Goal: Transaction & Acquisition: Purchase product/service

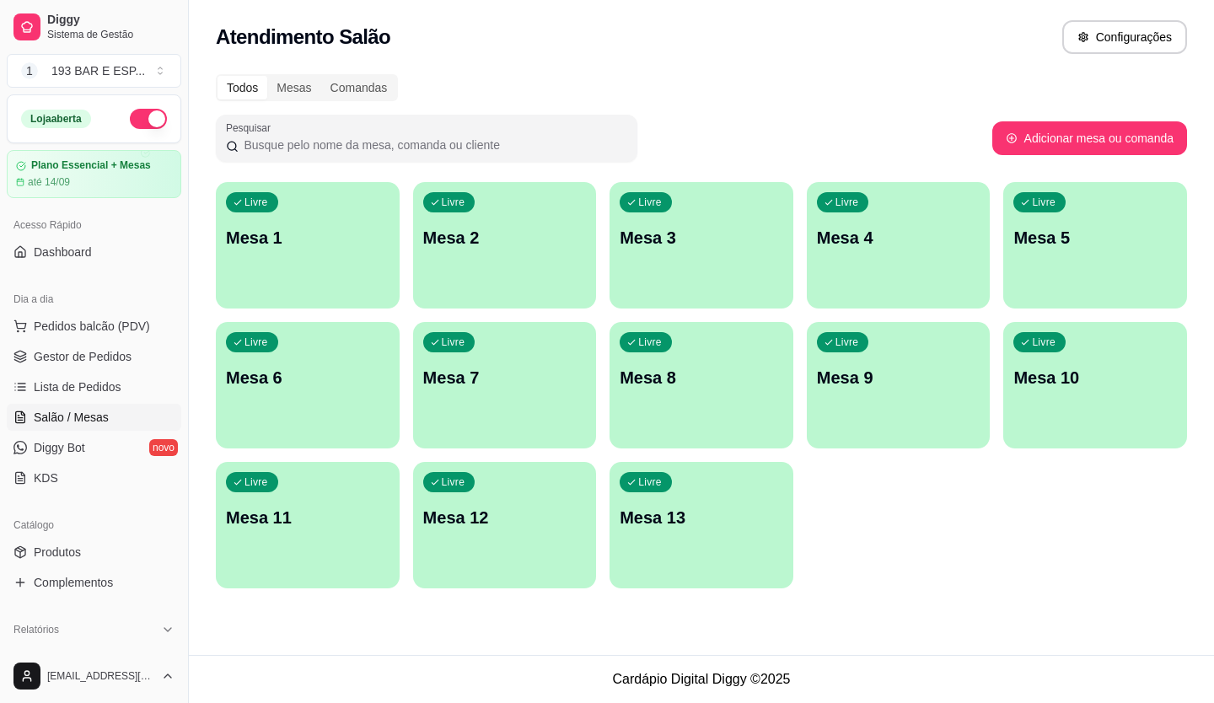
scroll to position [169, 0]
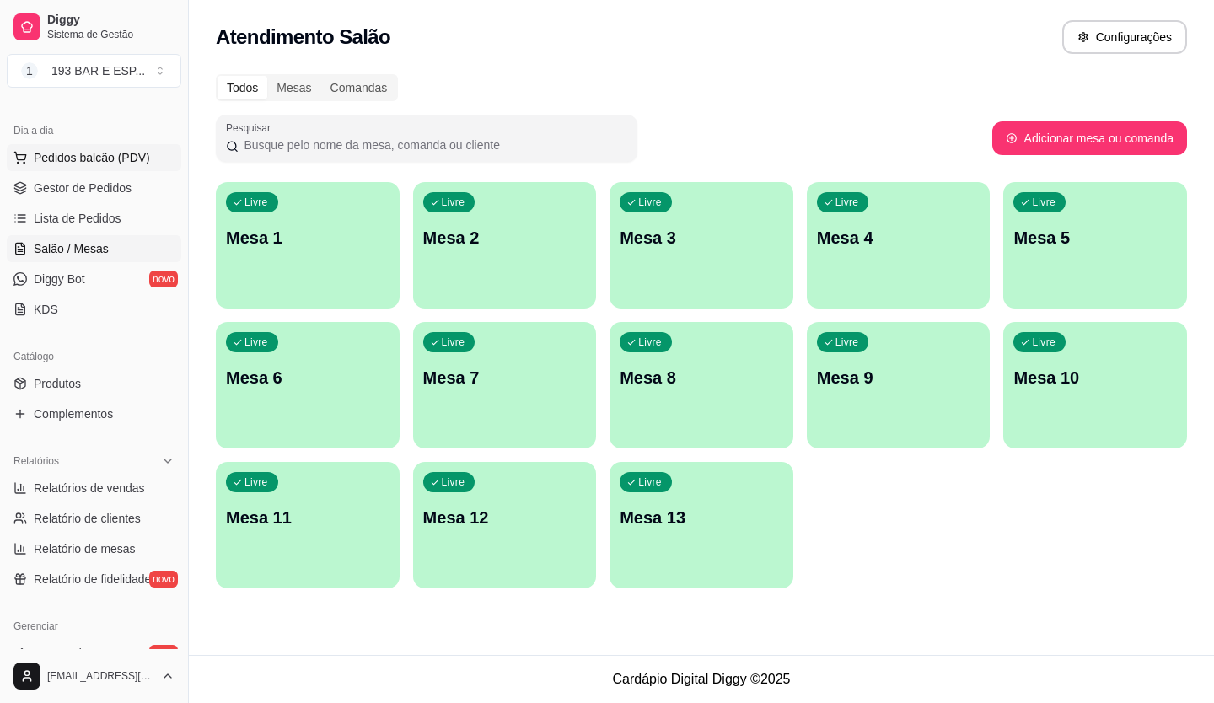
click at [130, 148] on button "Pedidos balcão (PDV)" at bounding box center [94, 157] width 175 height 27
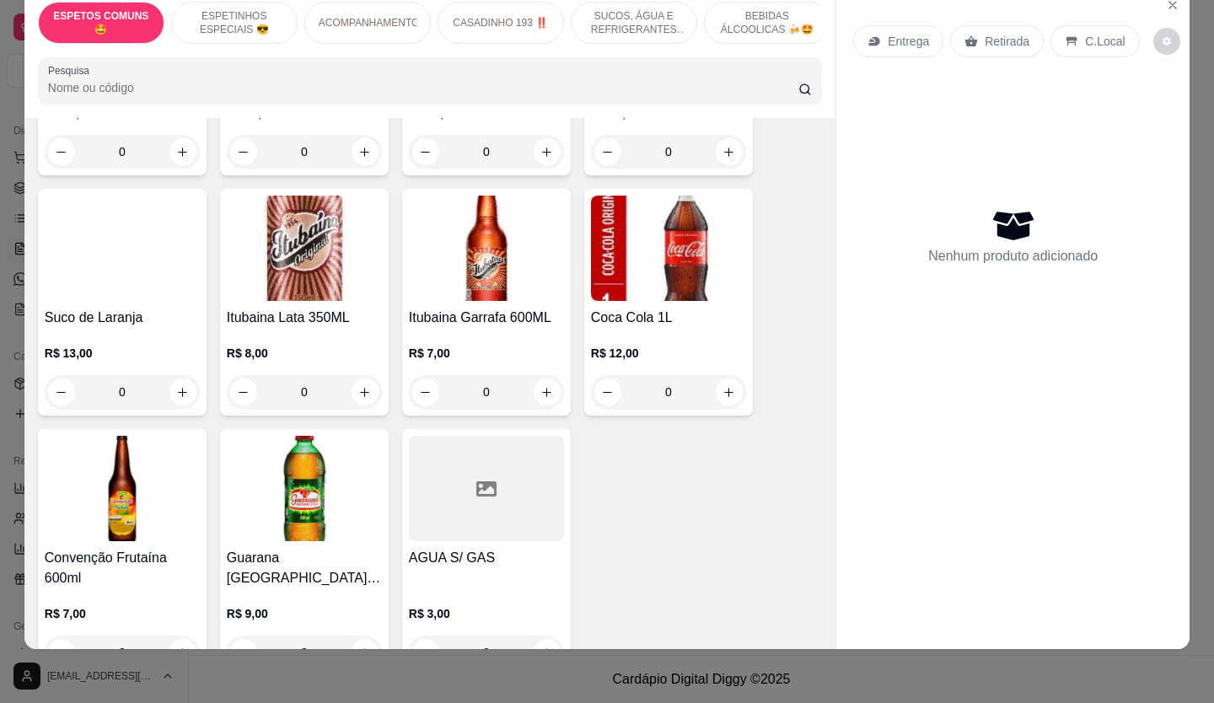
scroll to position [2615, 0]
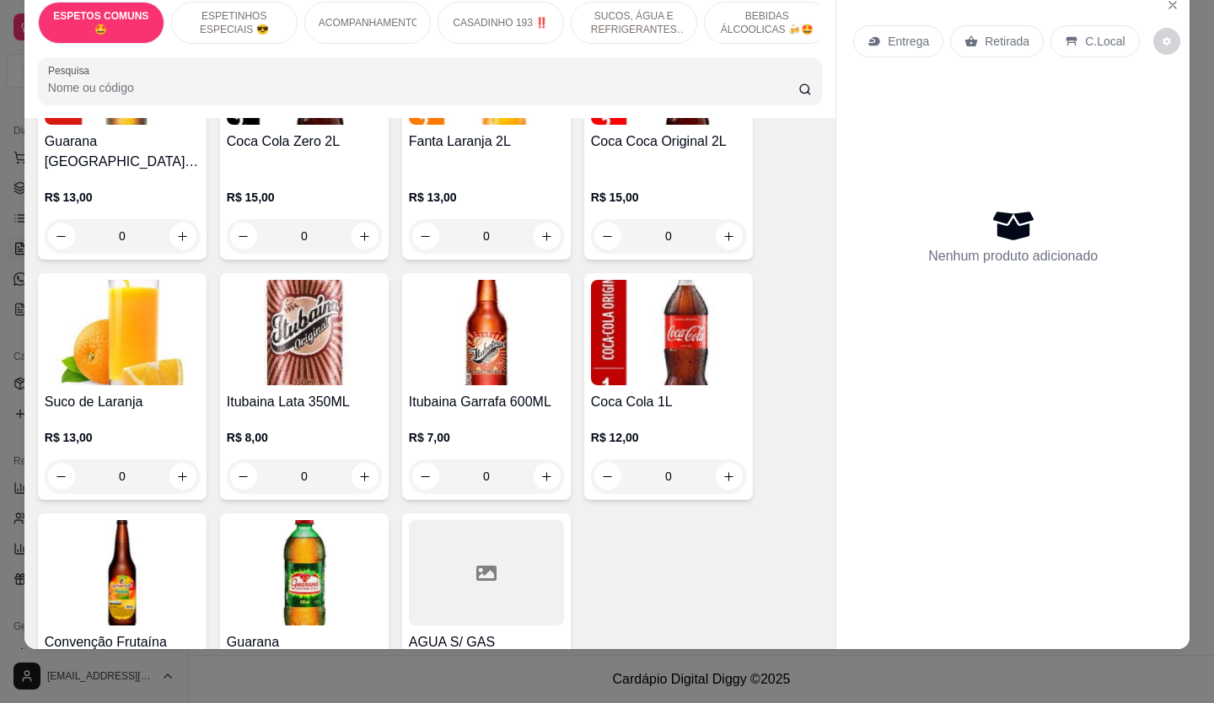
click at [704, 460] on div "0" at bounding box center [668, 477] width 155 height 34
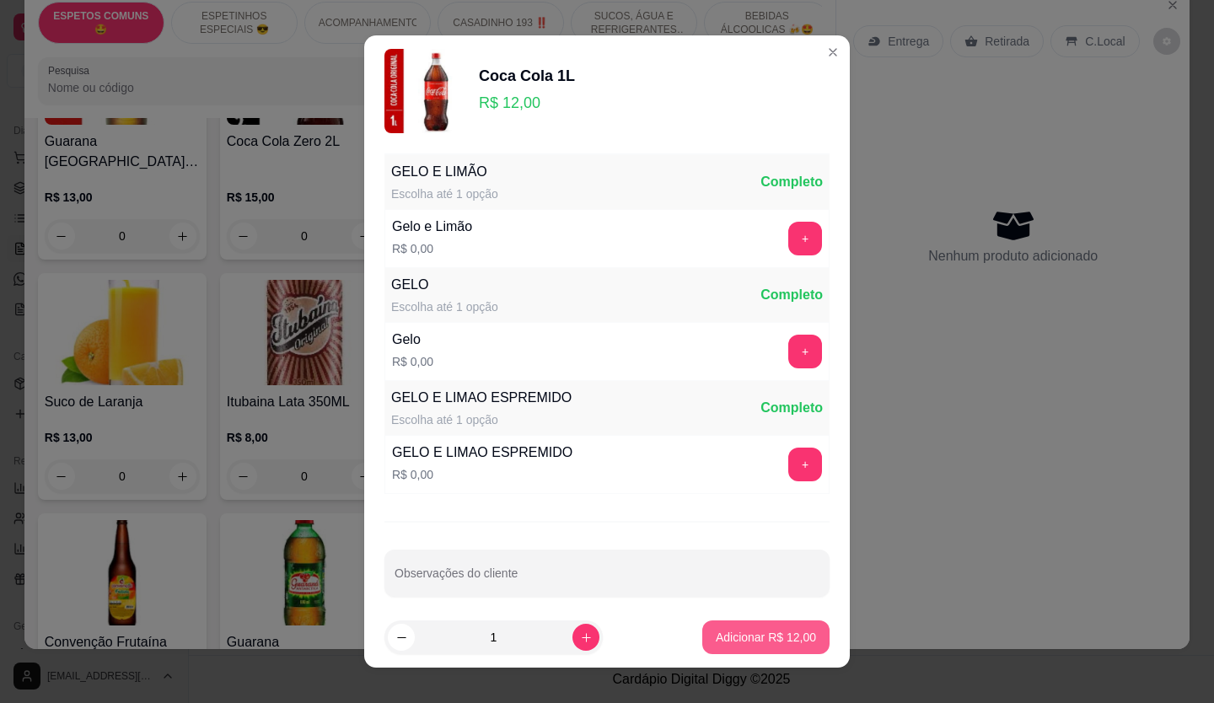
click at [729, 650] on button "Adicionar R$ 12,00" at bounding box center [766, 638] width 127 height 34
type input "1"
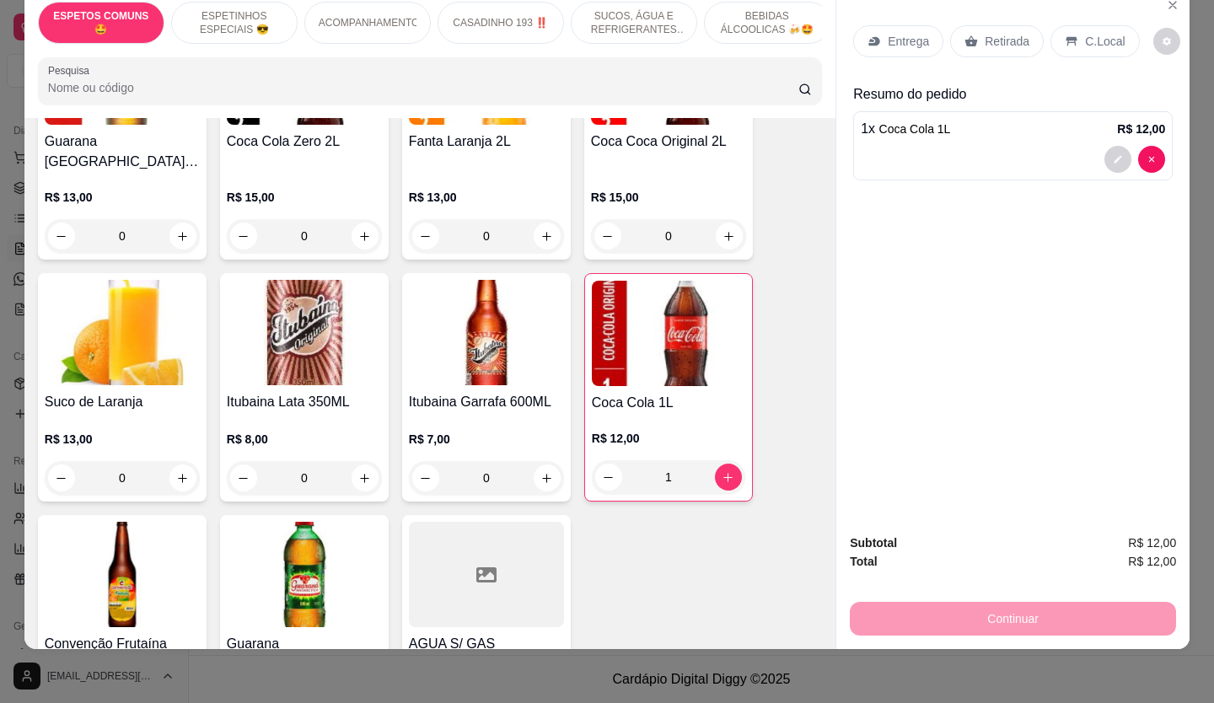
click at [987, 38] on div "Retirada" at bounding box center [998, 41] width 94 height 32
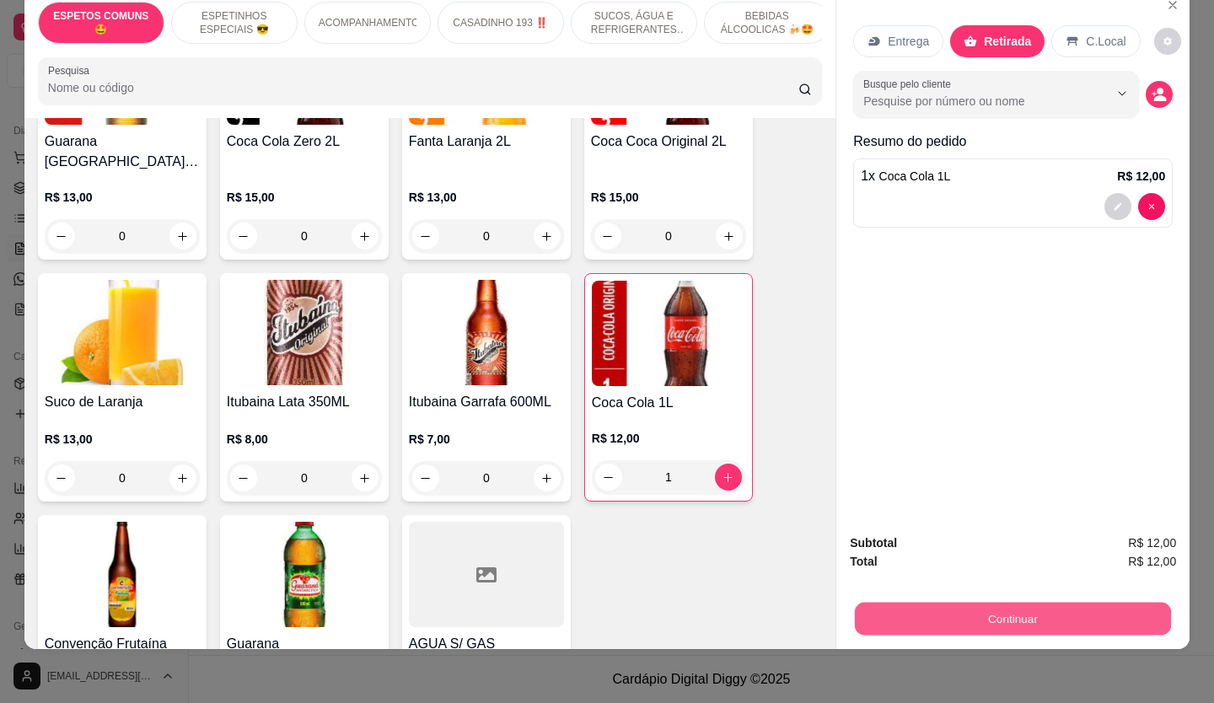
click at [993, 603] on button "Continuar" at bounding box center [1013, 619] width 316 height 33
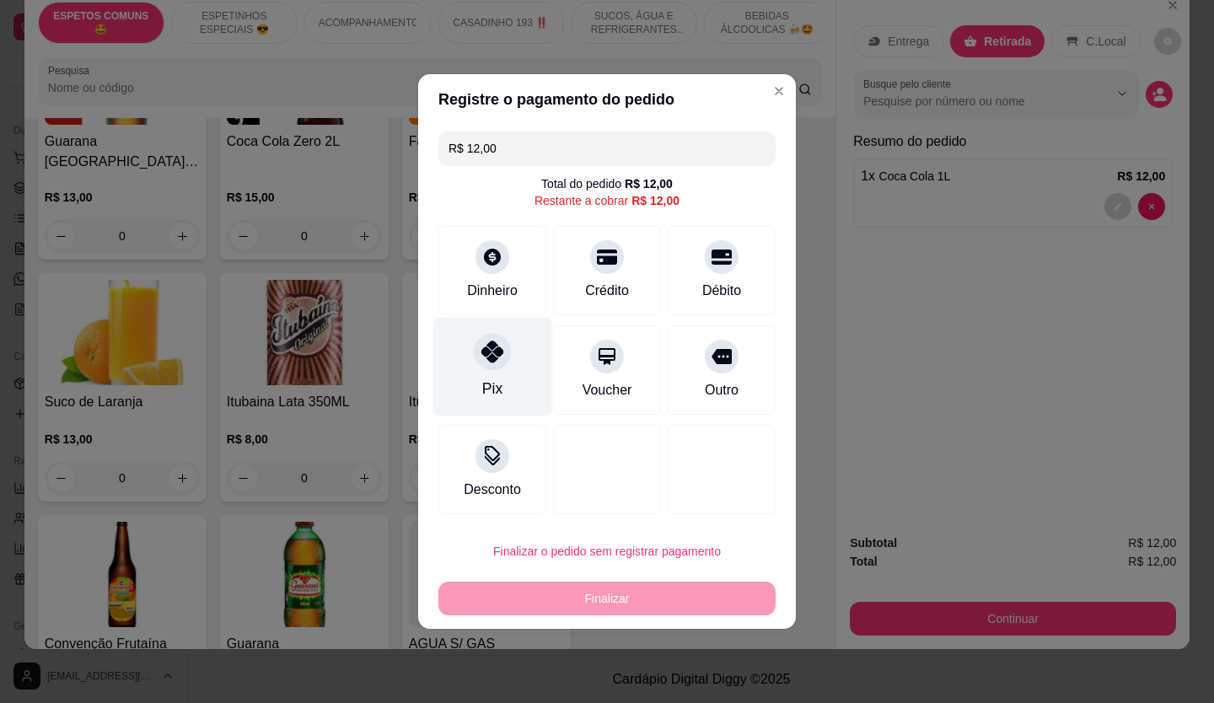
click at [510, 379] on div "Pix" at bounding box center [493, 367] width 119 height 99
type input "R$ 0,00"
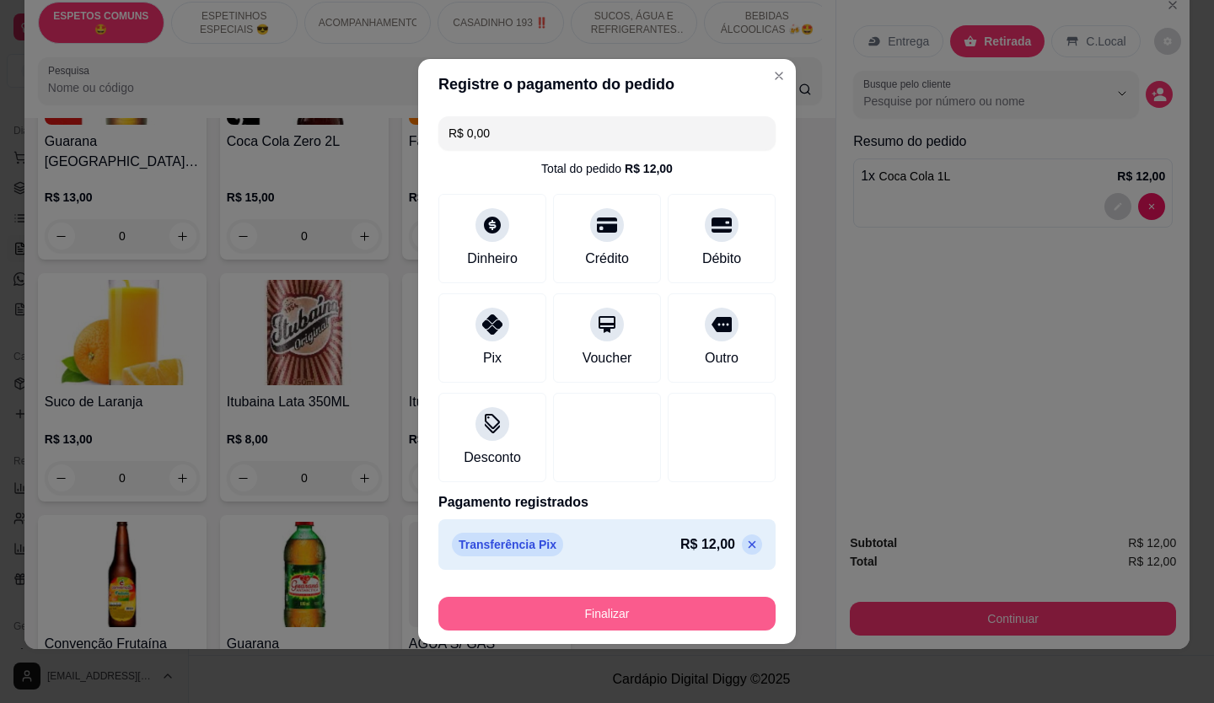
click at [649, 629] on button "Finalizar" at bounding box center [607, 614] width 337 height 34
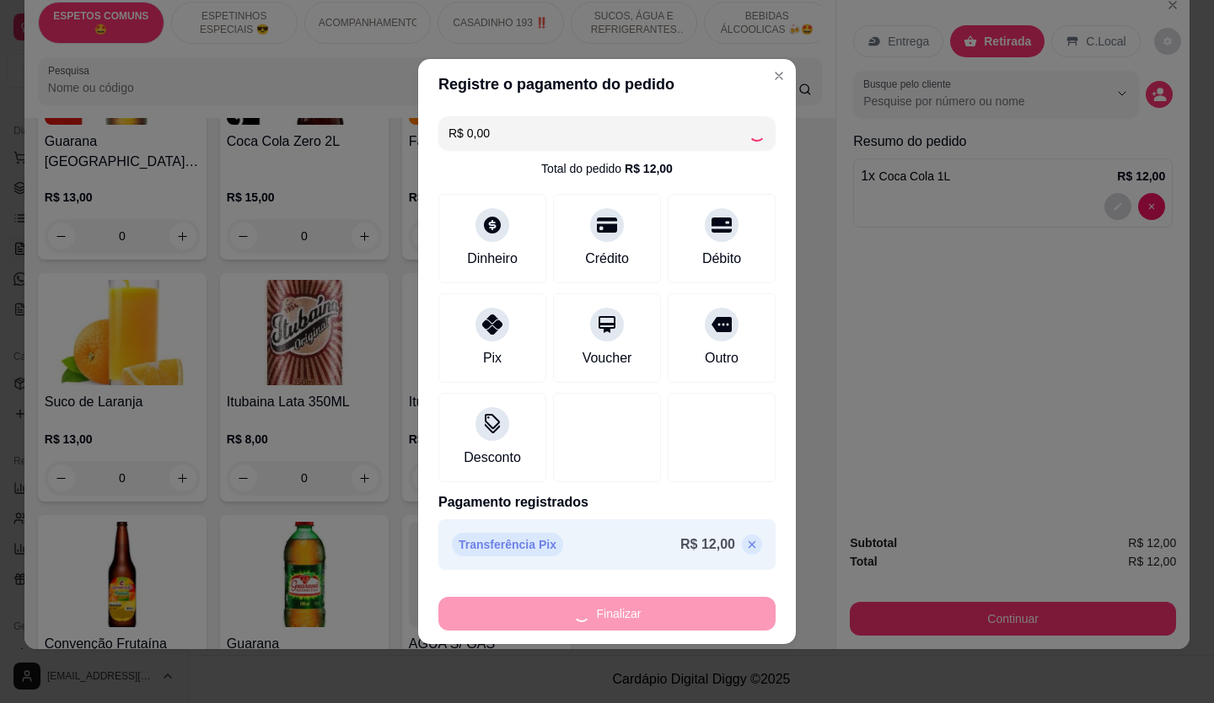
type input "0"
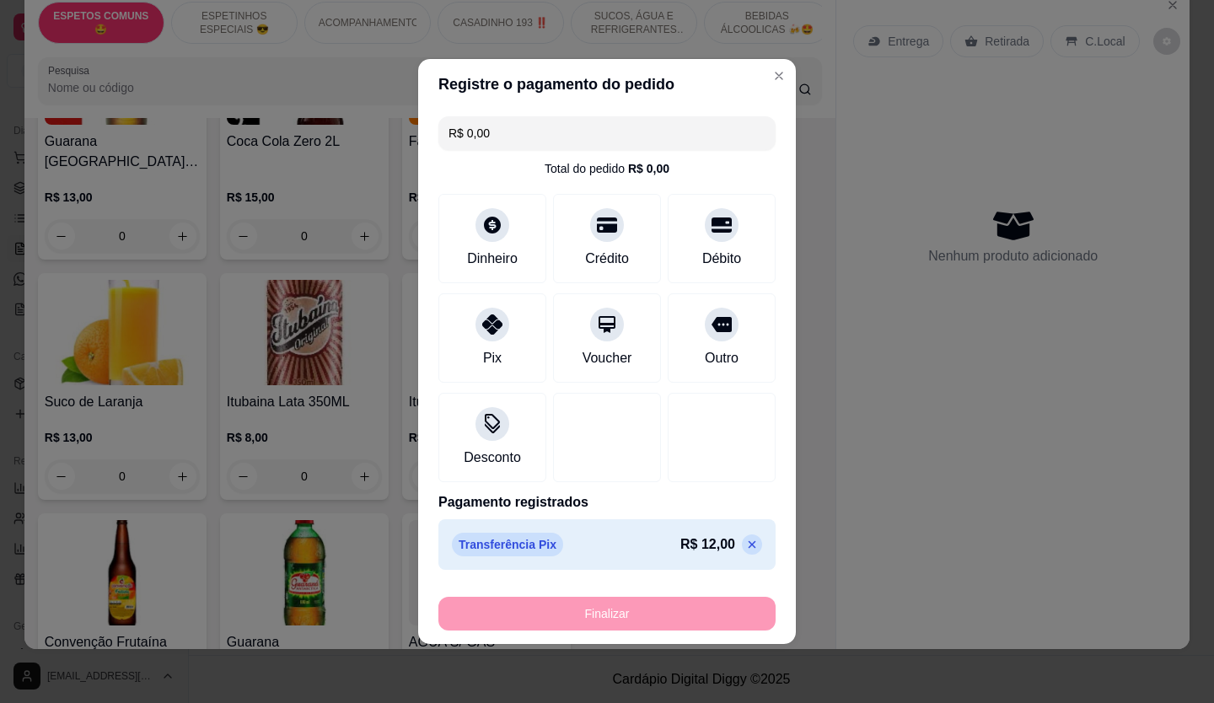
type input "-R$ 12,00"
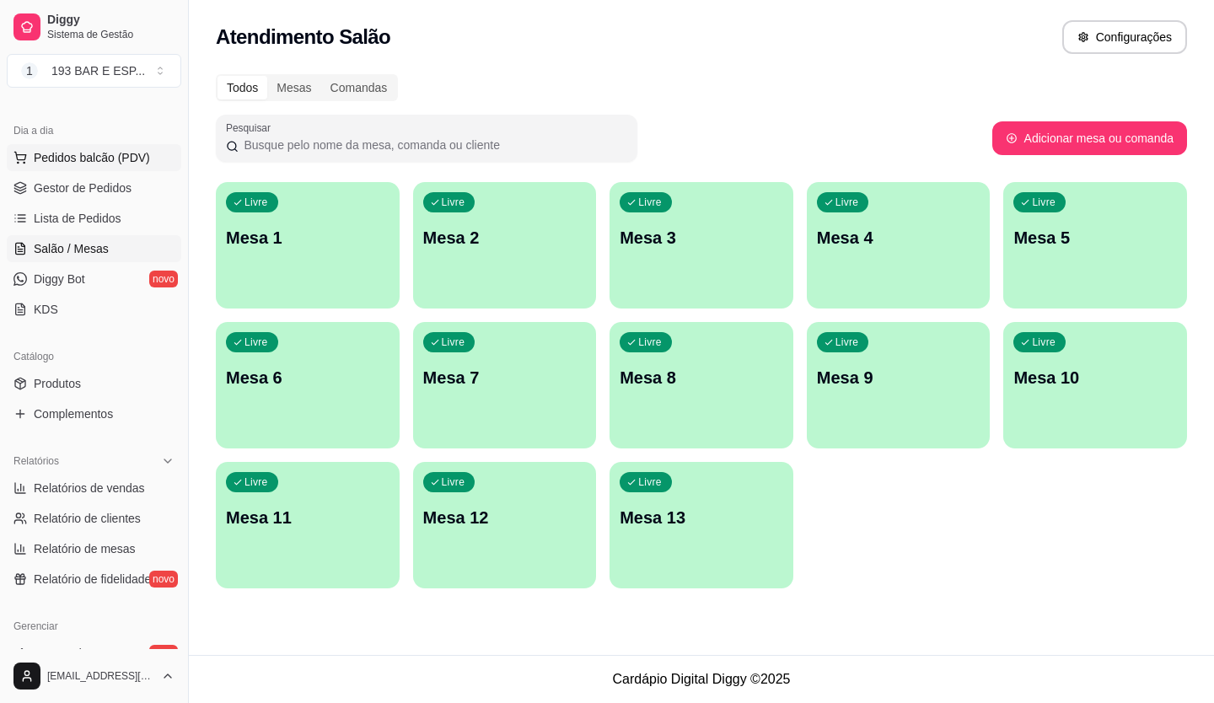
click at [83, 157] on span "Pedidos balcão (PDV)" at bounding box center [92, 157] width 116 height 17
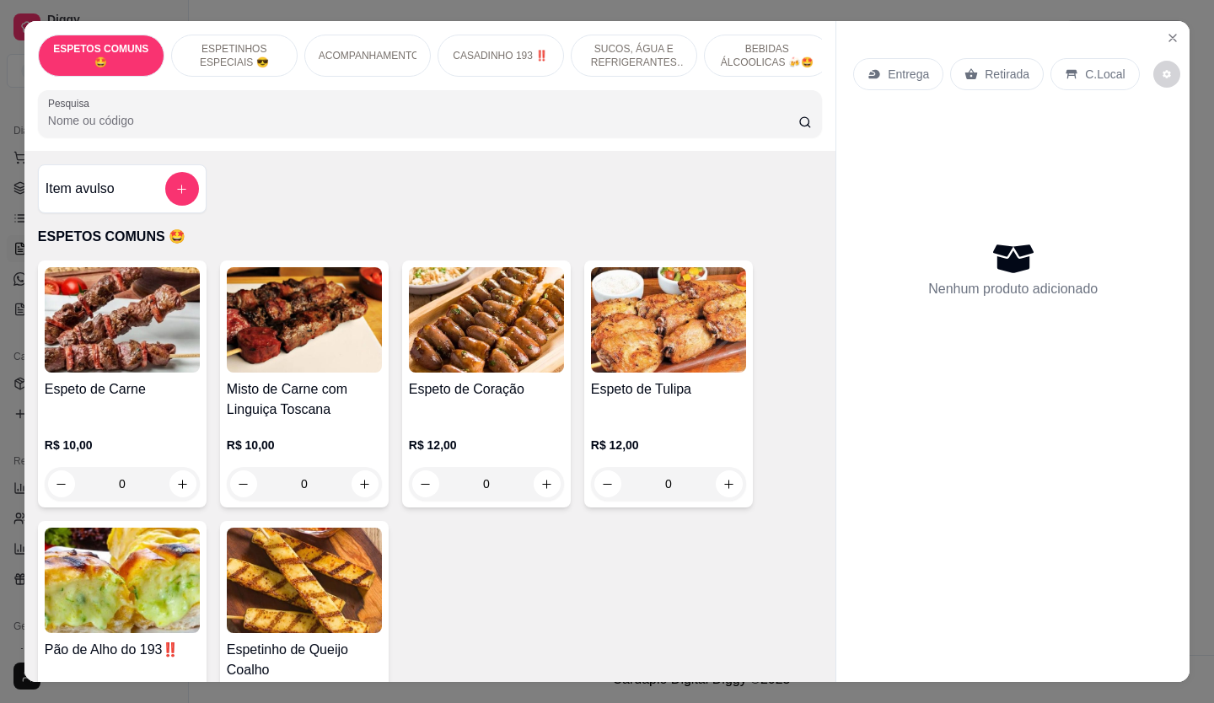
click at [958, 60] on div "Retirada" at bounding box center [998, 74] width 94 height 32
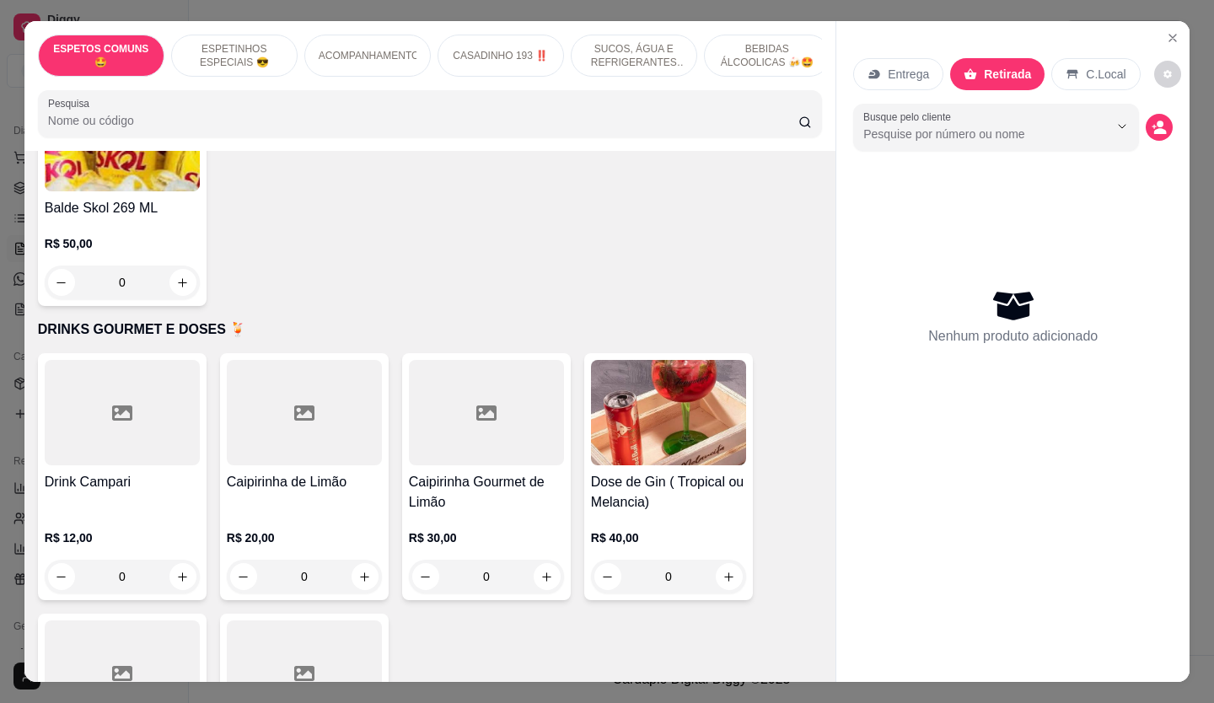
scroll to position [4048, 0]
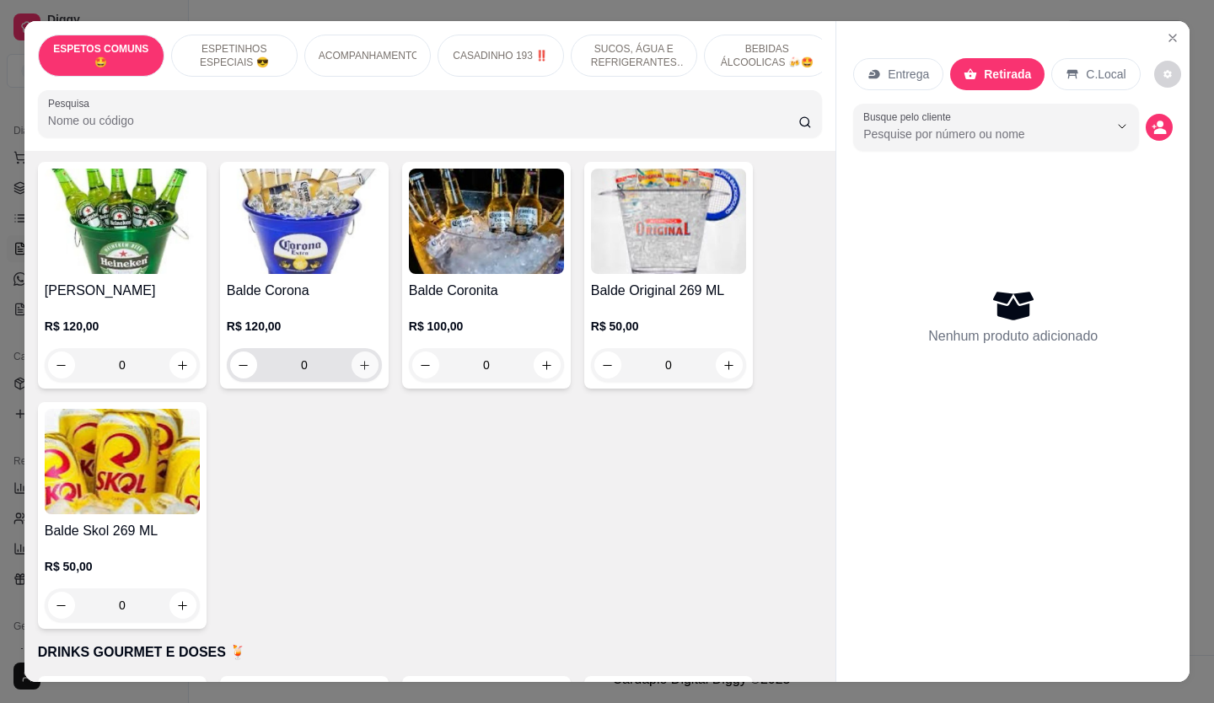
click at [358, 359] on icon "increase-product-quantity" at bounding box center [364, 365] width 13 height 13
type input "1"
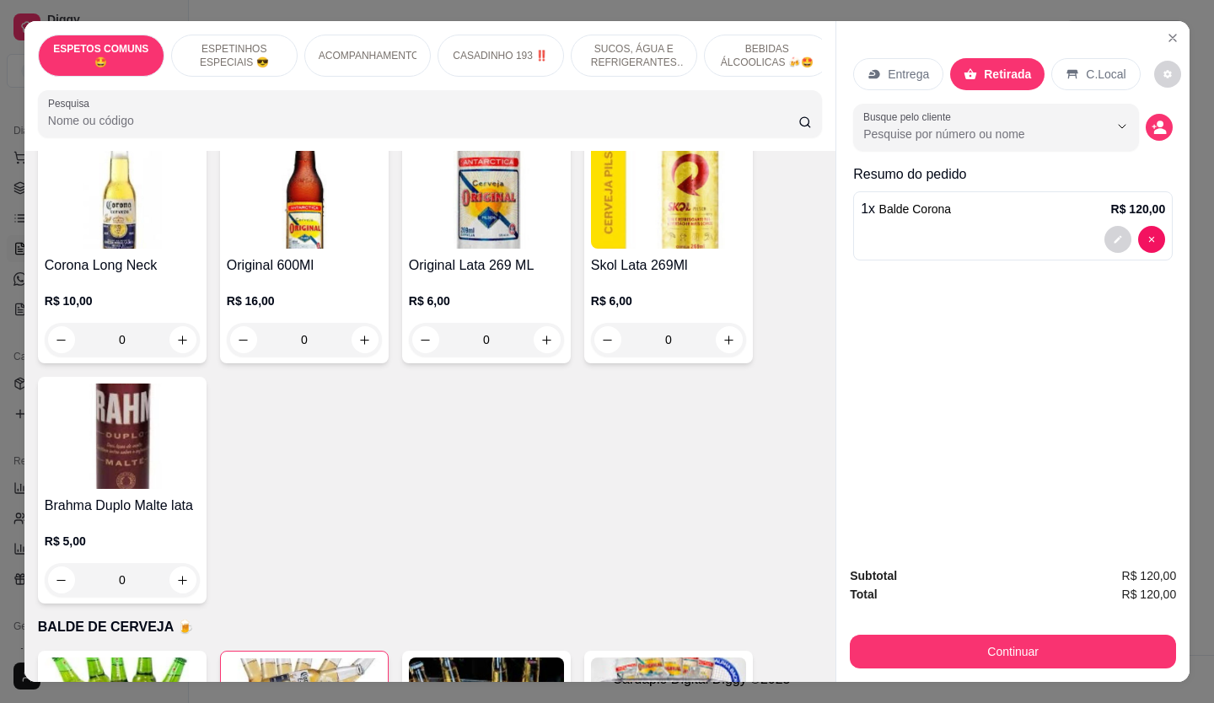
scroll to position [3458, 0]
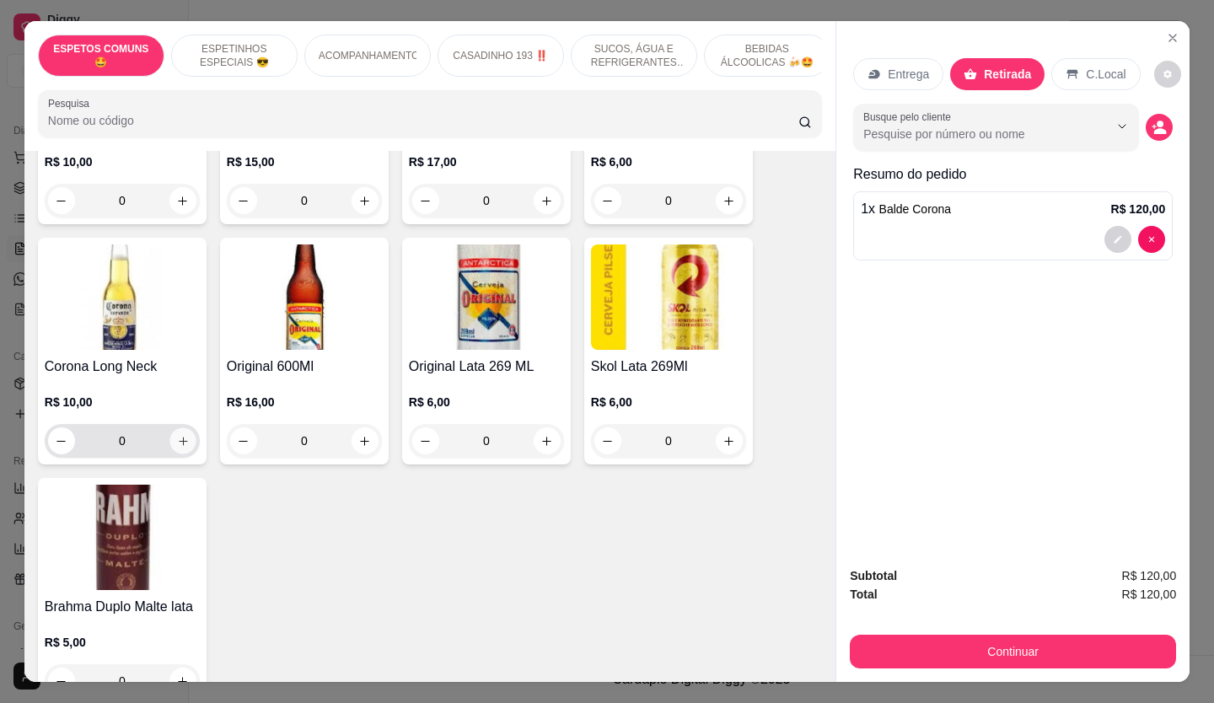
click at [185, 428] on button "increase-product-quantity" at bounding box center [183, 441] width 26 height 26
type input "1"
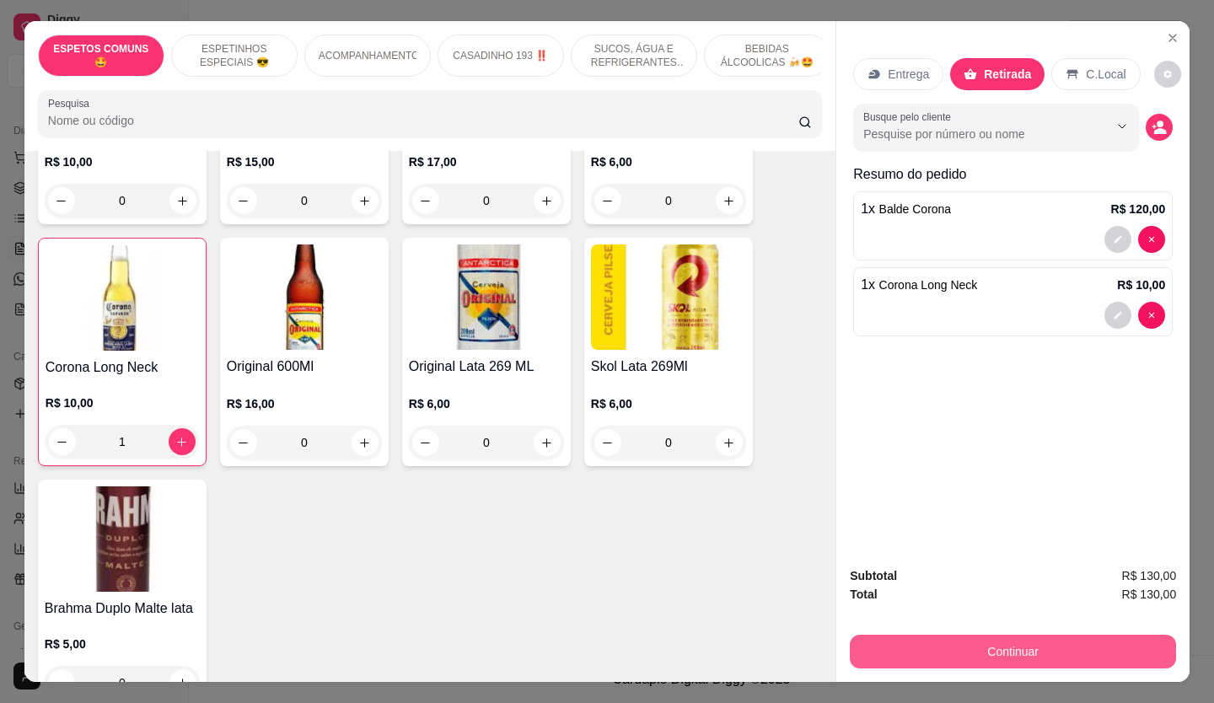
click at [1091, 641] on button "Continuar" at bounding box center [1013, 652] width 326 height 34
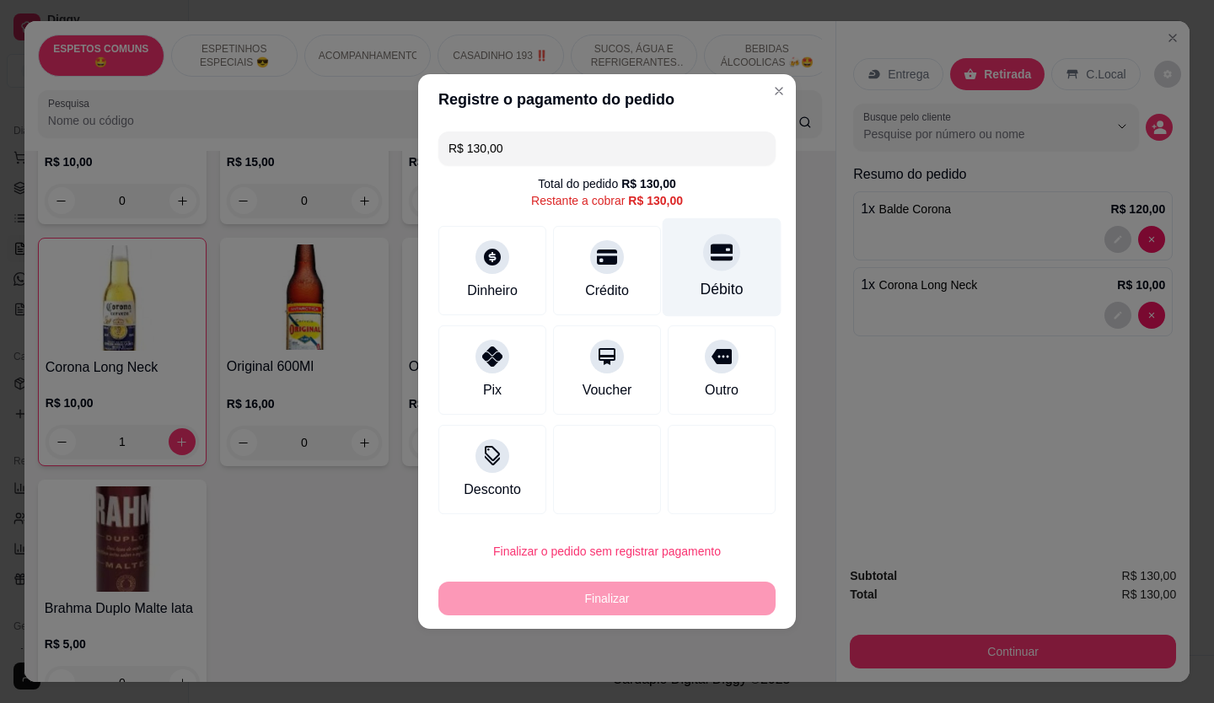
click at [703, 251] on div at bounding box center [721, 252] width 37 height 37
type input "R$ 0,00"
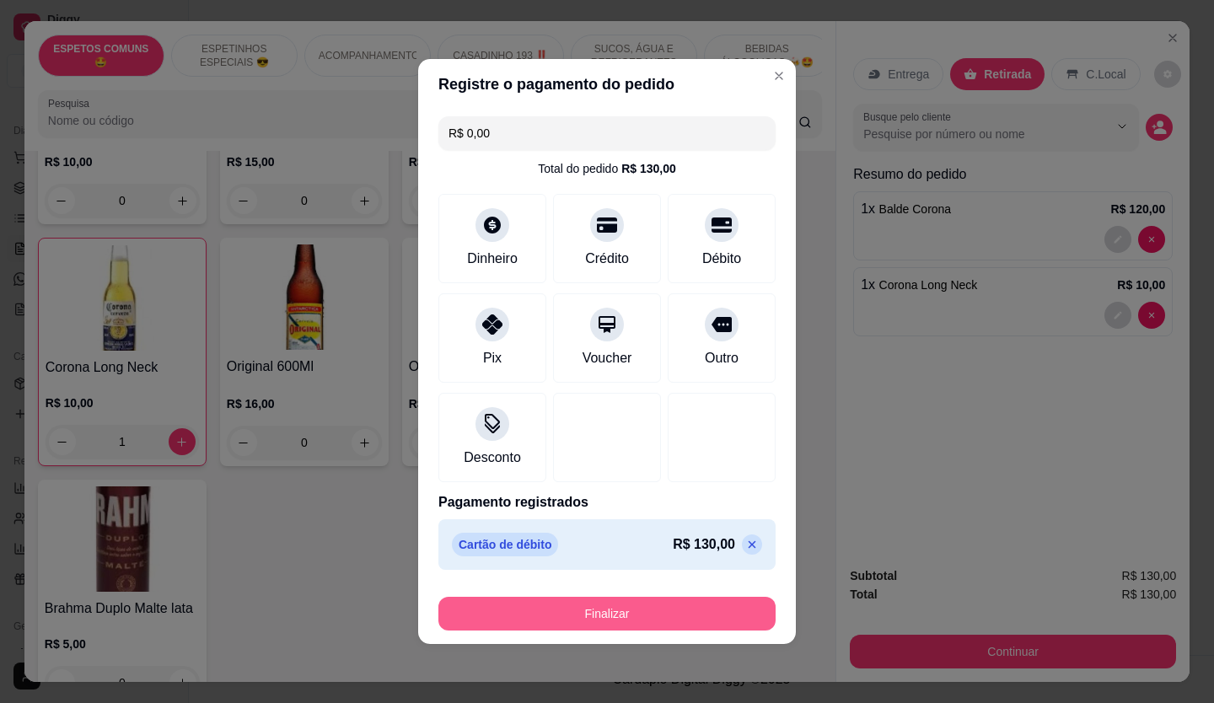
click at [691, 610] on button "Finalizar" at bounding box center [607, 614] width 337 height 34
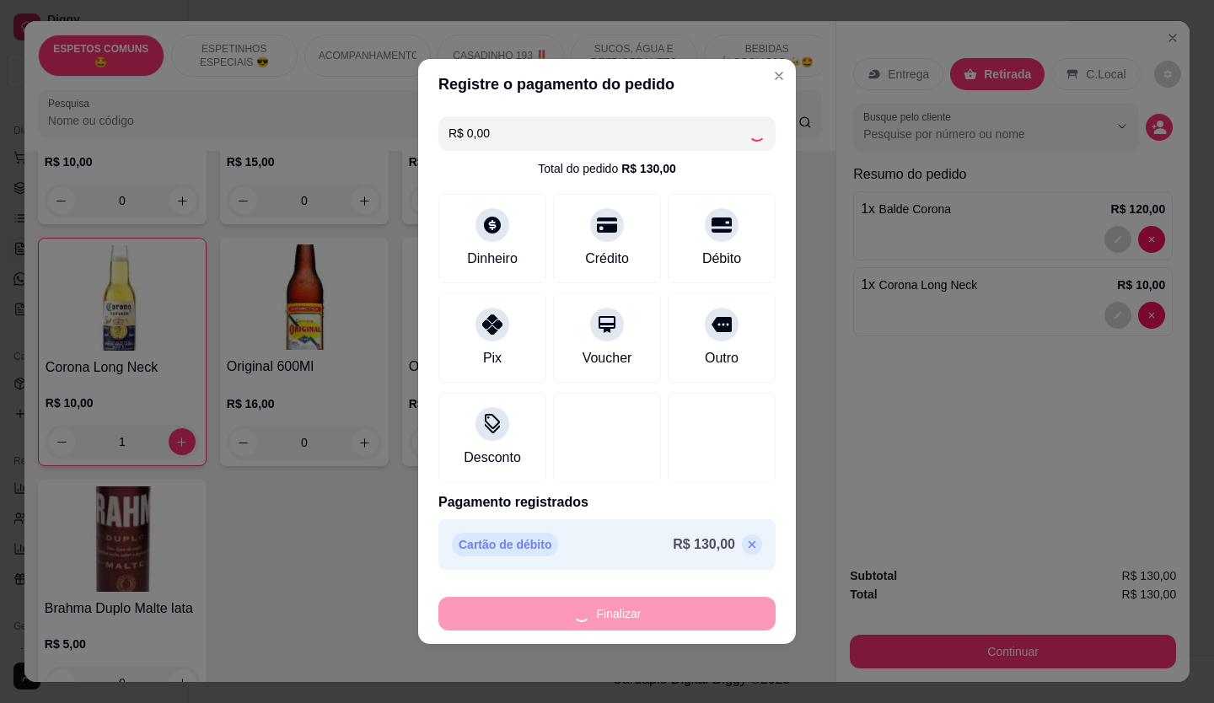
type input "0"
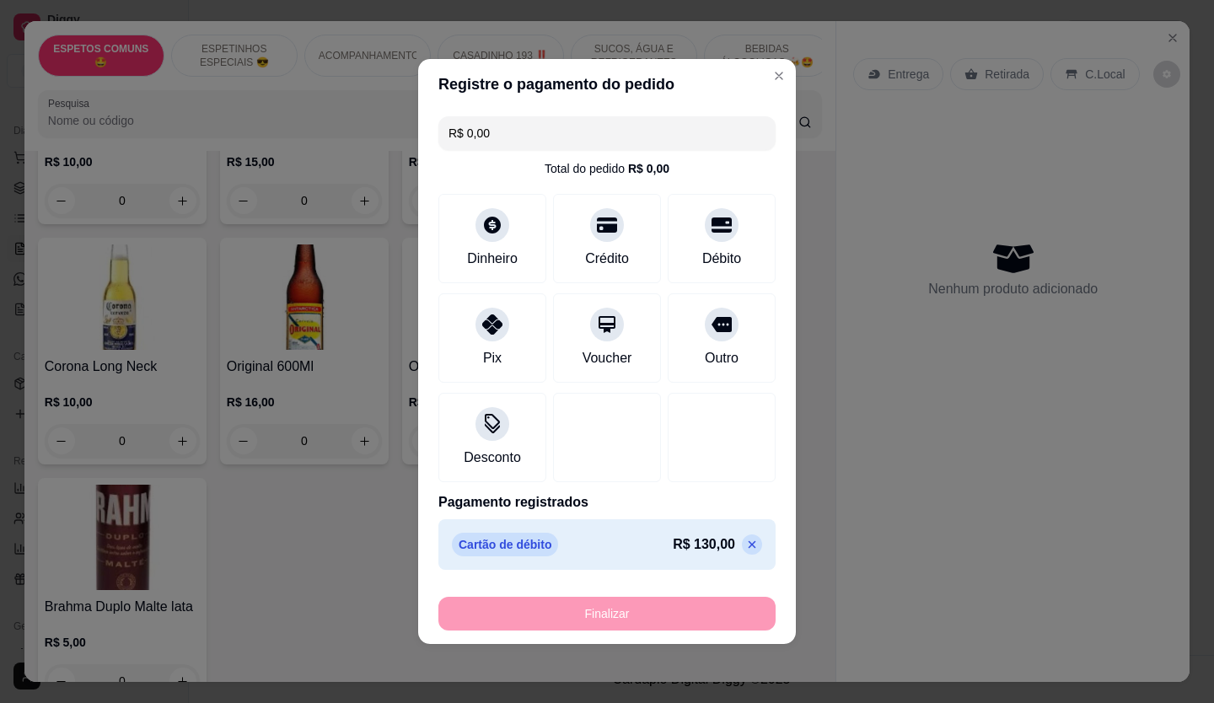
type input "-R$ 130,00"
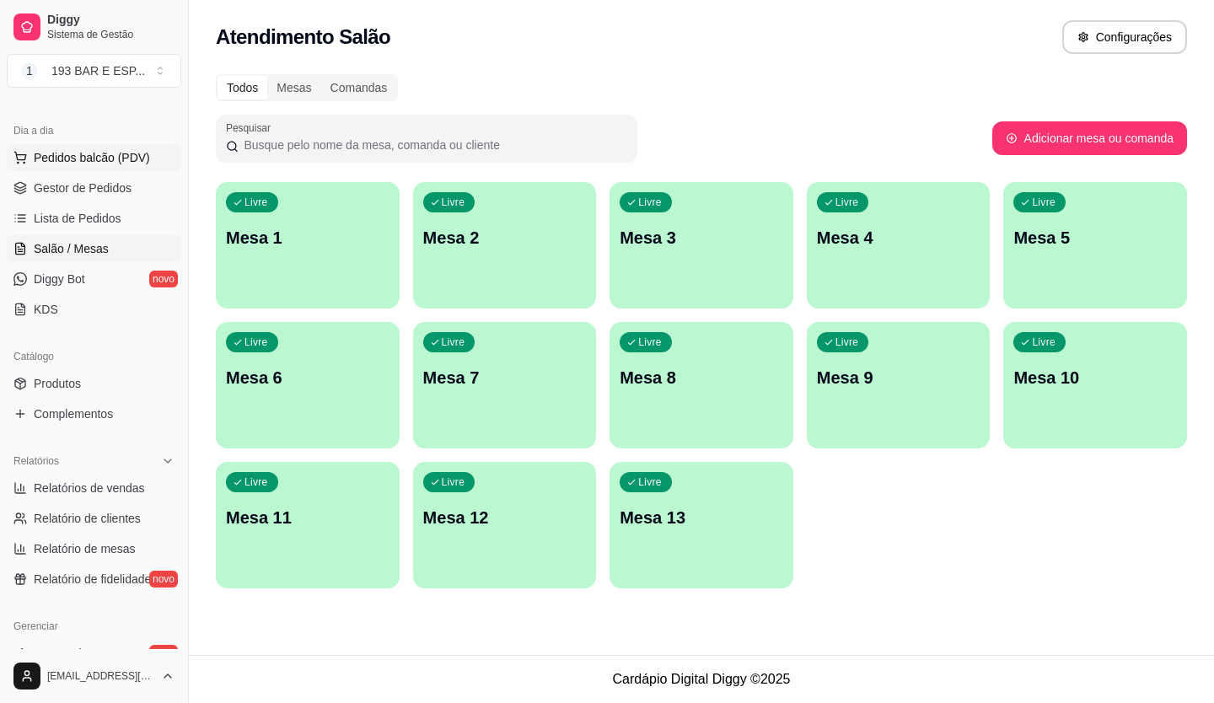
click at [97, 161] on span "Pedidos balcão (PDV)" at bounding box center [92, 157] width 116 height 17
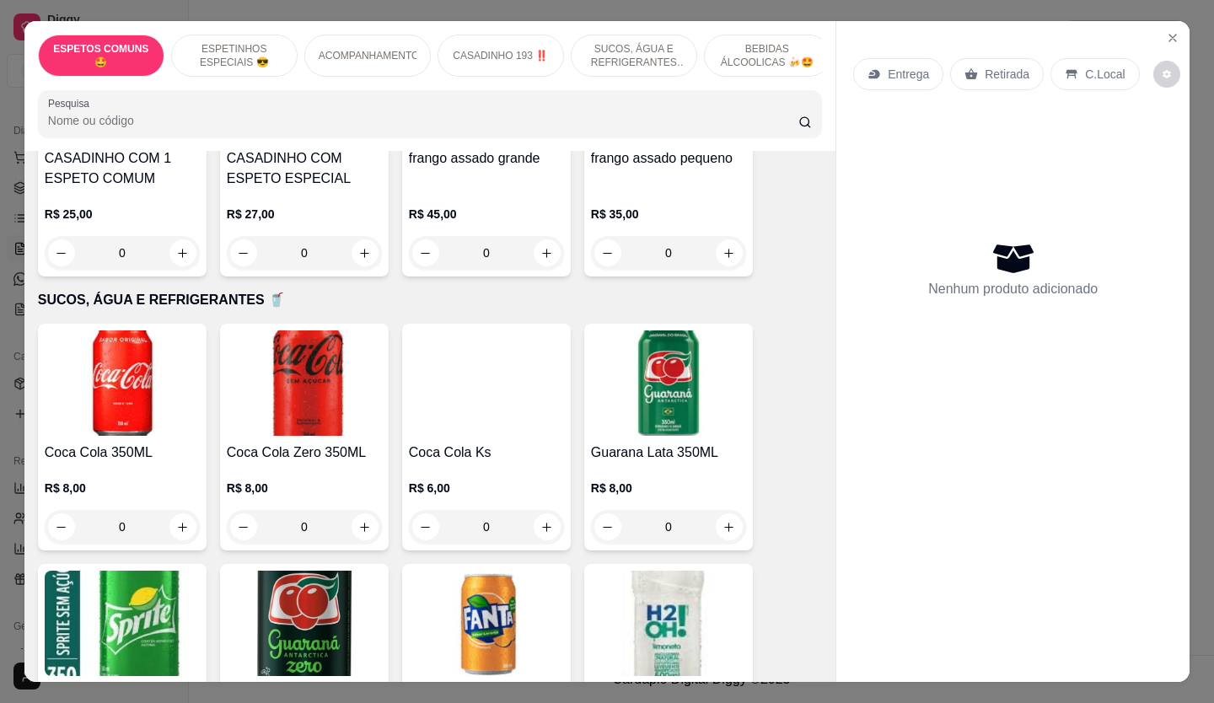
scroll to position [1181, 0]
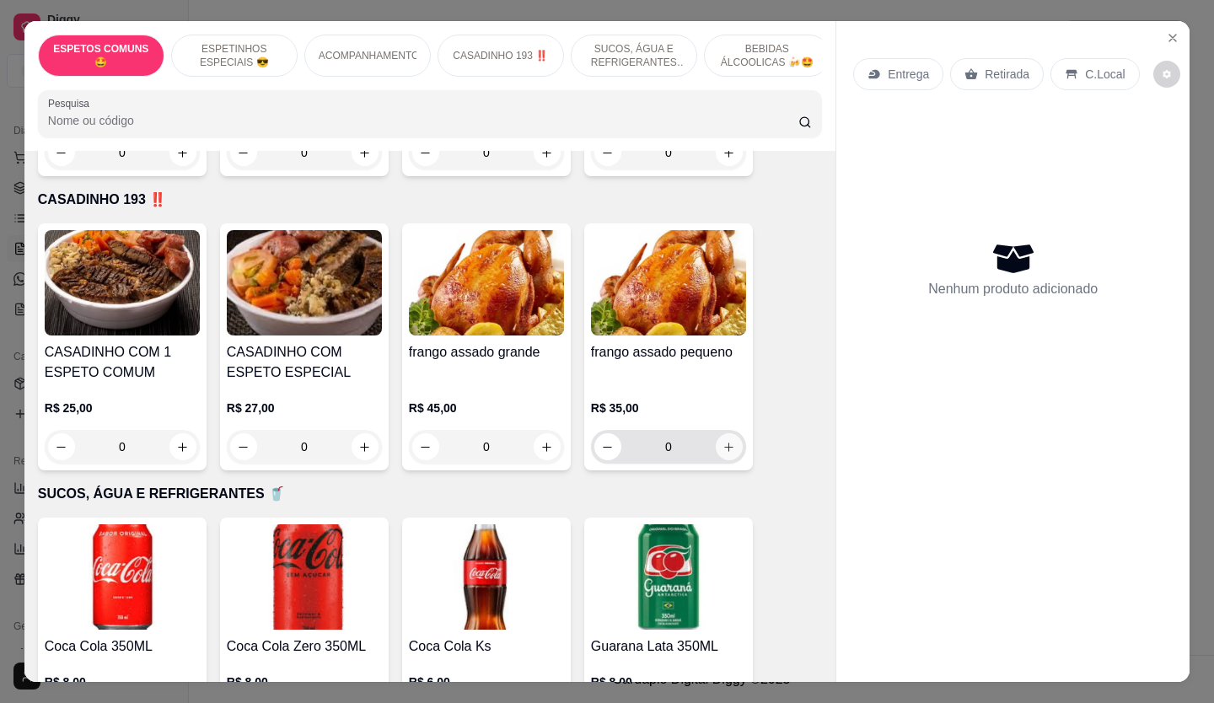
click at [723, 441] on icon "increase-product-quantity" at bounding box center [729, 447] width 13 height 13
type input "1"
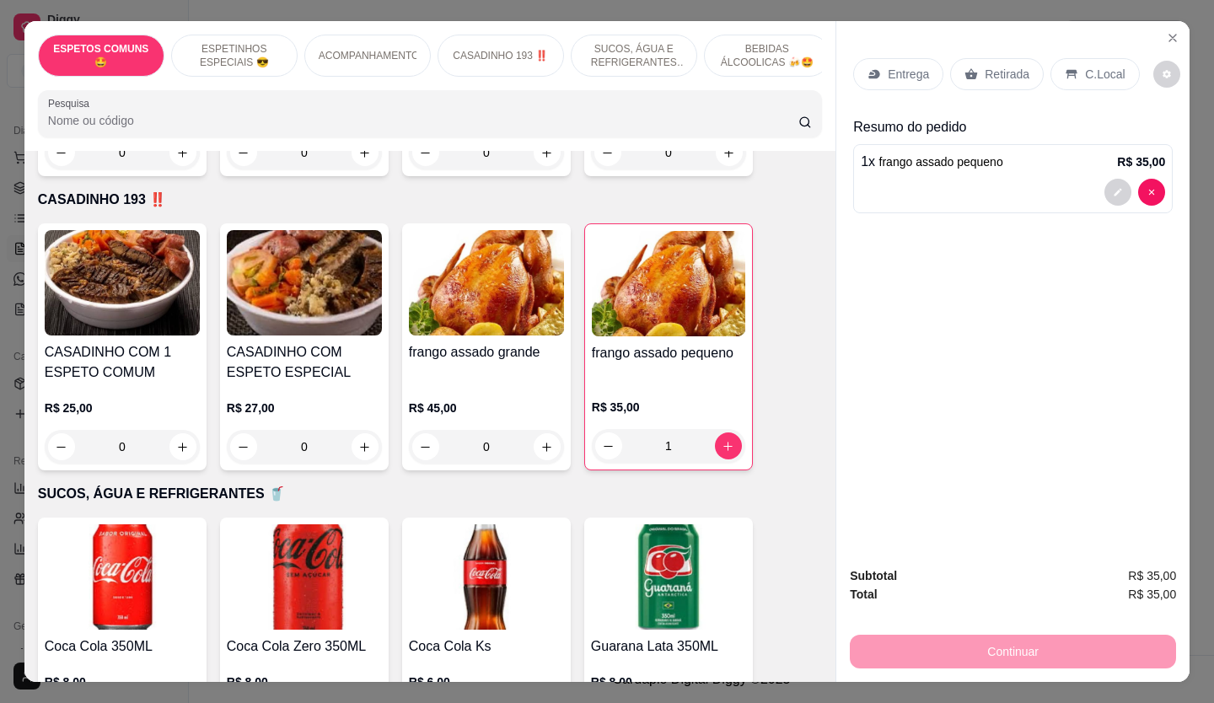
click at [988, 66] on p "Retirada" at bounding box center [1007, 74] width 45 height 17
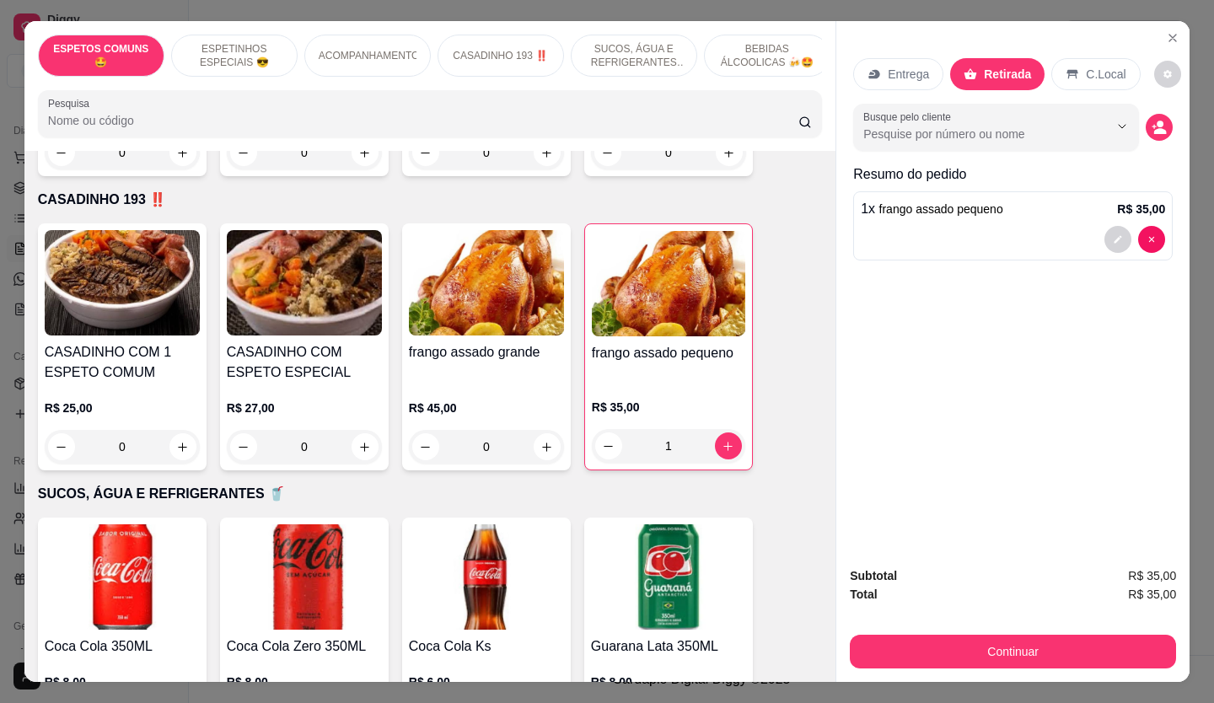
click at [1068, 674] on div "Subtotal R$ 35,00 Total R$ 35,00 Continuar" at bounding box center [1013, 617] width 353 height 129
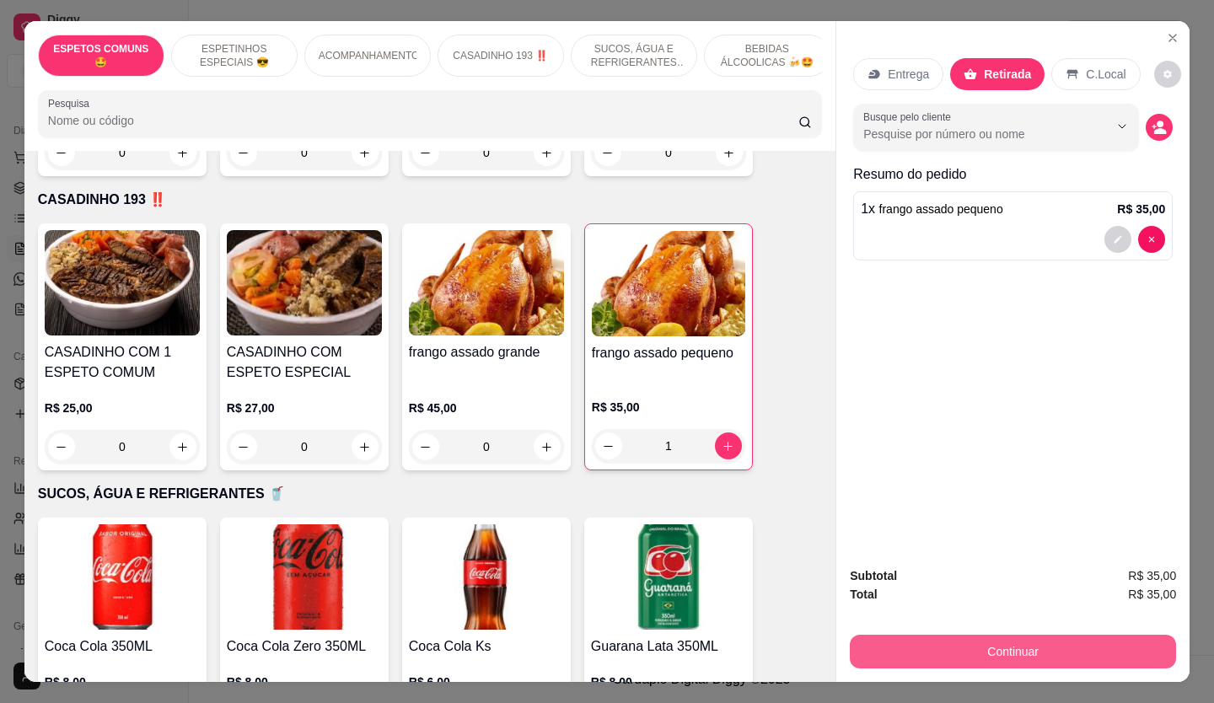
click at [1060, 648] on button "Continuar" at bounding box center [1013, 652] width 326 height 34
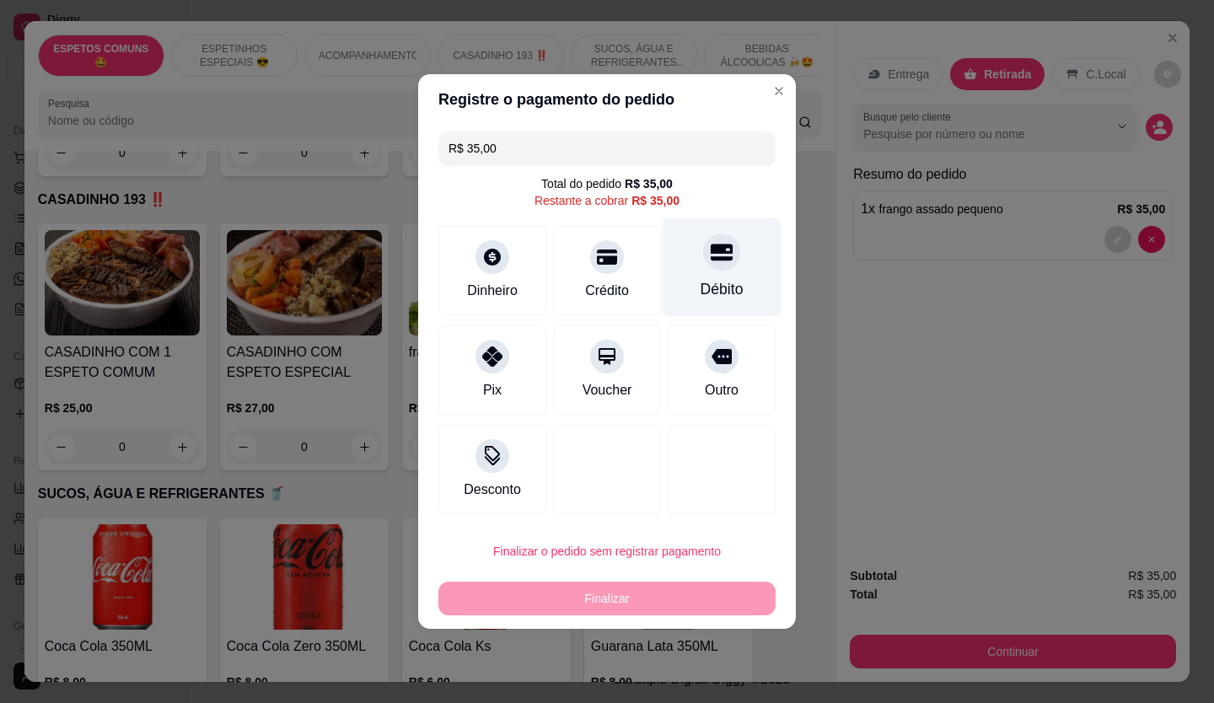
click at [740, 299] on div "Débito" at bounding box center [722, 267] width 119 height 99
type input "R$ 0,00"
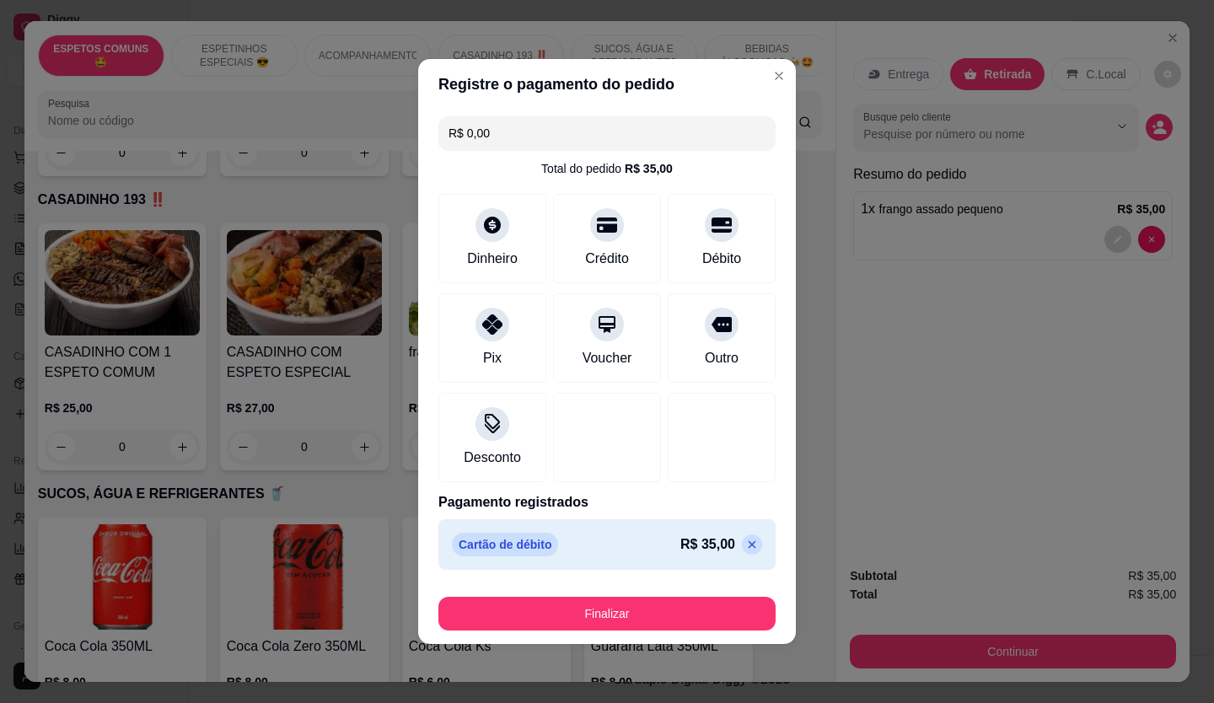
click at [660, 593] on div "Finalizar" at bounding box center [607, 610] width 337 height 40
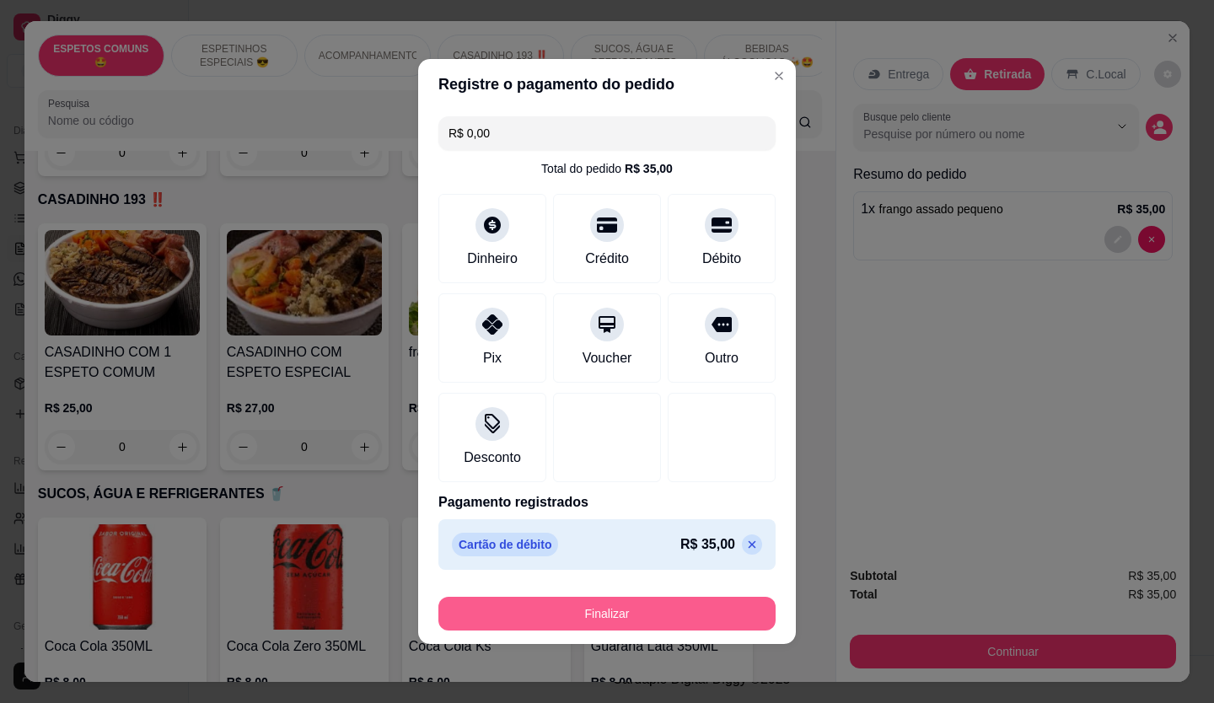
click at [649, 624] on button "Finalizar" at bounding box center [607, 614] width 337 height 34
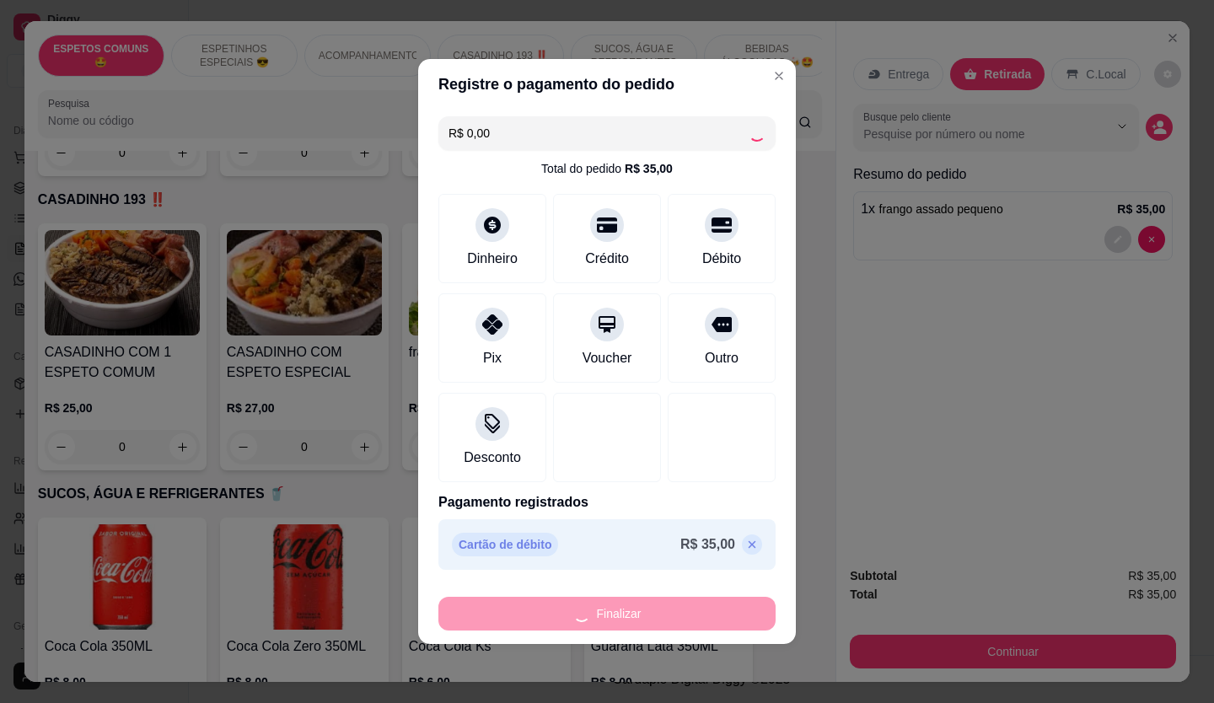
type input "0"
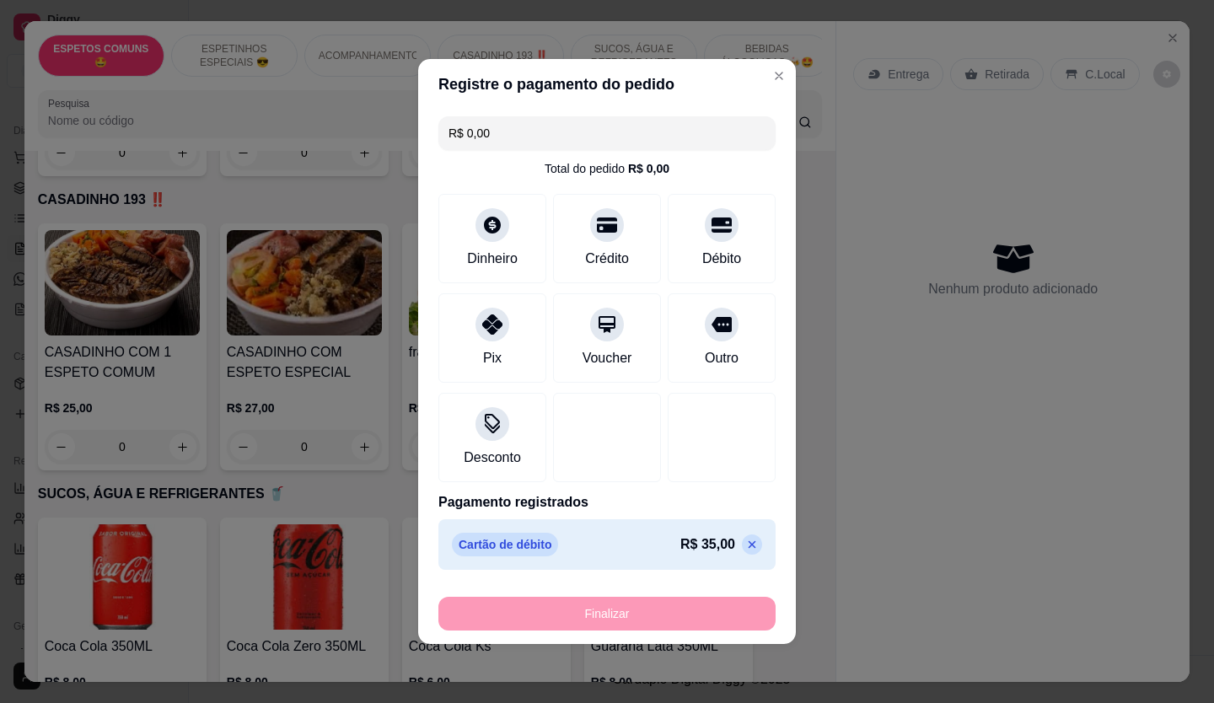
type input "-R$ 35,00"
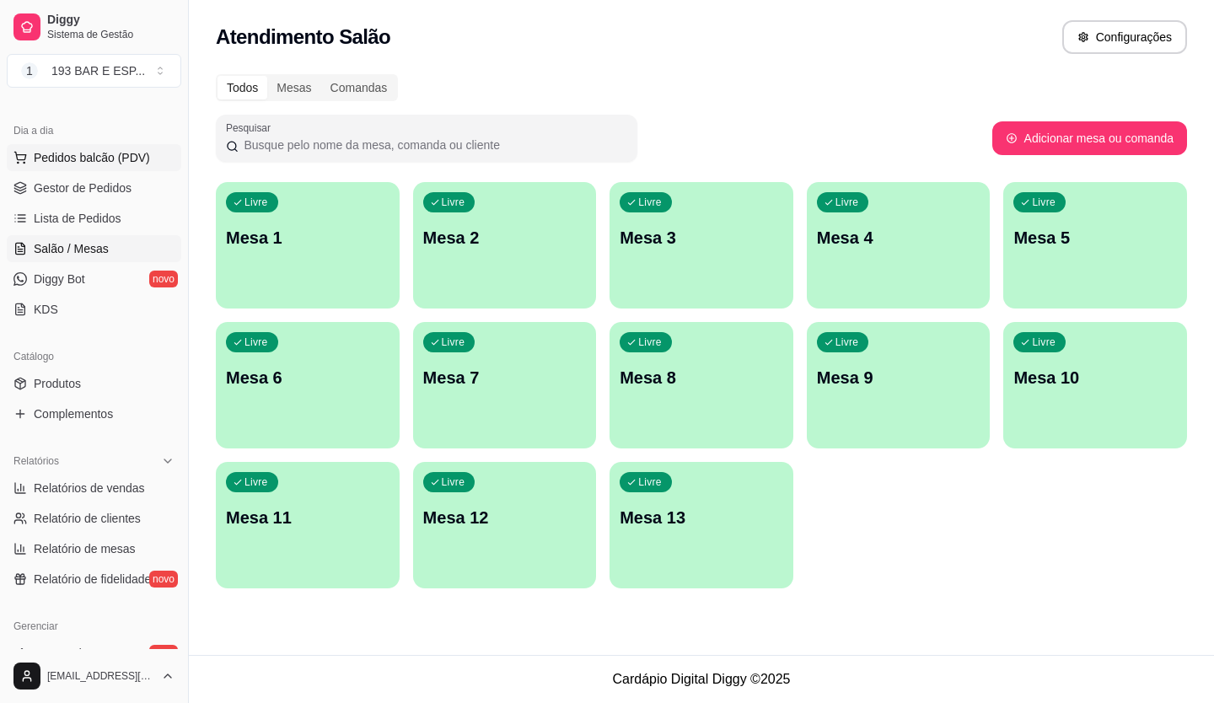
click at [136, 157] on span "Pedidos balcão (PDV)" at bounding box center [92, 157] width 116 height 17
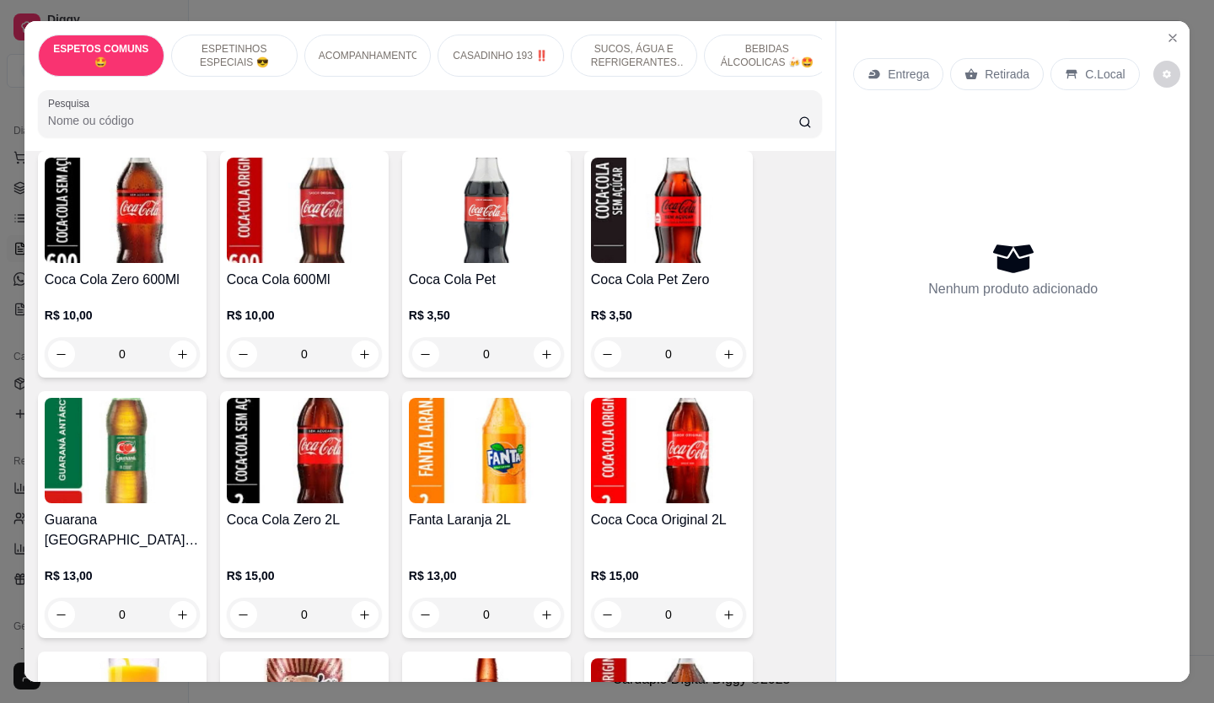
scroll to position [2247, 0]
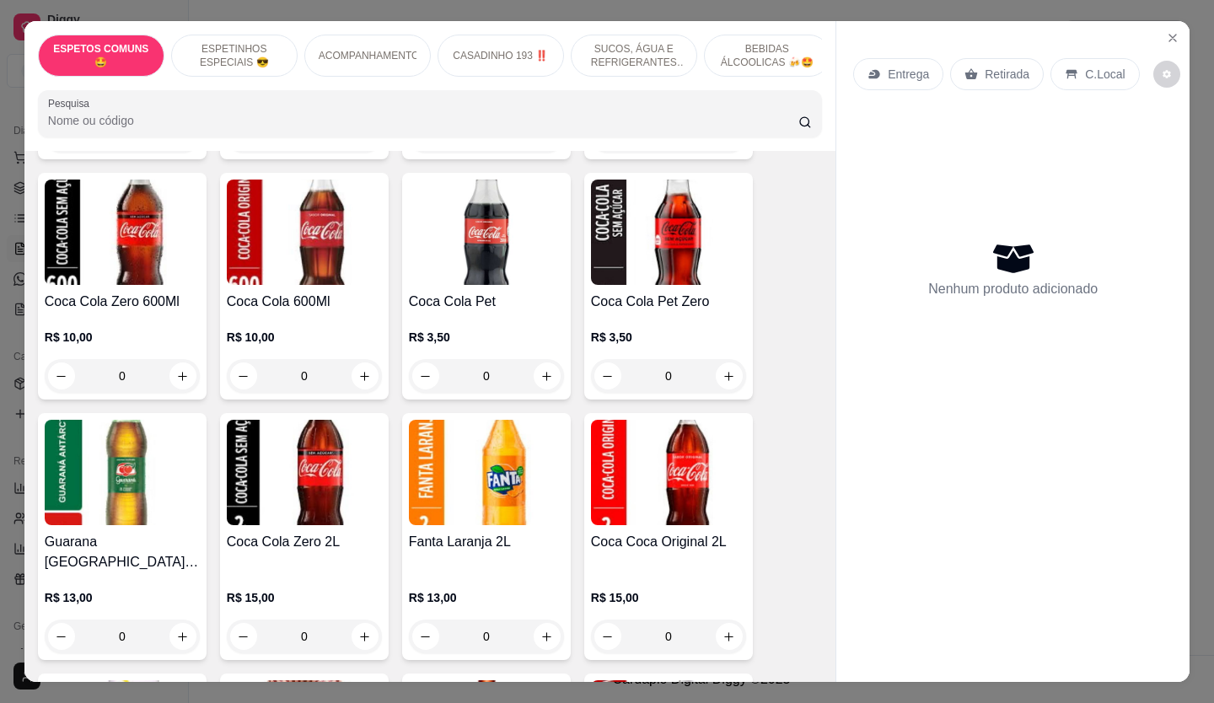
click at [349, 363] on div "0" at bounding box center [304, 376] width 155 height 34
click at [360, 369] on div "0" at bounding box center [304, 376] width 155 height 34
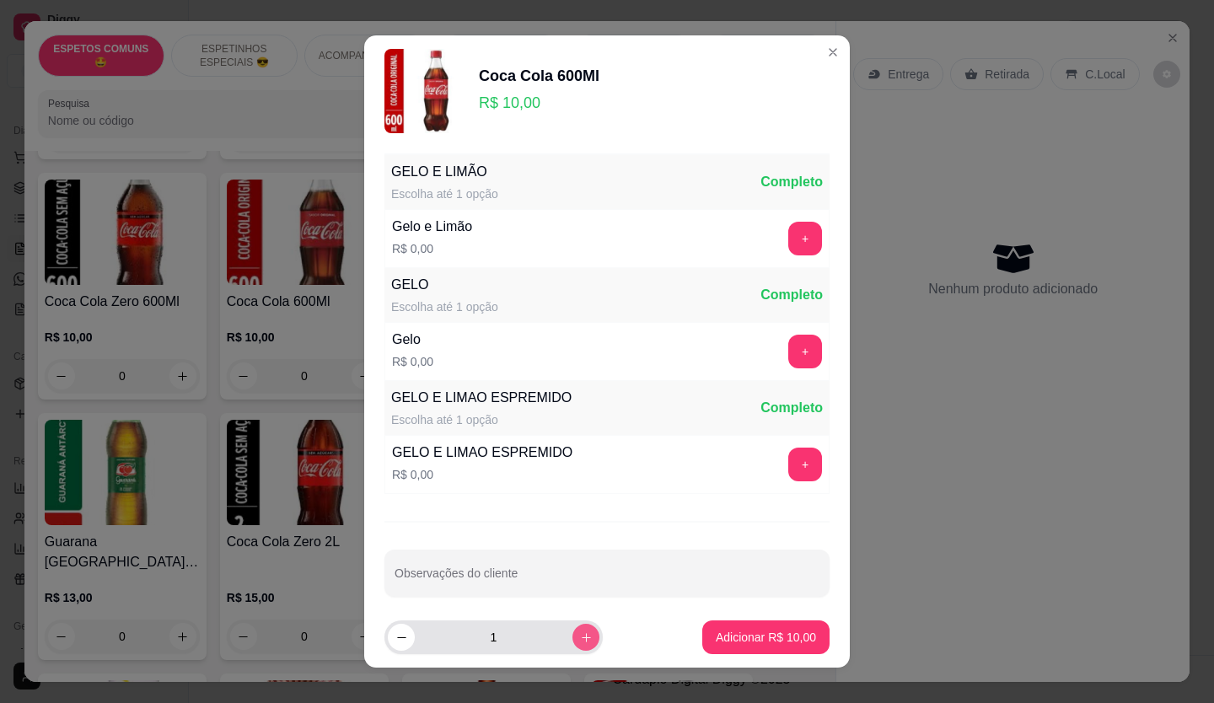
click at [580, 636] on icon "increase-product-quantity" at bounding box center [586, 638] width 13 height 13
type input "2"
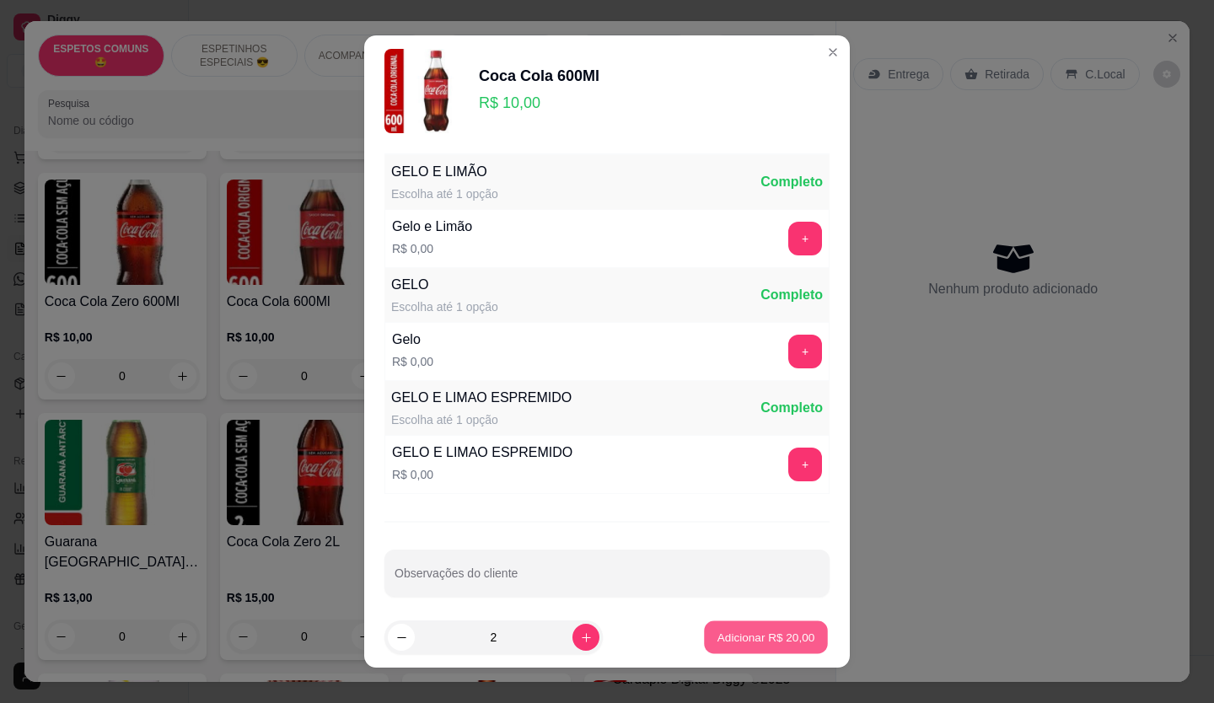
click at [768, 635] on p "Adicionar R$ 20,00" at bounding box center [767, 638] width 98 height 16
type input "2"
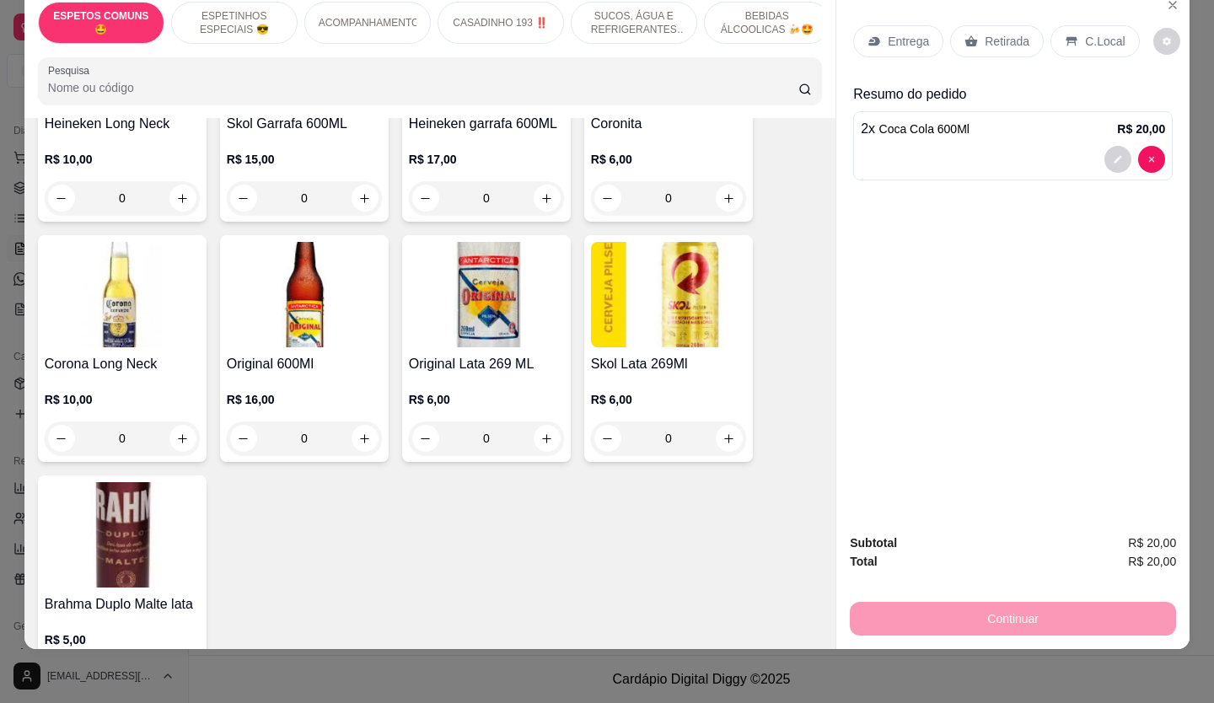
scroll to position [2923, 0]
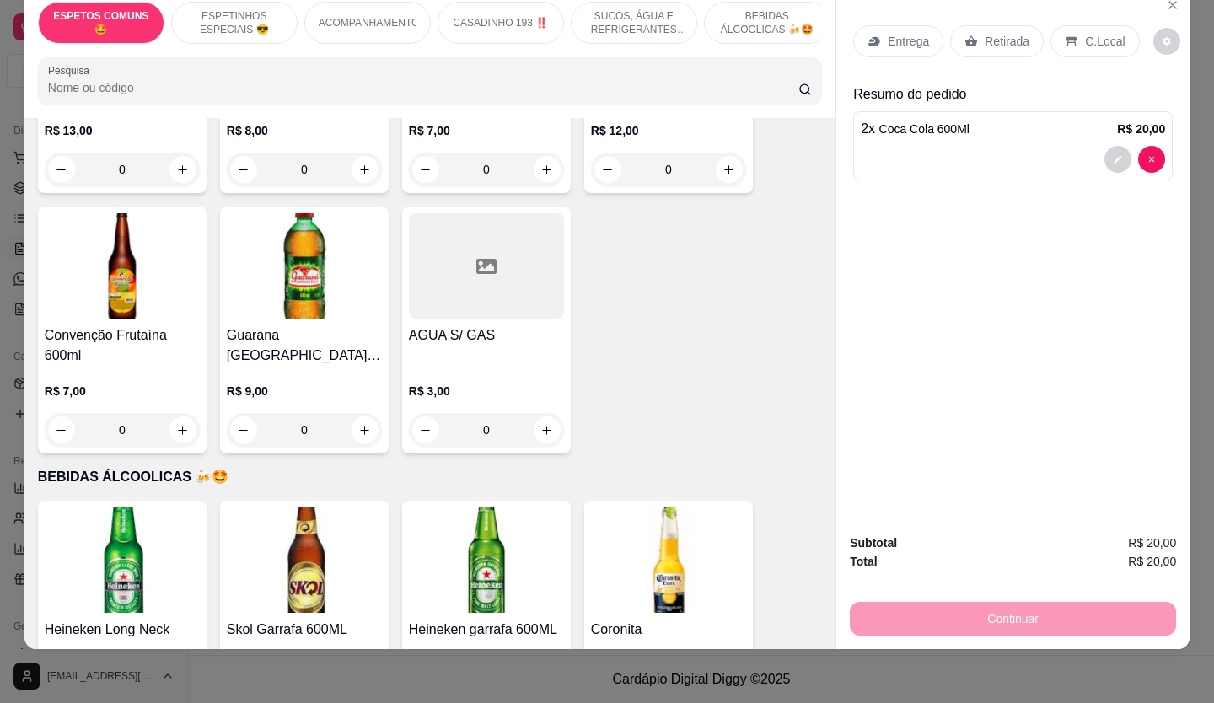
click at [172, 413] on div "0" at bounding box center [122, 430] width 155 height 34
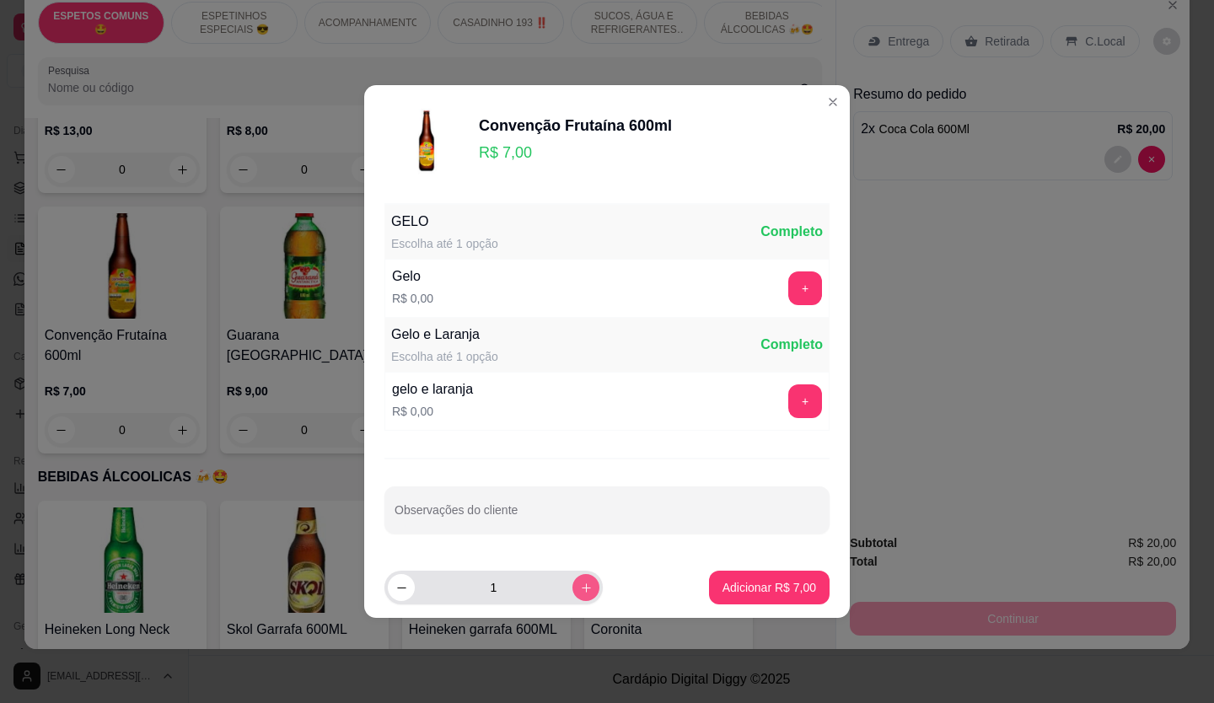
click at [580, 585] on button "increase-product-quantity" at bounding box center [586, 587] width 27 height 27
click at [399, 596] on button "decrease-product-quantity" at bounding box center [401, 587] width 26 height 26
type input "1"
click at [794, 588] on p "Adicionar R$ 7,00" at bounding box center [769, 587] width 91 height 16
type input "1"
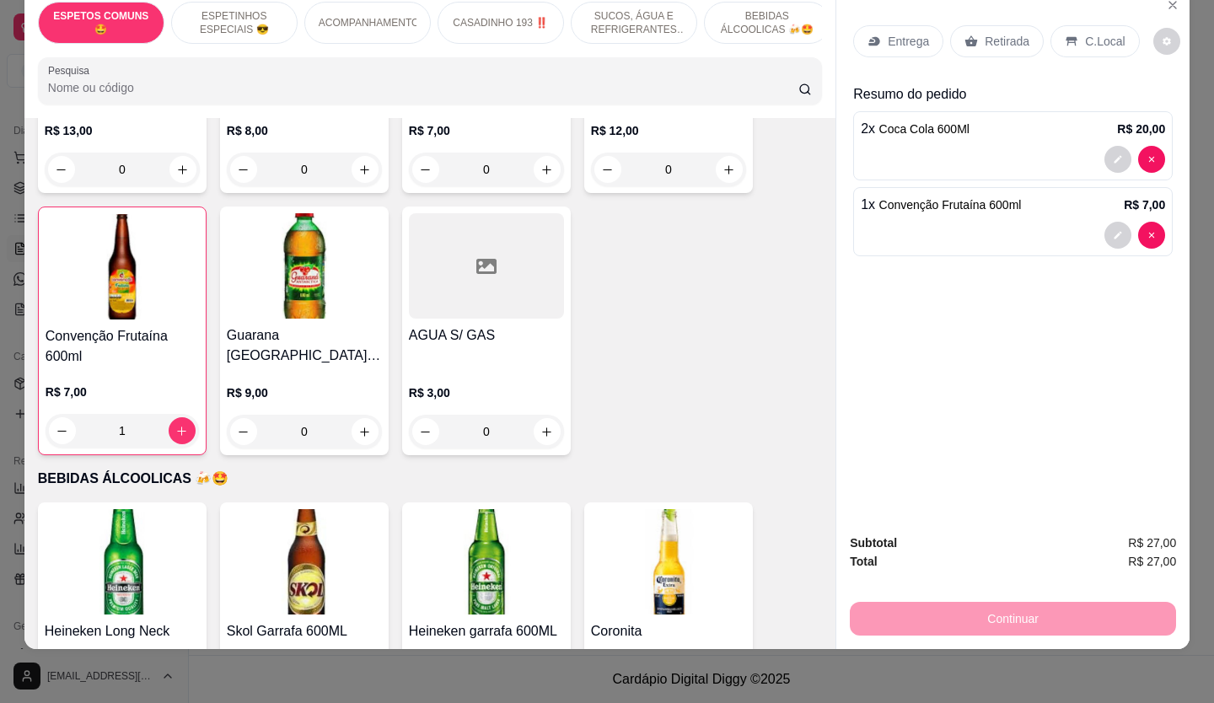
click at [990, 33] on p "Retirada" at bounding box center [1007, 41] width 45 height 17
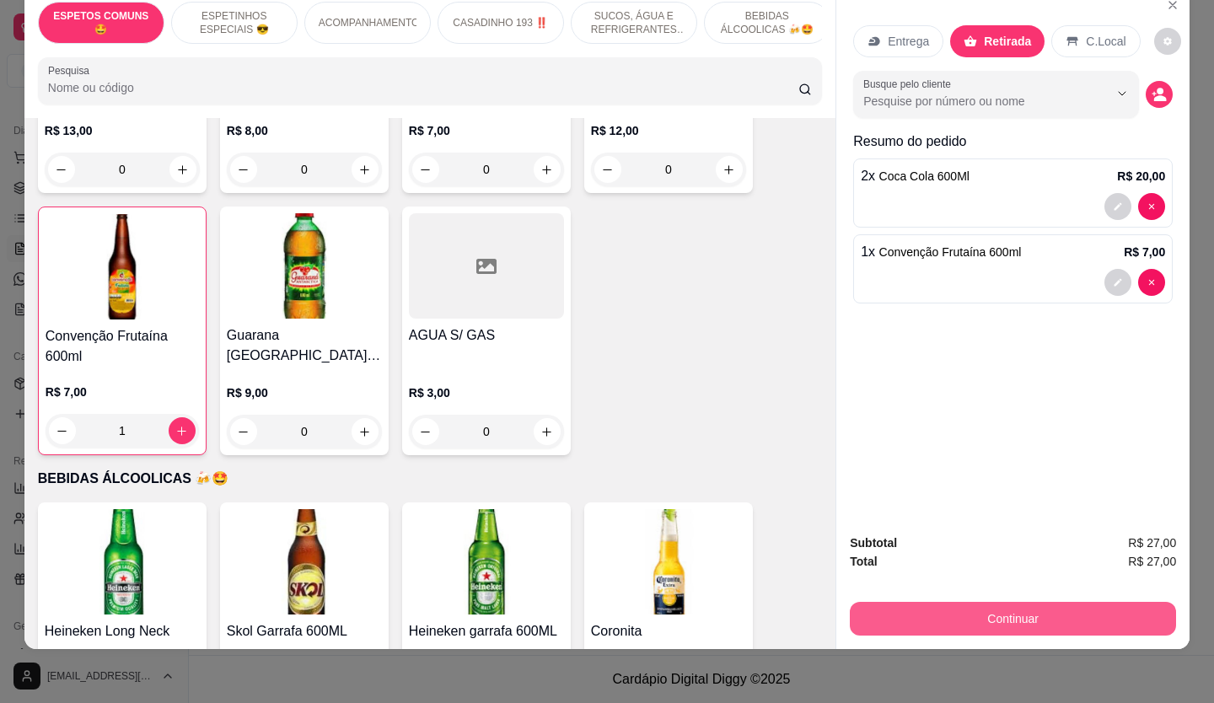
click at [986, 611] on button "Continuar" at bounding box center [1013, 619] width 326 height 34
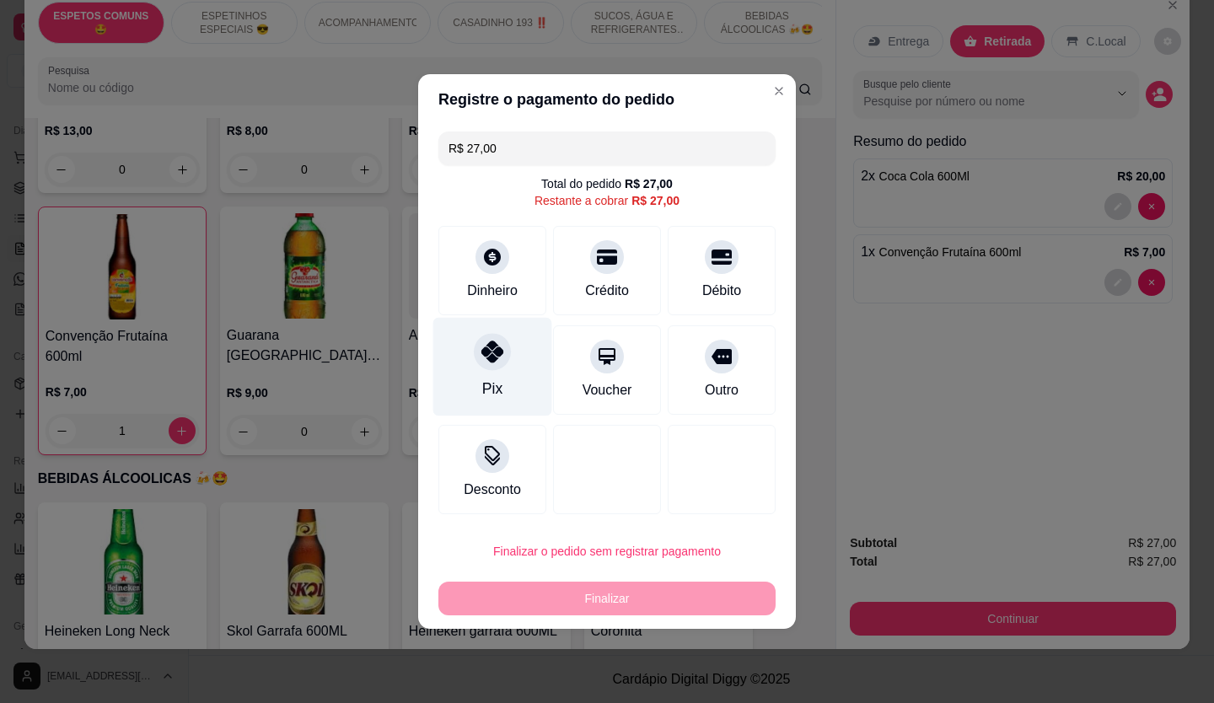
click at [498, 353] on icon at bounding box center [493, 352] width 22 height 22
type input "R$ 0,00"
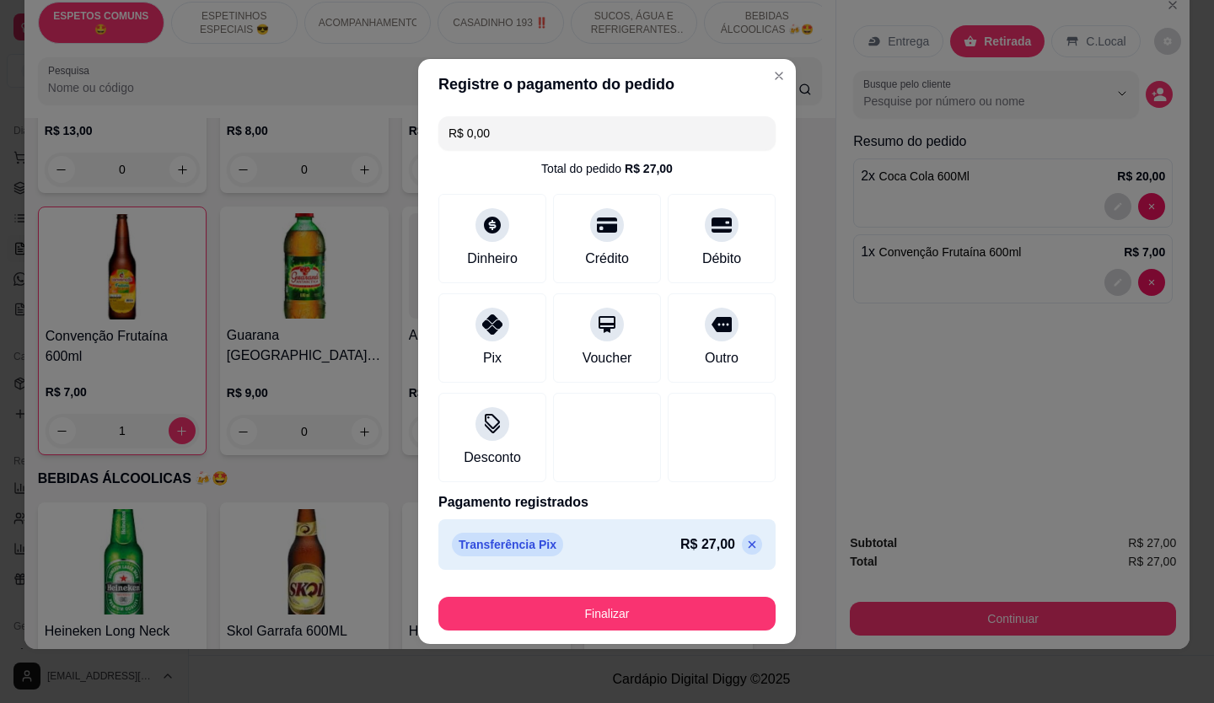
click at [664, 627] on button "Finalizar" at bounding box center [607, 614] width 337 height 34
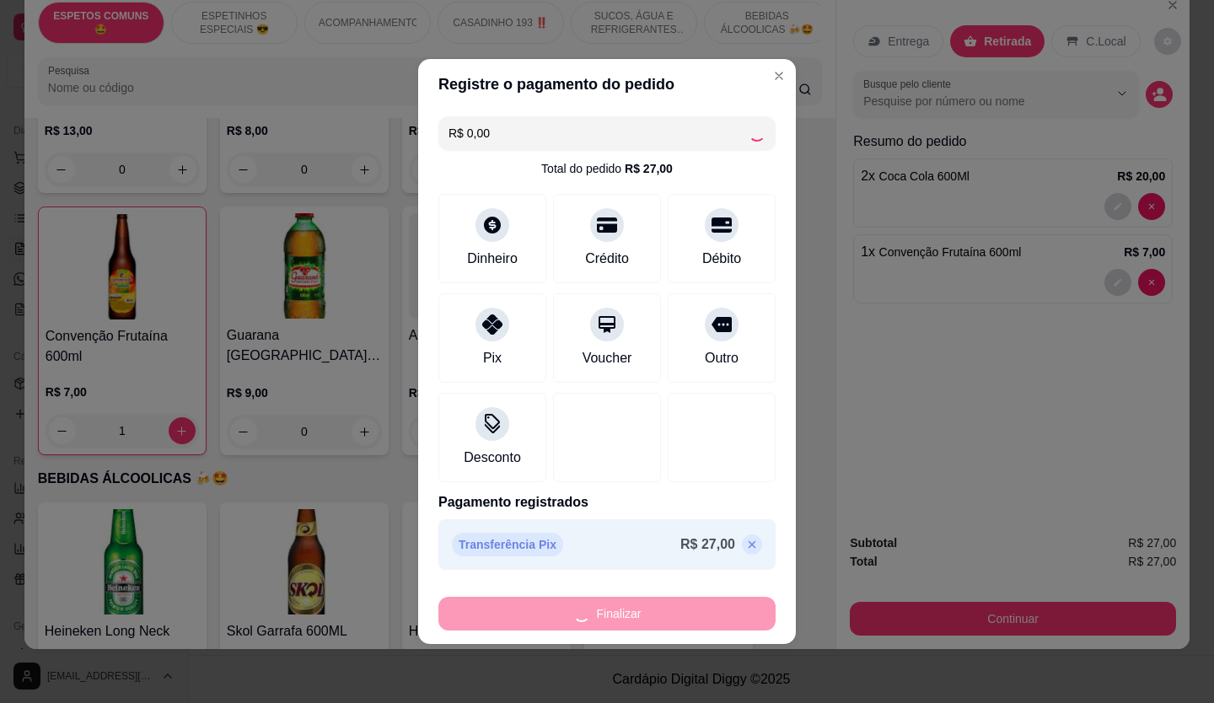
type input "0"
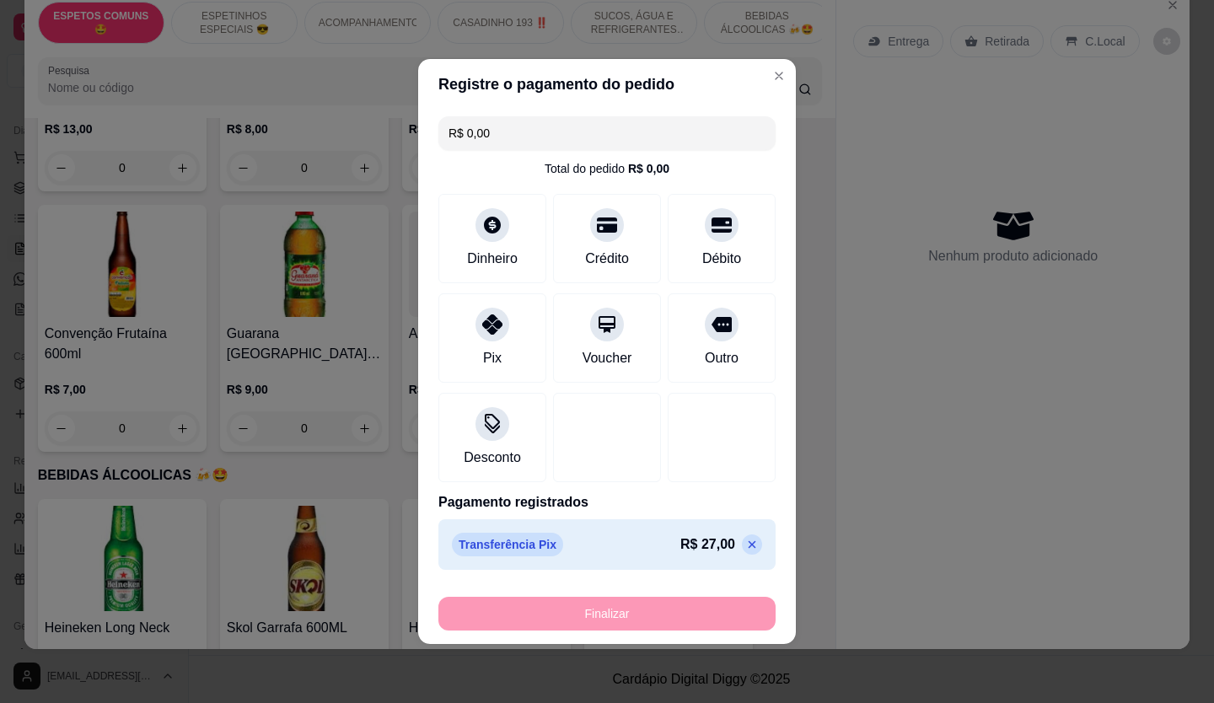
type input "-R$ 27,00"
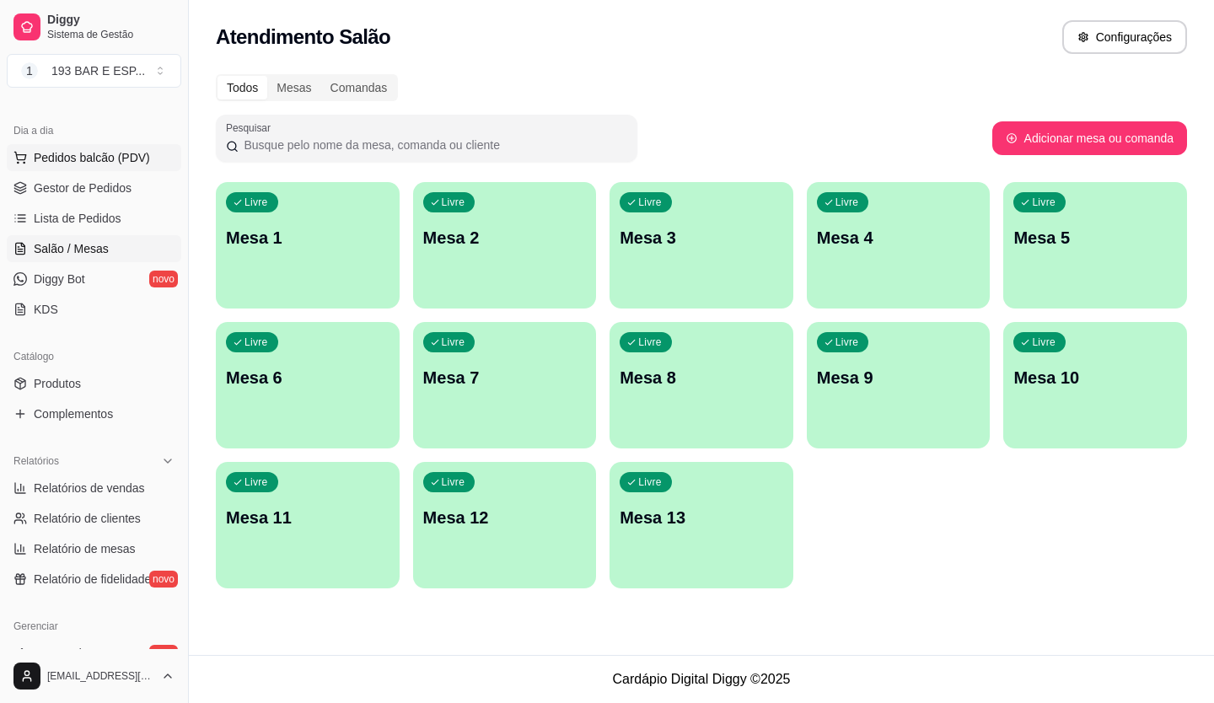
click at [66, 151] on span "Pedidos balcão (PDV)" at bounding box center [92, 157] width 116 height 17
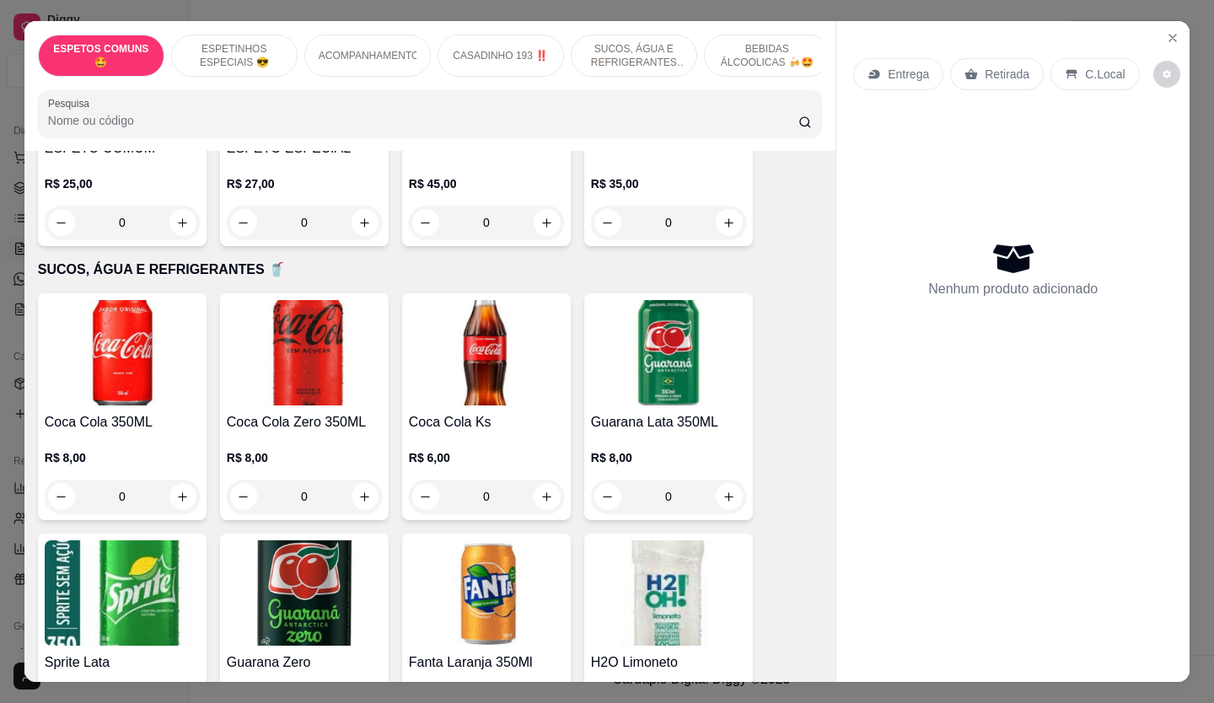
scroll to position [1265, 0]
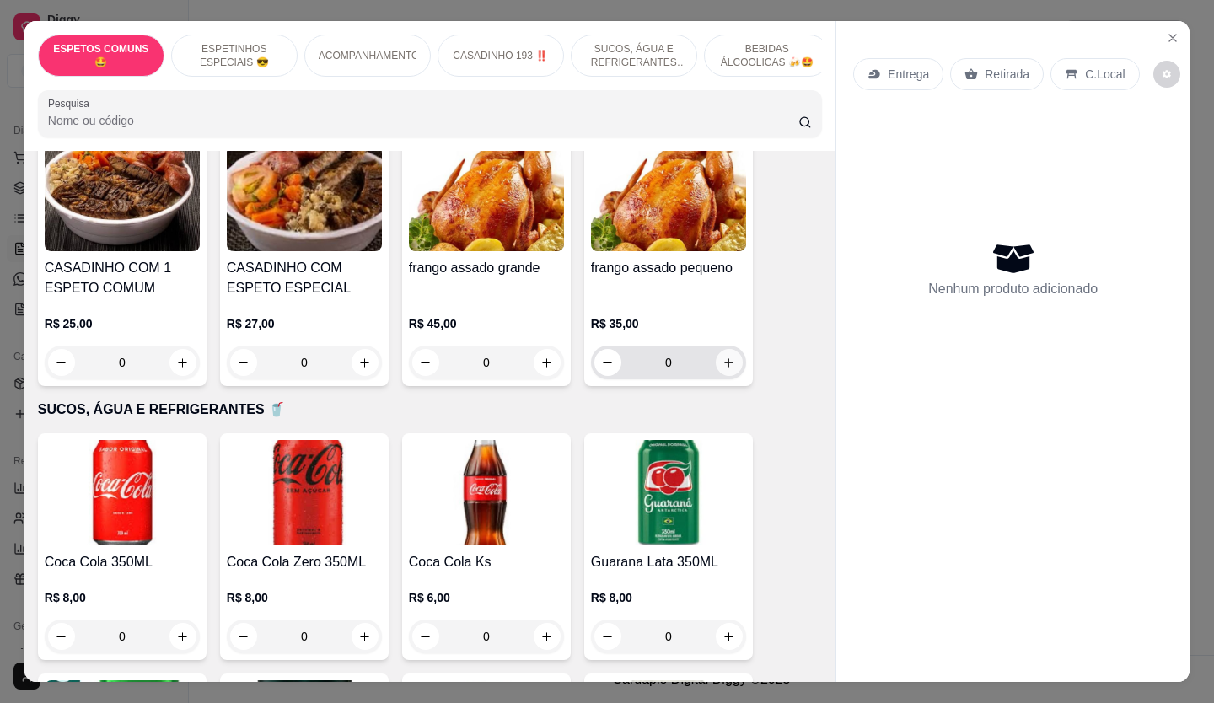
click at [730, 353] on button "increase-product-quantity" at bounding box center [729, 362] width 27 height 27
type input "1"
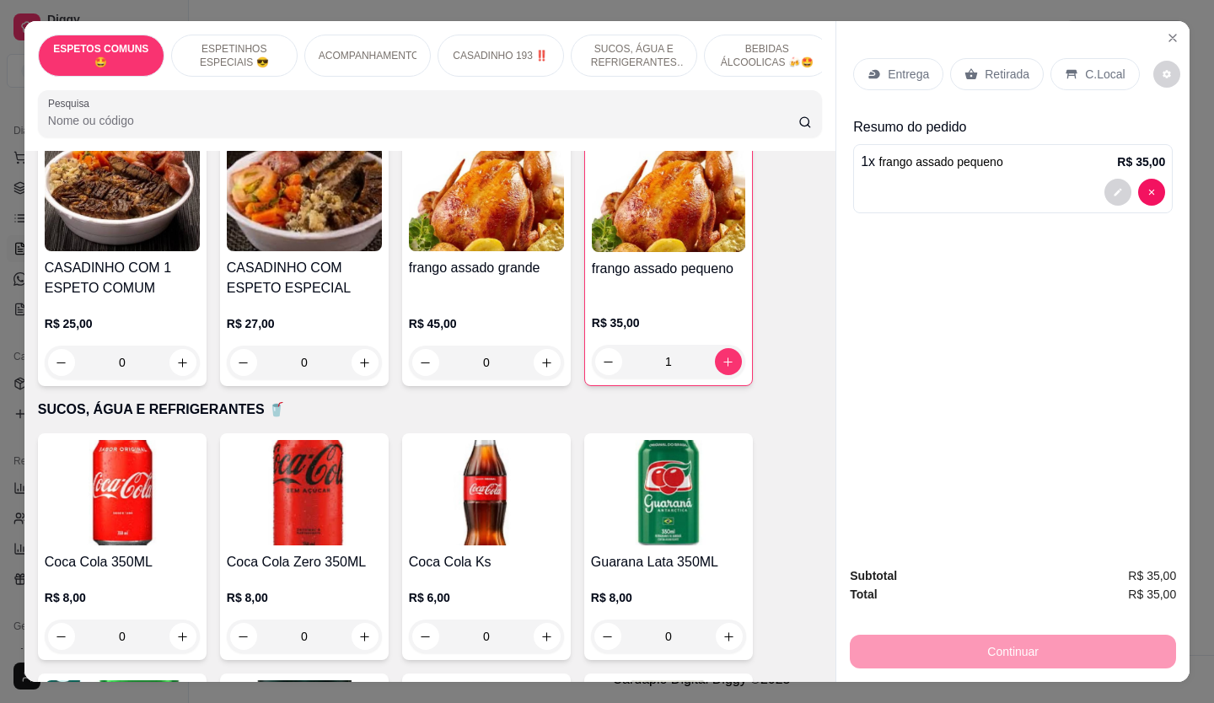
click at [990, 73] on p "Retirada" at bounding box center [1007, 74] width 45 height 17
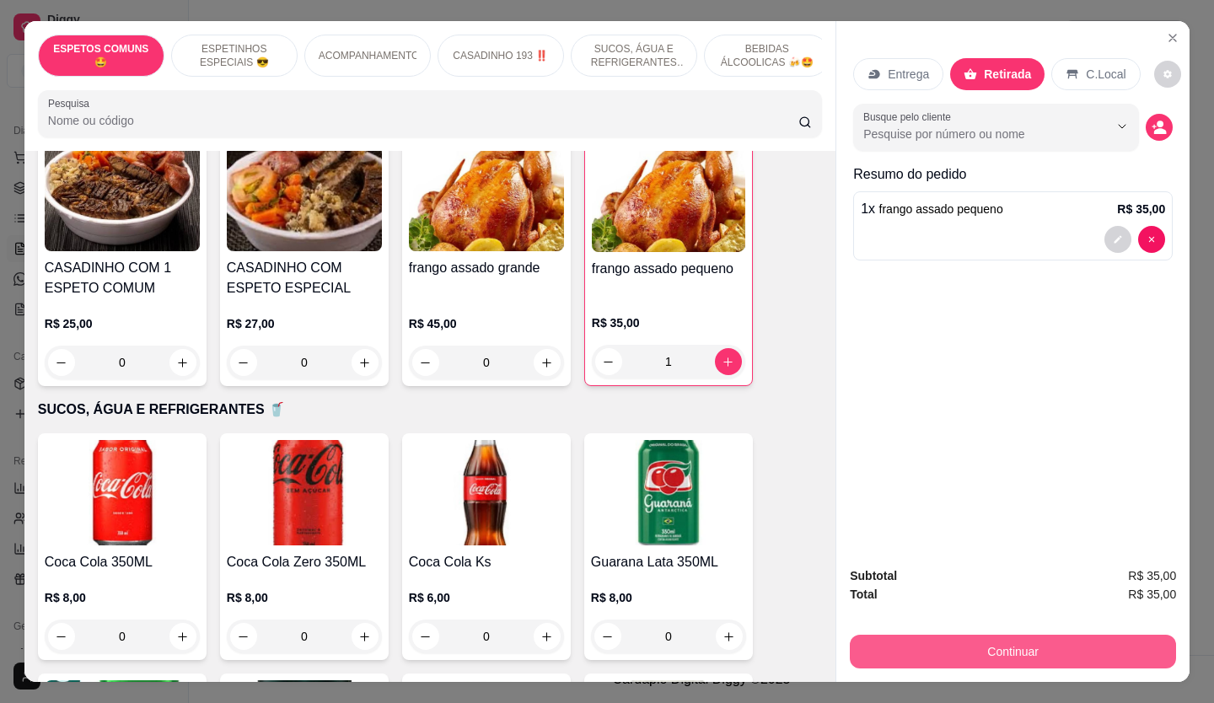
click at [1053, 635] on button "Continuar" at bounding box center [1013, 652] width 326 height 34
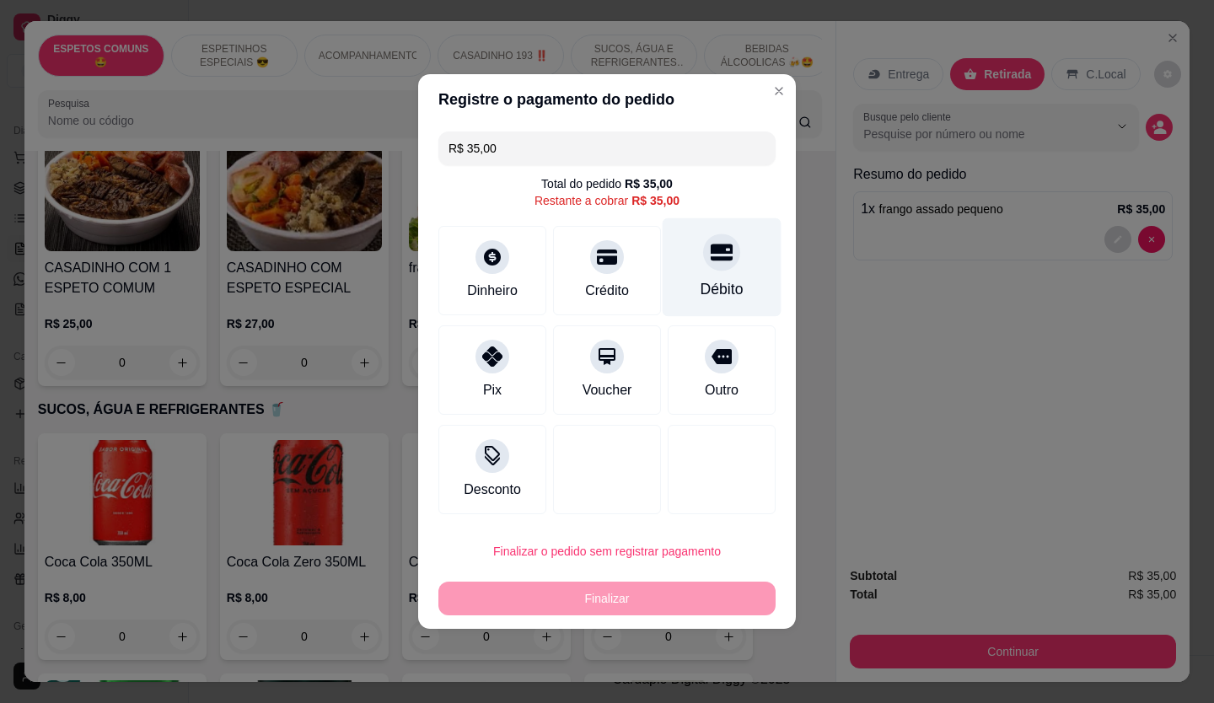
click at [688, 264] on div "Débito" at bounding box center [722, 267] width 119 height 99
type input "R$ 0,00"
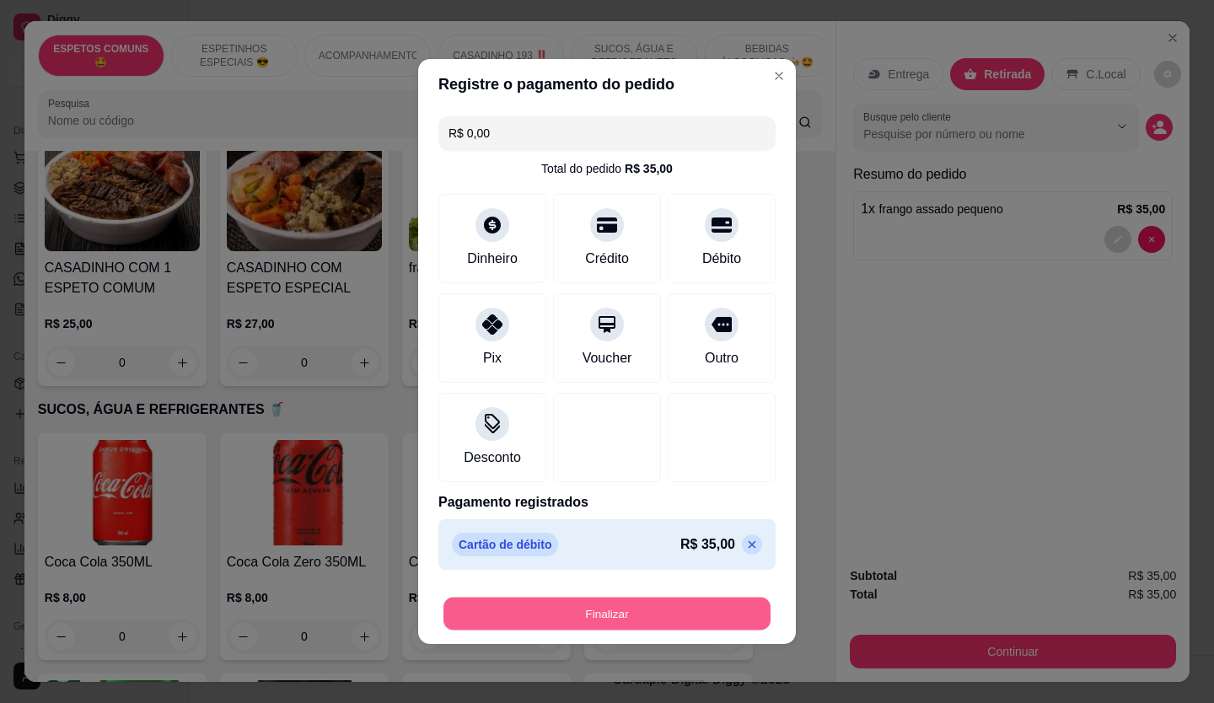
click at [669, 605] on button "Finalizar" at bounding box center [607, 614] width 327 height 33
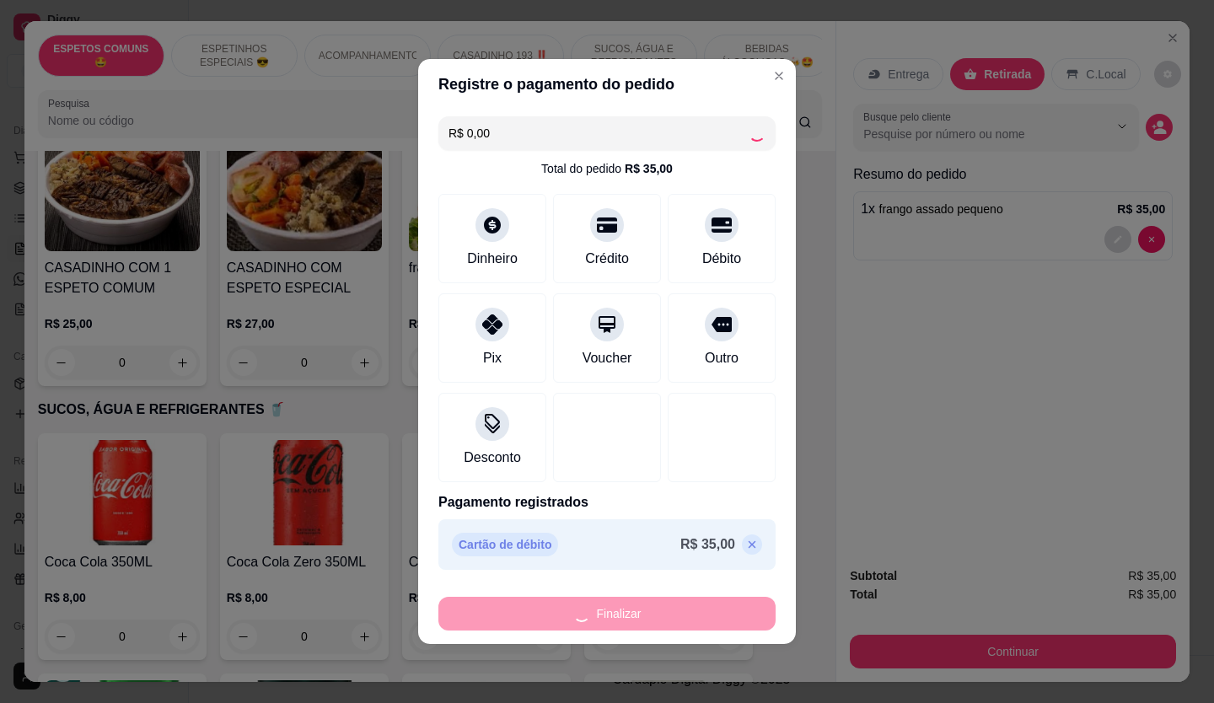
type input "0"
type input "-R$ 35,00"
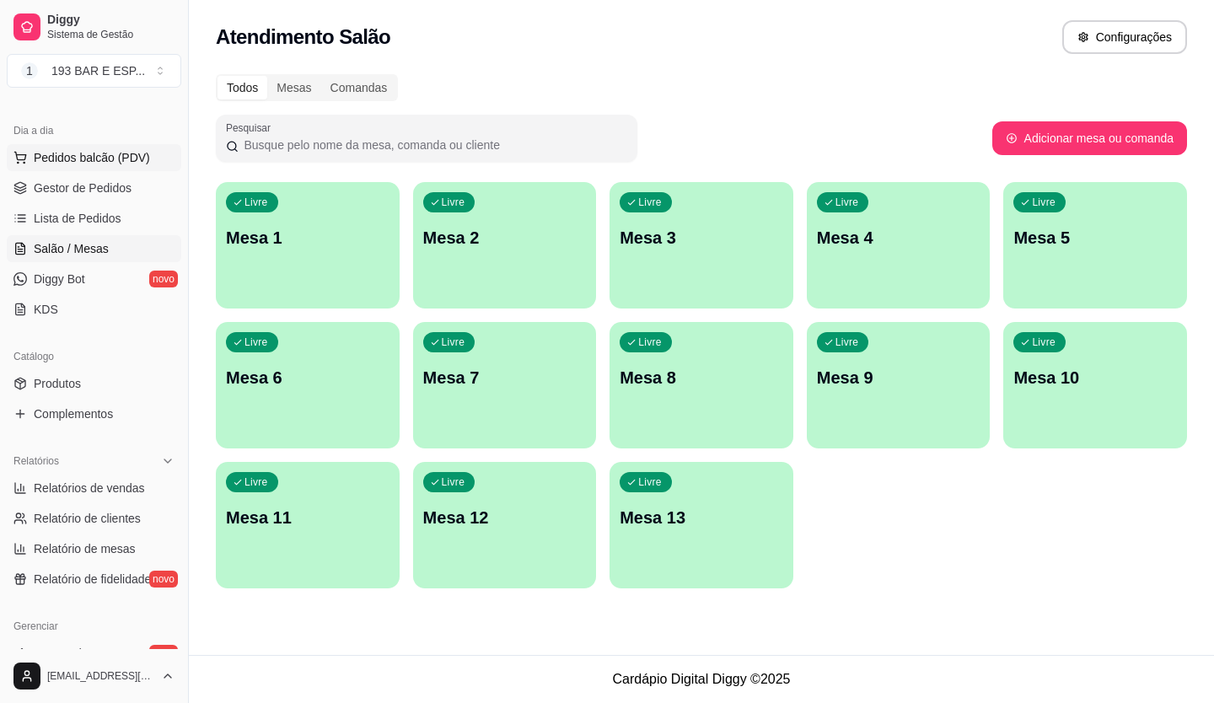
click at [126, 156] on span "Pedidos balcão (PDV)" at bounding box center [92, 157] width 116 height 17
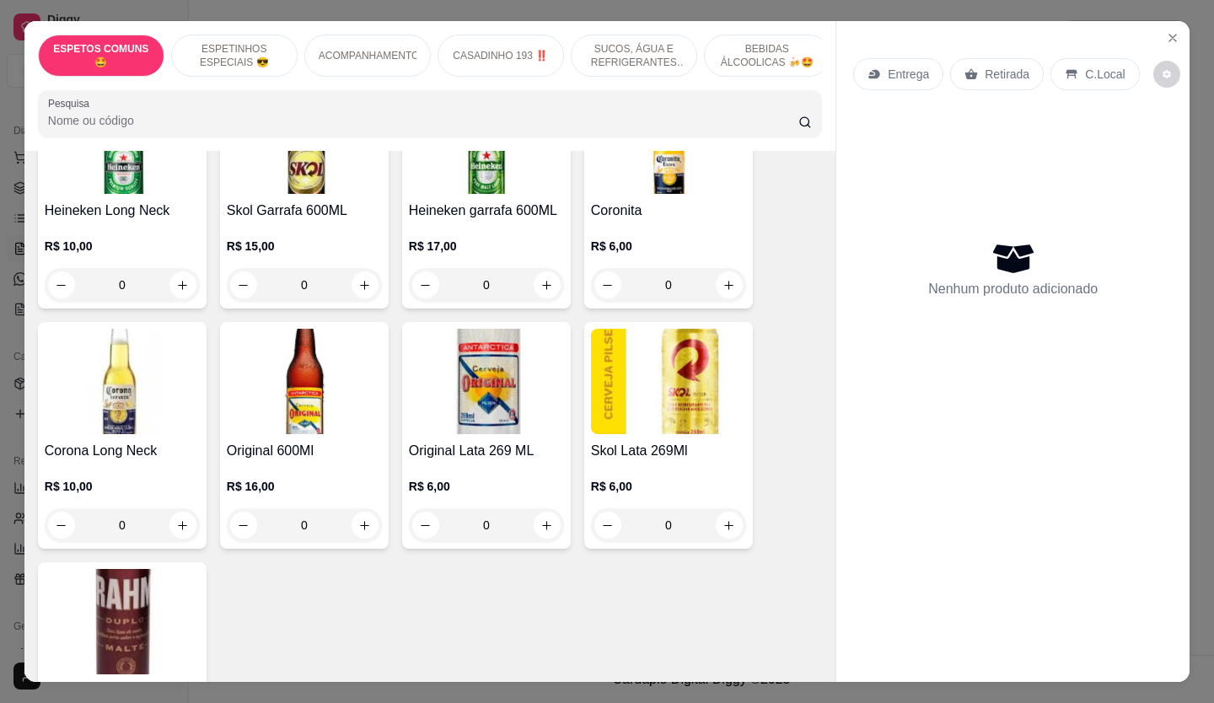
scroll to position [4133, 0]
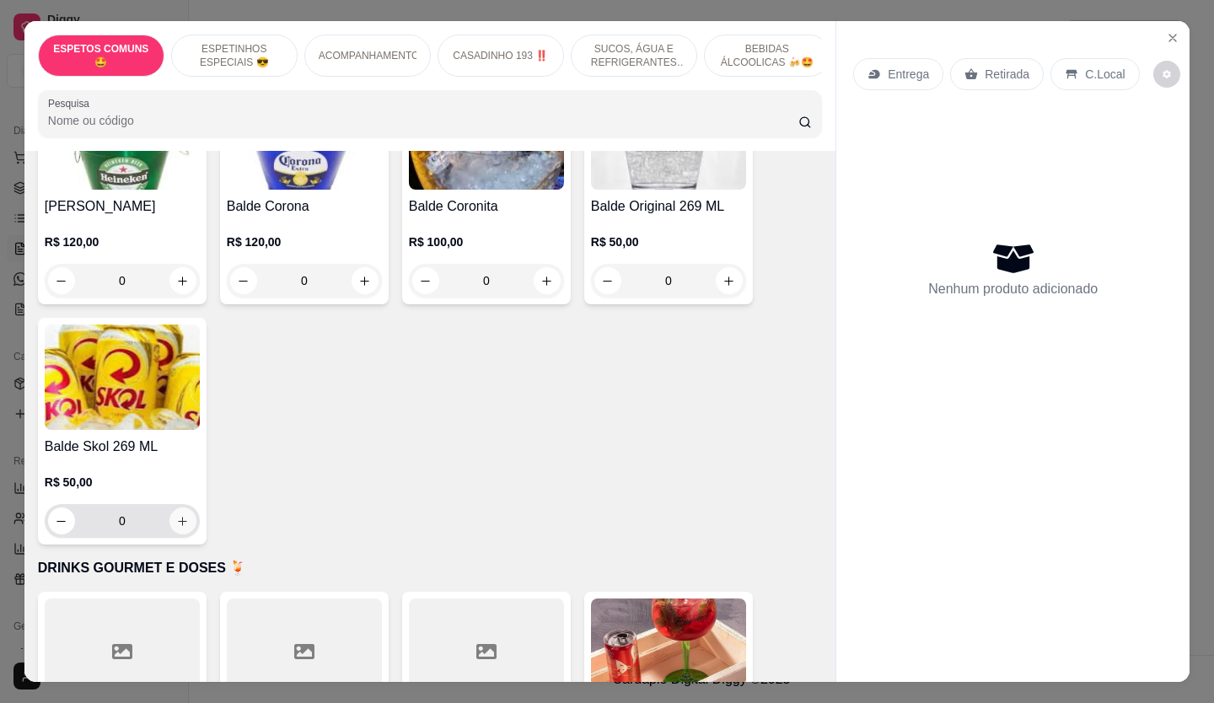
click at [187, 508] on button "increase-product-quantity" at bounding box center [183, 521] width 27 height 27
type input "1"
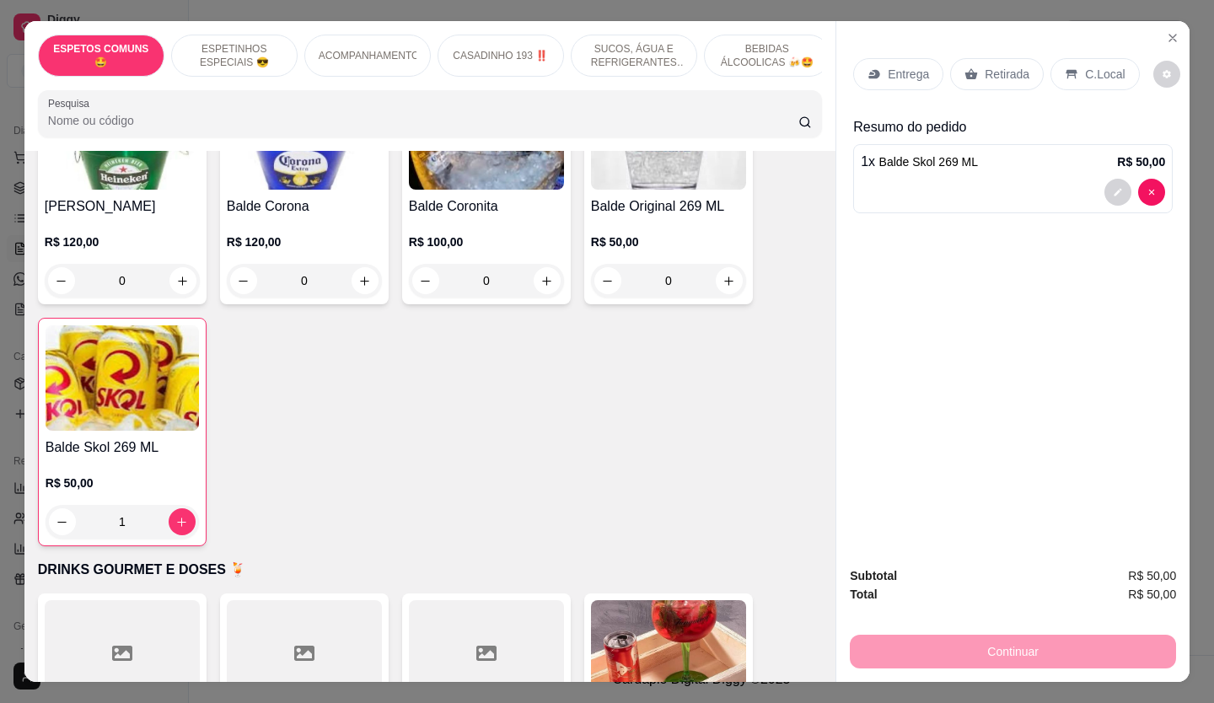
click at [1002, 66] on p "Retirada" at bounding box center [1007, 74] width 45 height 17
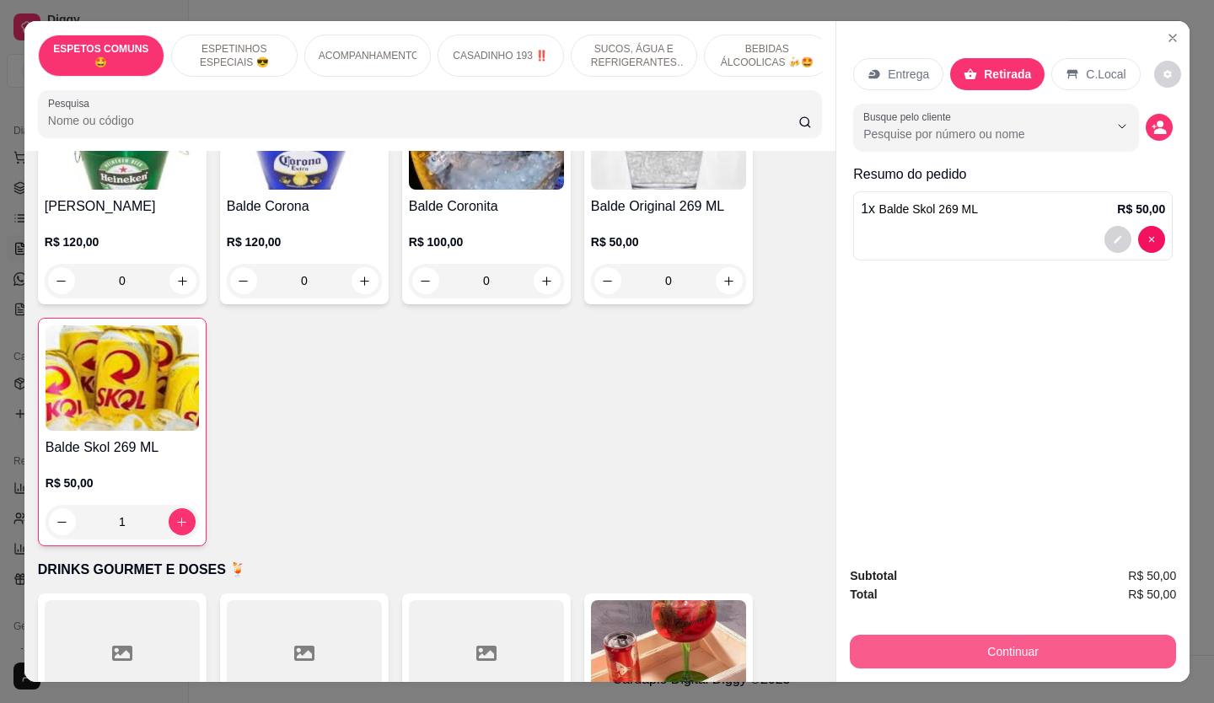
click at [1016, 635] on button "Continuar" at bounding box center [1013, 652] width 326 height 34
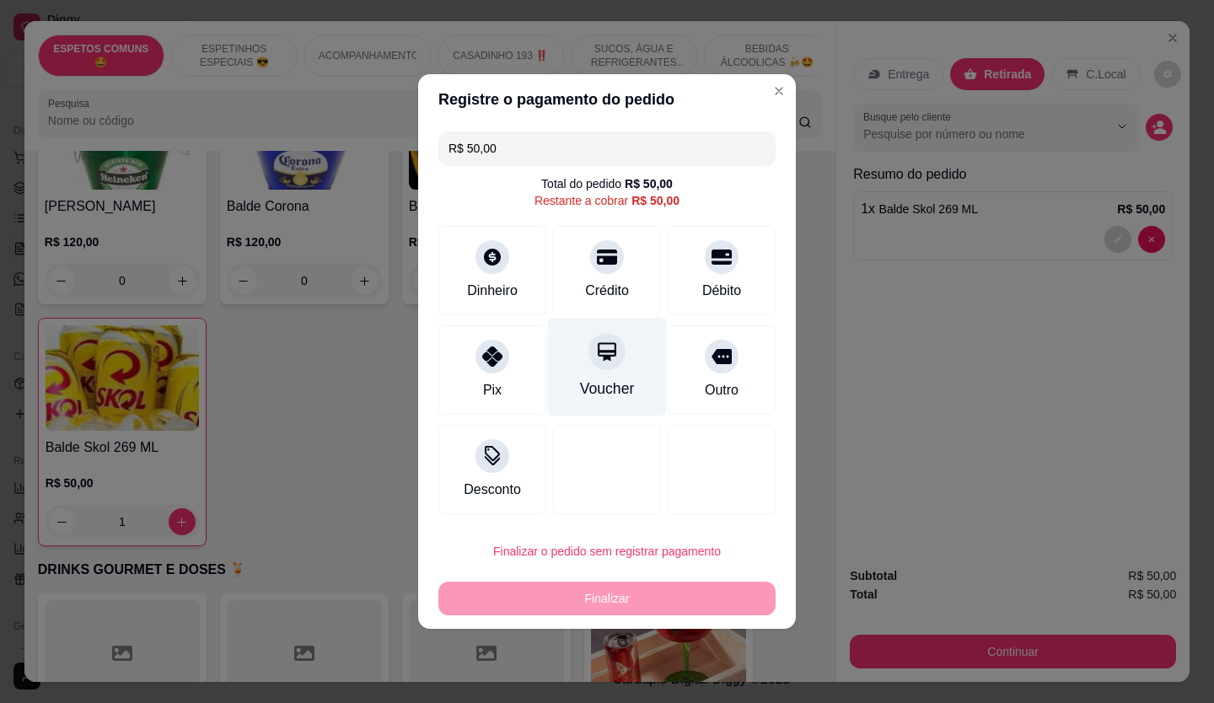
click at [612, 360] on div at bounding box center [607, 351] width 37 height 37
type input "R$ 0,00"
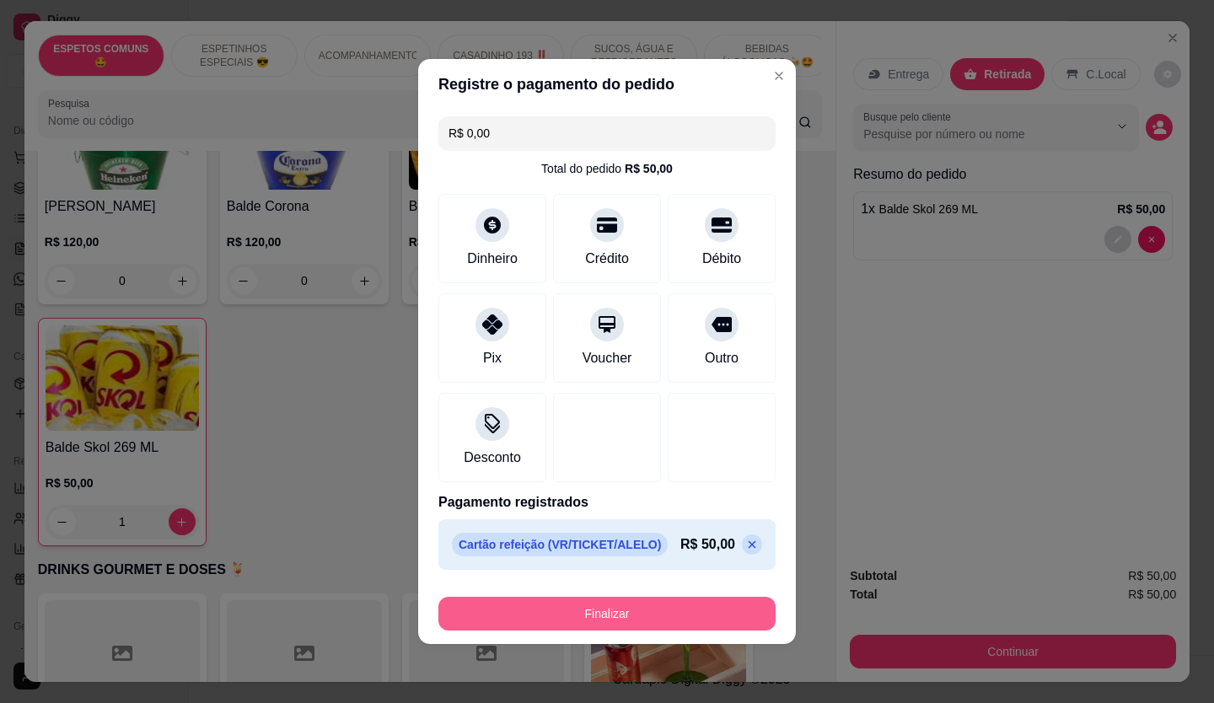
click at [648, 619] on button "Finalizar" at bounding box center [607, 614] width 337 height 34
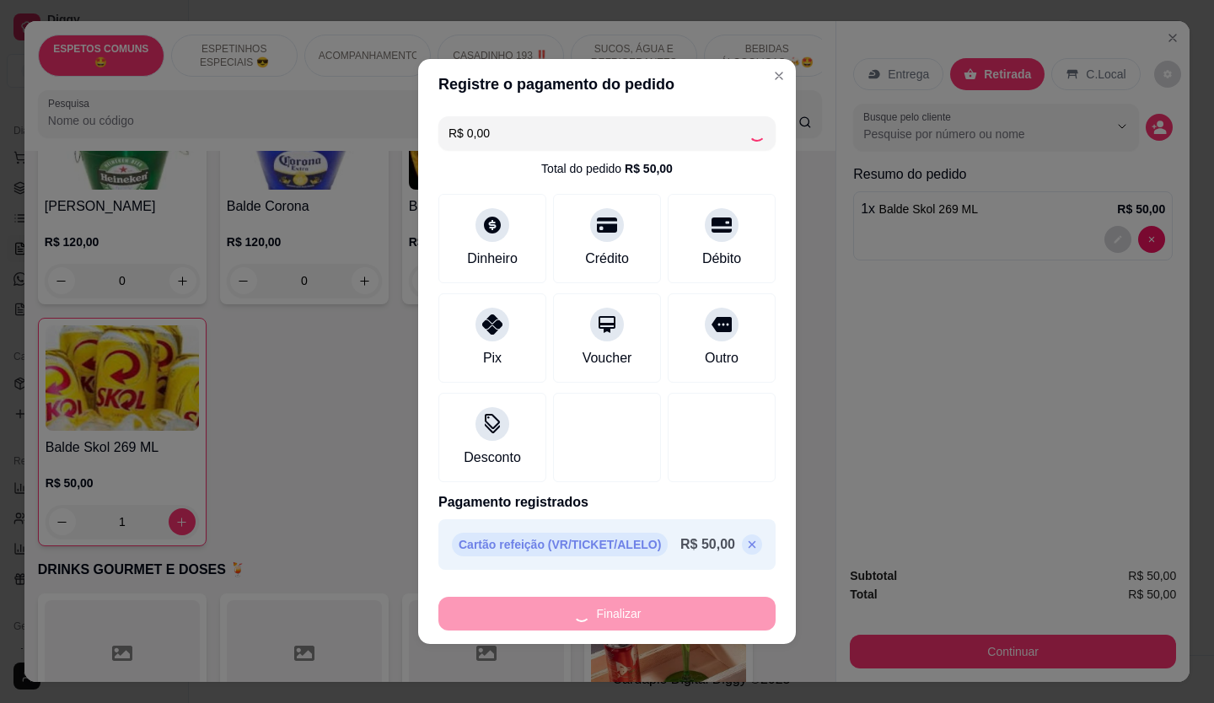
type input "0"
type input "-R$ 50,00"
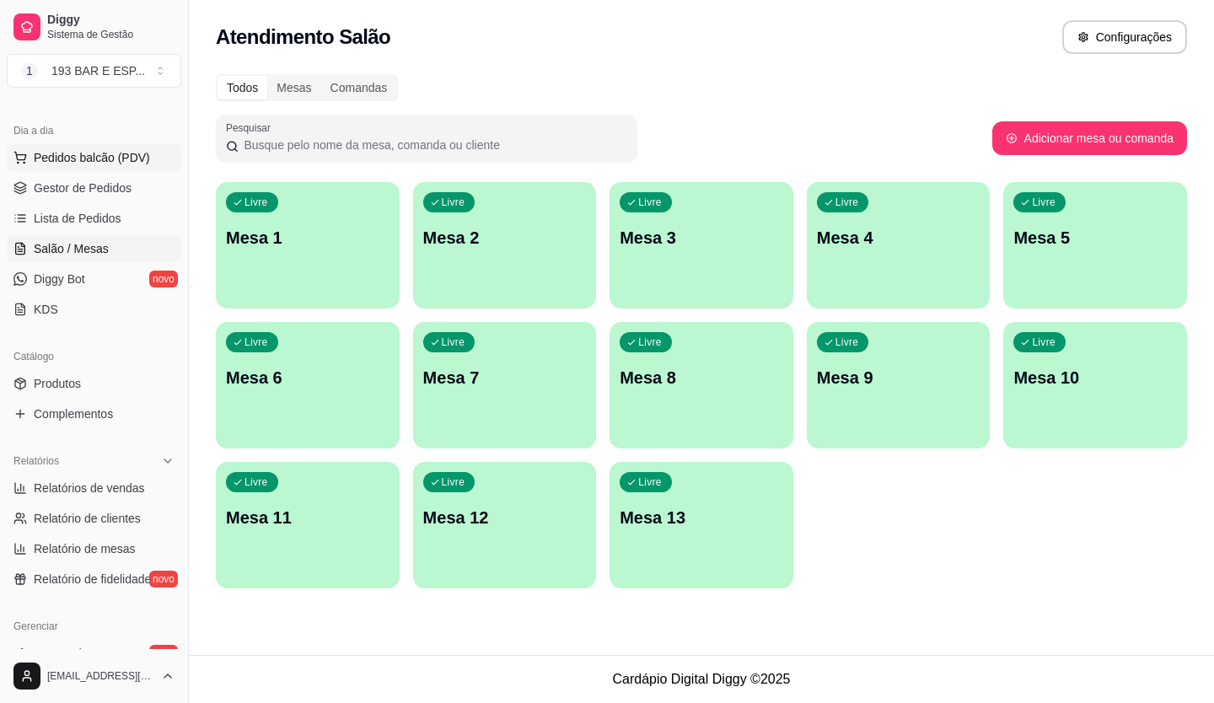
click at [74, 158] on span "Pedidos balcão (PDV)" at bounding box center [92, 157] width 116 height 17
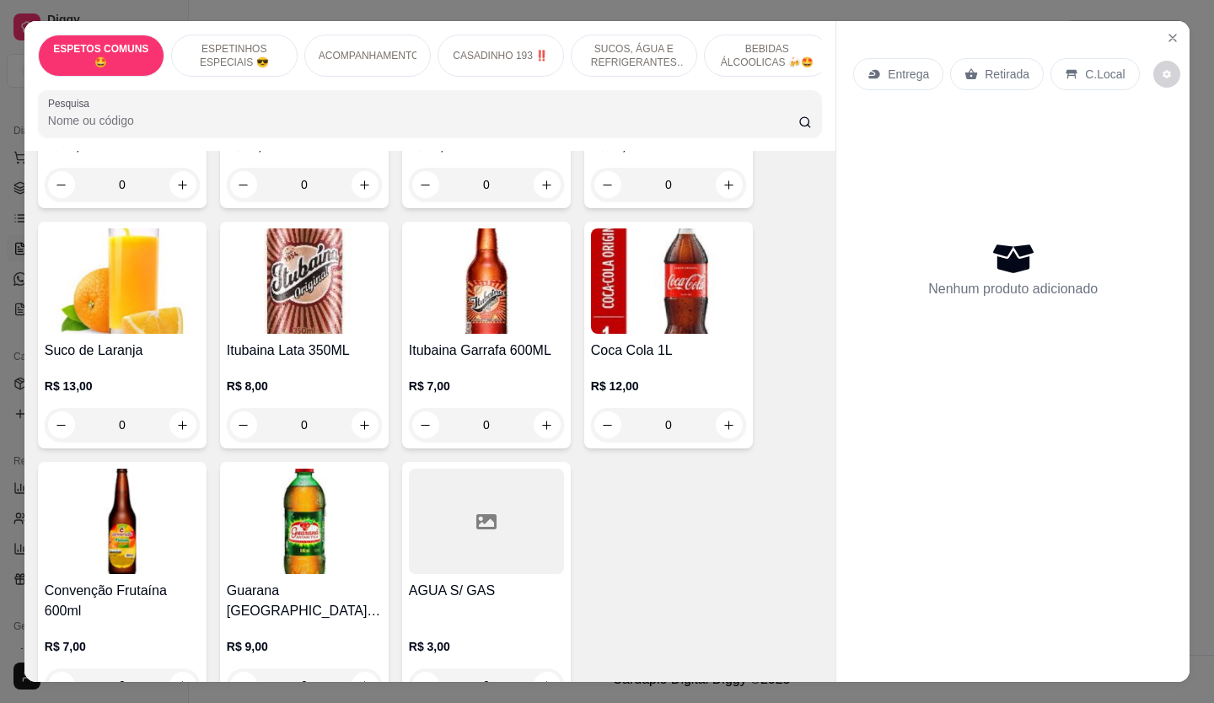
scroll to position [2361, 0]
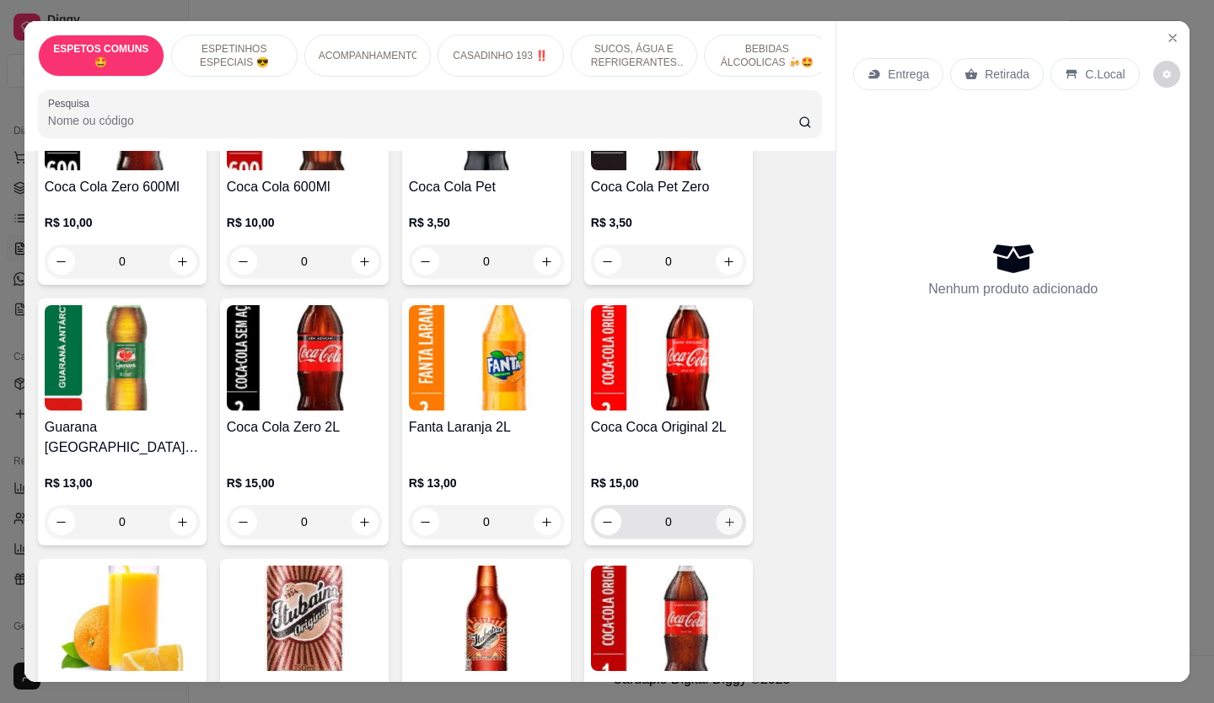
click at [716, 509] on button "increase-product-quantity" at bounding box center [729, 522] width 26 height 26
type input "1"
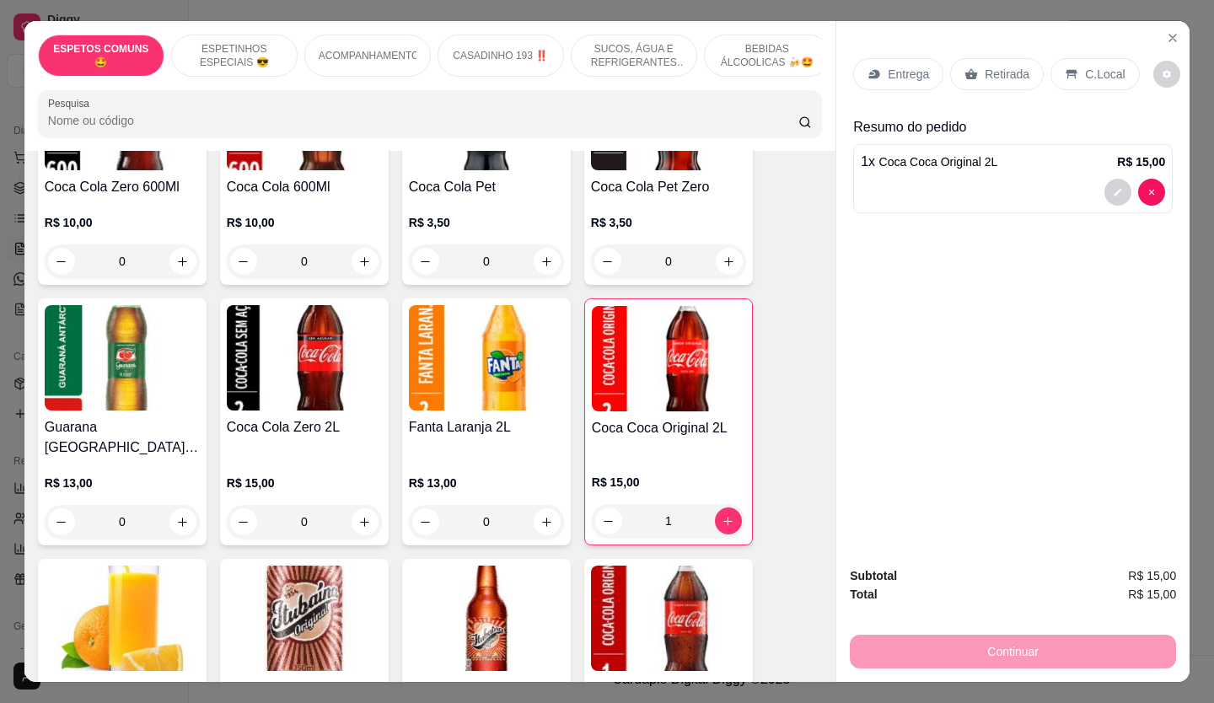
click at [992, 75] on p "Retirada" at bounding box center [1007, 74] width 45 height 17
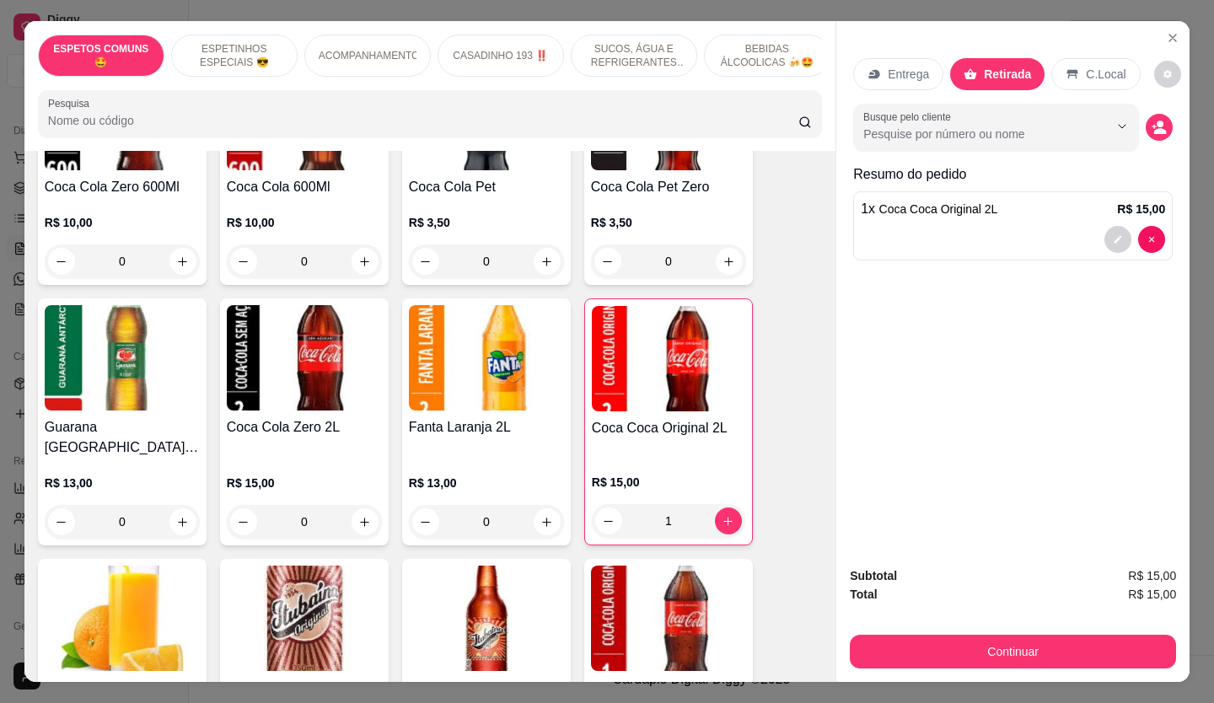
click at [1051, 643] on button "Continuar" at bounding box center [1013, 652] width 326 height 34
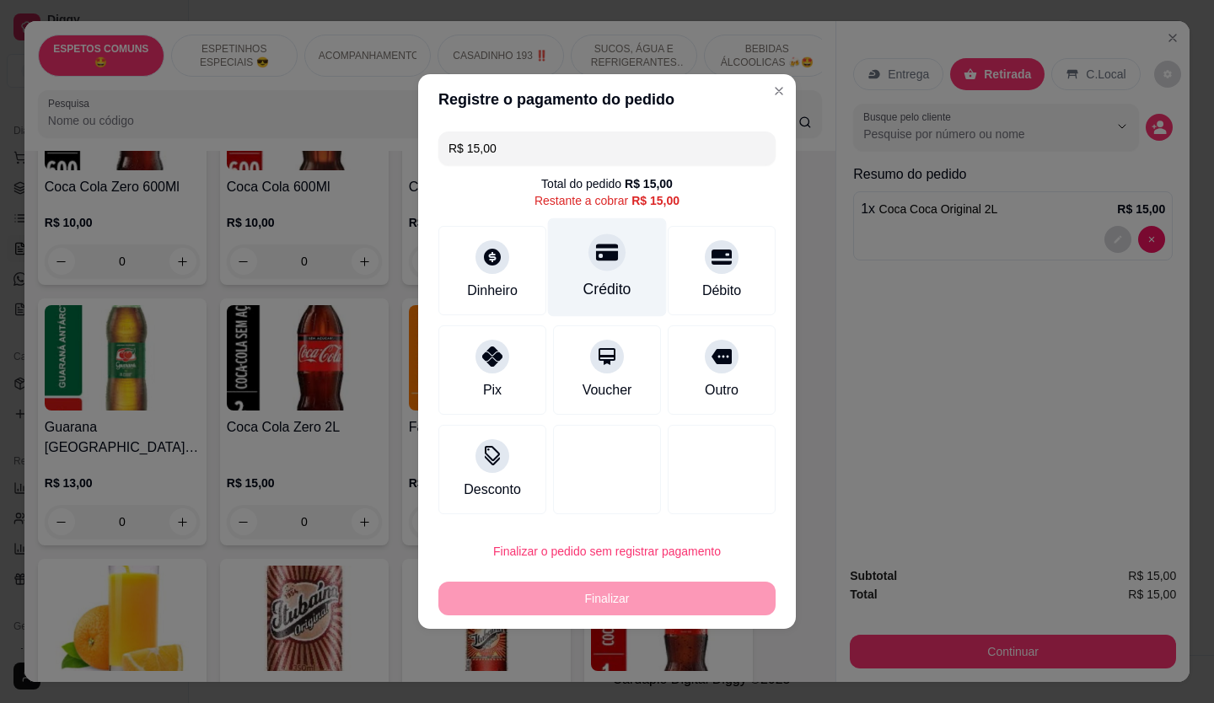
click at [602, 268] on div at bounding box center [607, 252] width 37 height 37
type input "R$ 0,00"
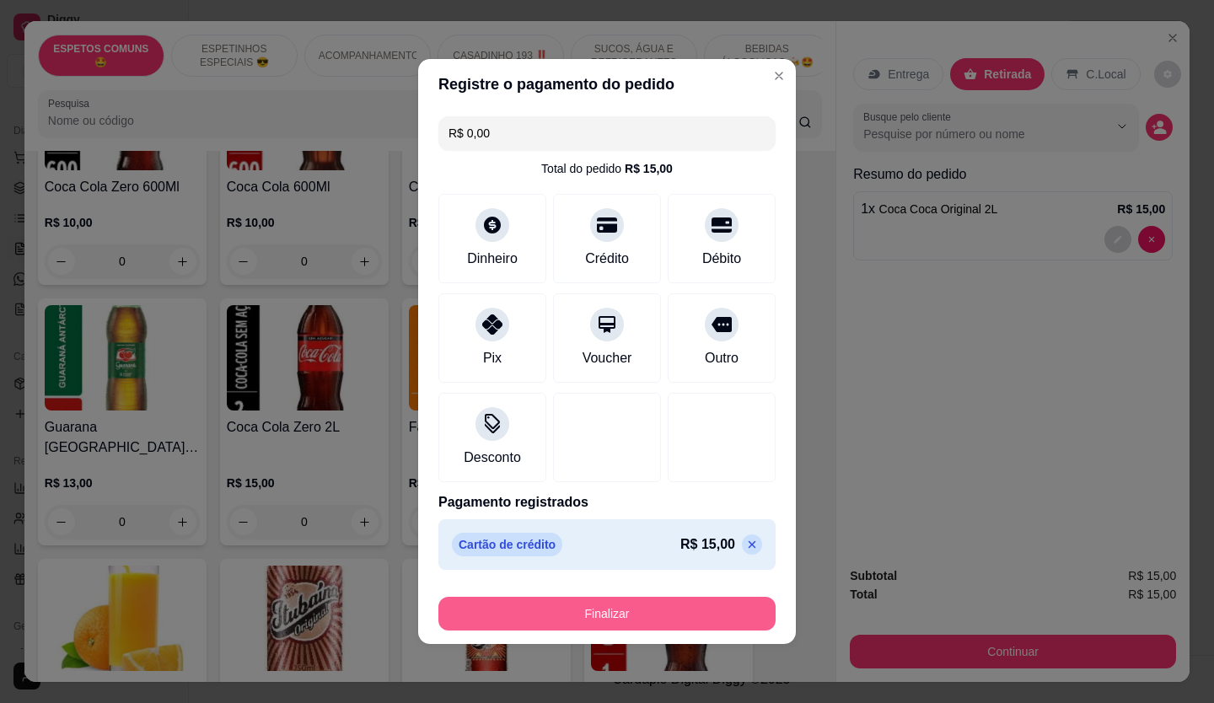
click at [733, 611] on button "Finalizar" at bounding box center [607, 614] width 337 height 34
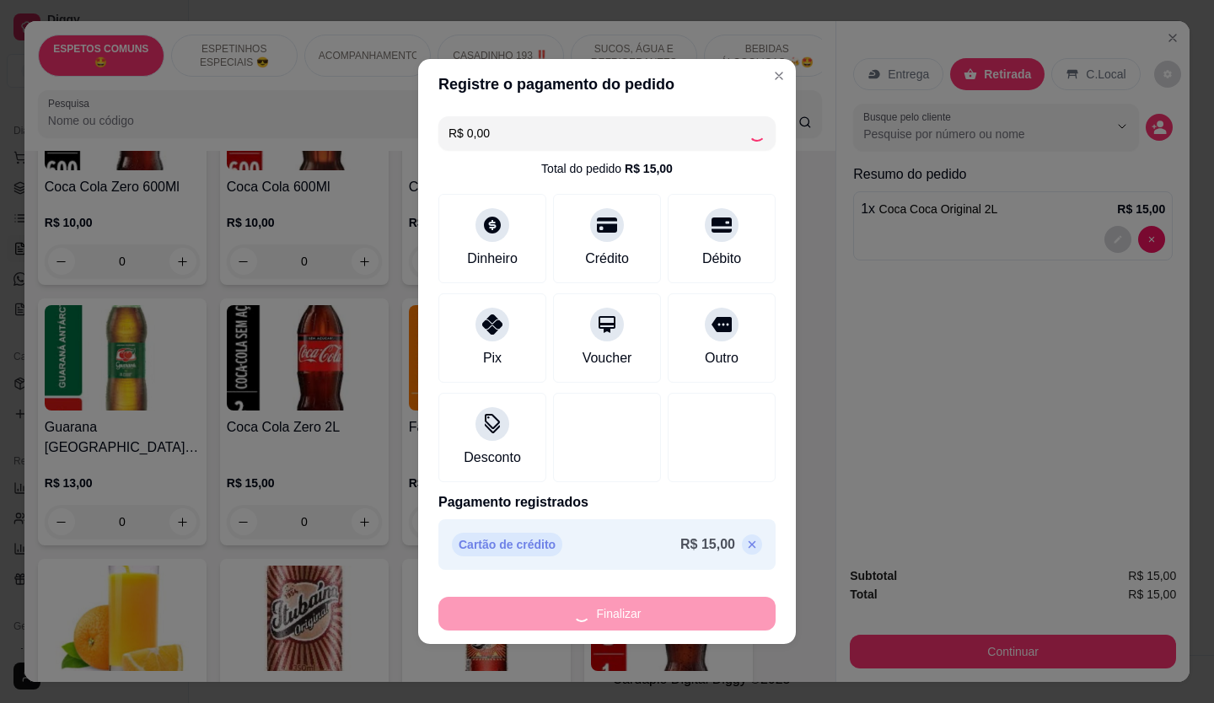
type input "0"
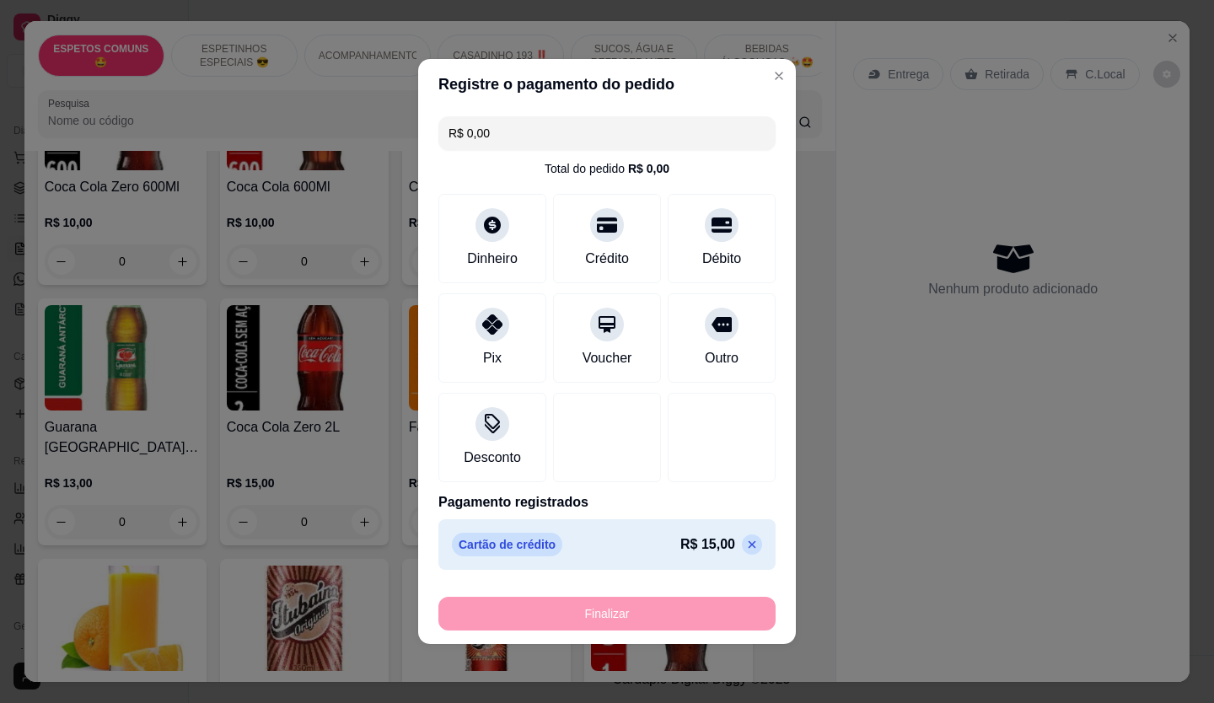
type input "-R$ 15,00"
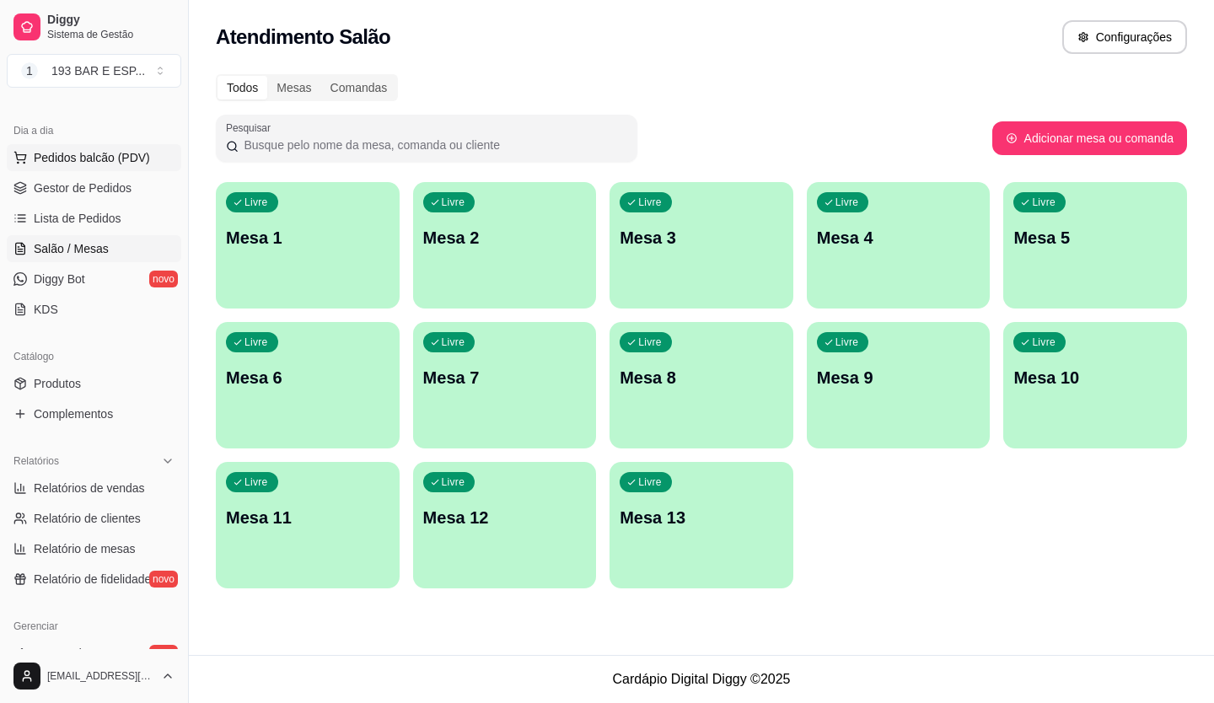
click at [80, 158] on span "Pedidos balcão (PDV)" at bounding box center [92, 157] width 116 height 17
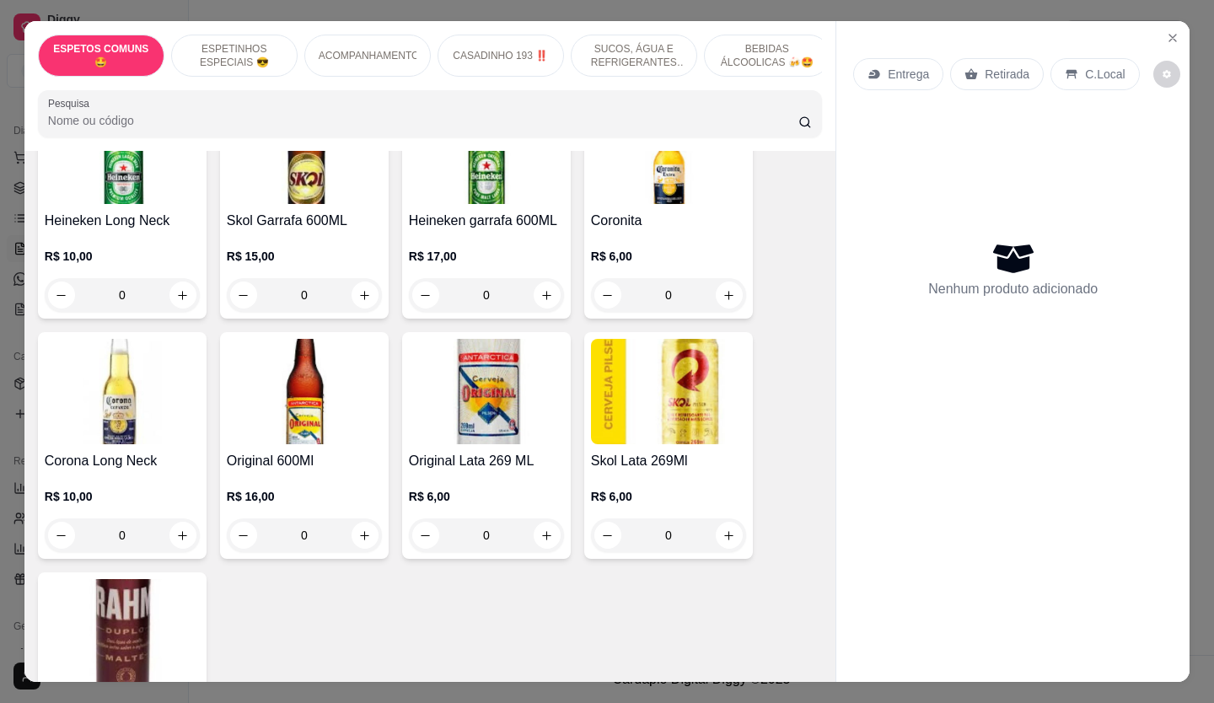
scroll to position [3711, 0]
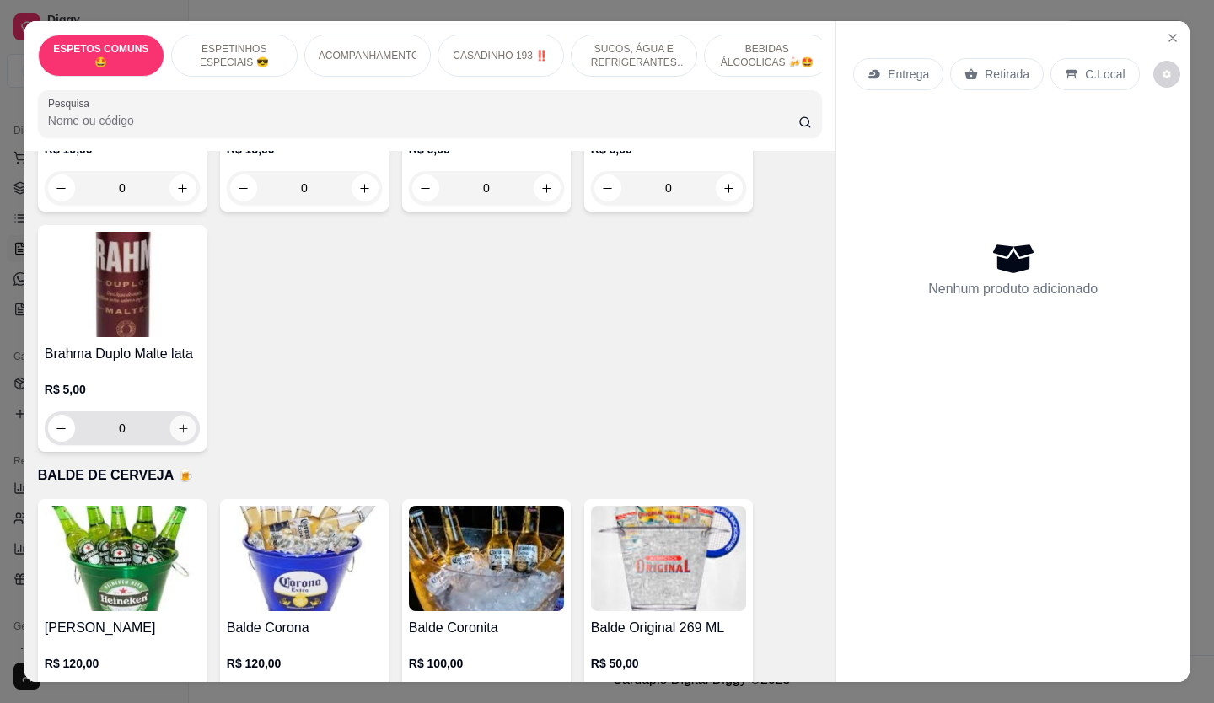
click at [186, 416] on button "increase-product-quantity" at bounding box center [183, 429] width 26 height 26
type input "1"
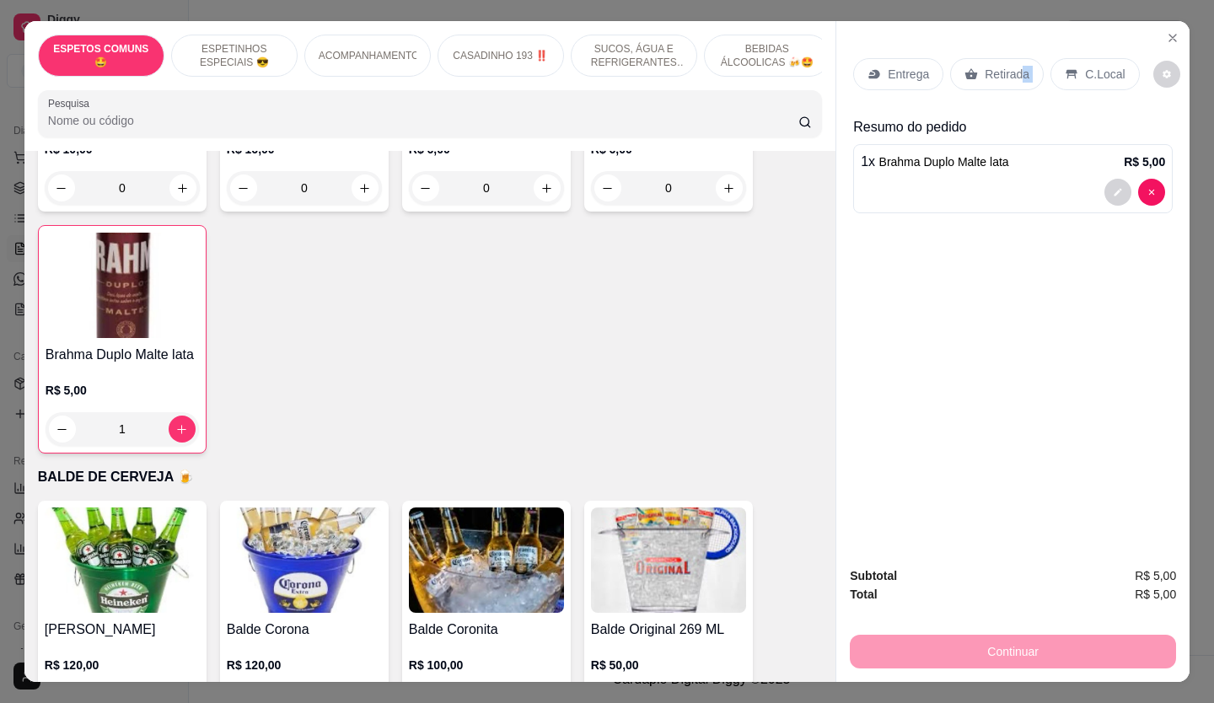
drag, startPoint x: 1034, startPoint y: 64, endPoint x: 1018, endPoint y: 75, distance: 19.4
click at [1016, 73] on div "Entrega Retirada C.Local" at bounding box center [997, 74] width 286 height 32
click at [1018, 73] on p "Retirada" at bounding box center [1007, 74] width 45 height 17
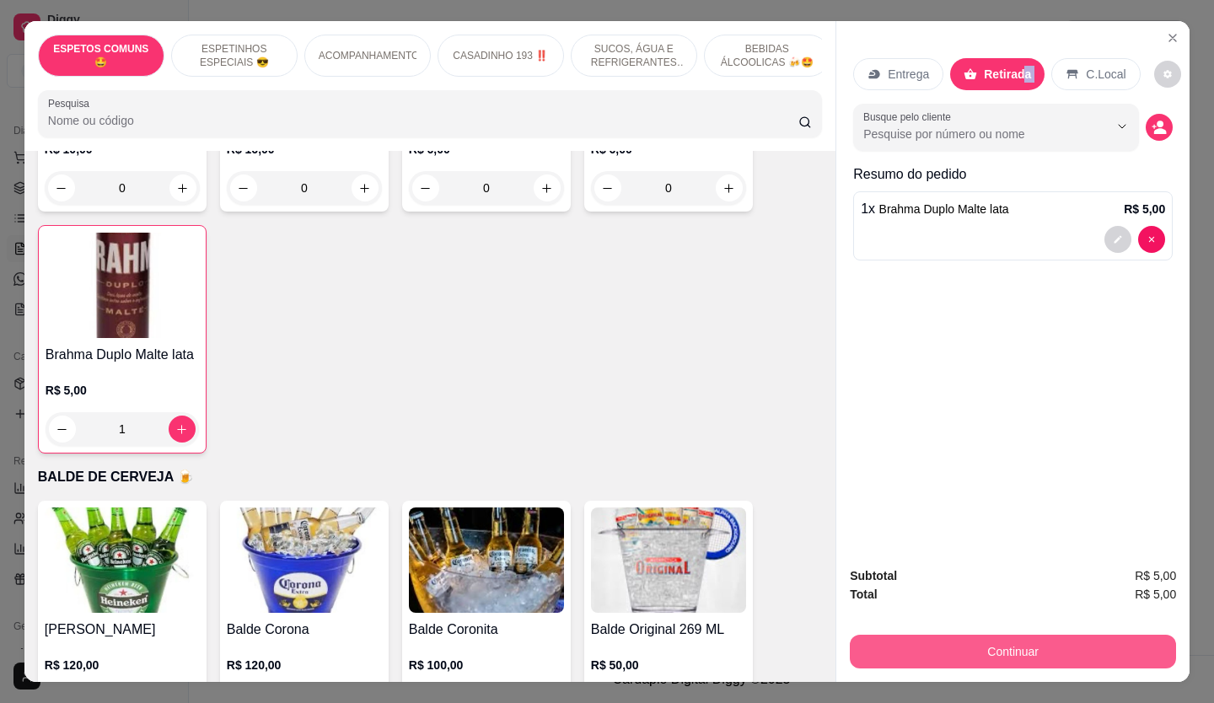
click at [1081, 635] on button "Continuar" at bounding box center [1013, 652] width 326 height 34
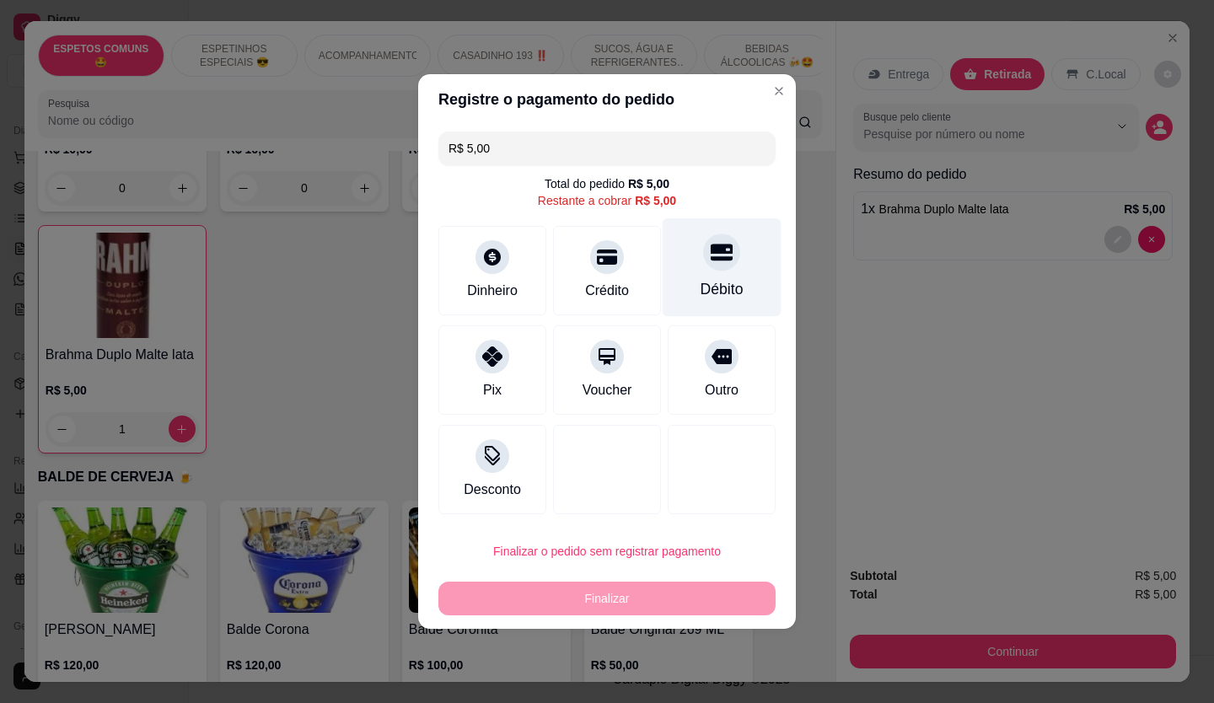
click at [727, 288] on div "Débito" at bounding box center [722, 289] width 43 height 22
type input "R$ 0,00"
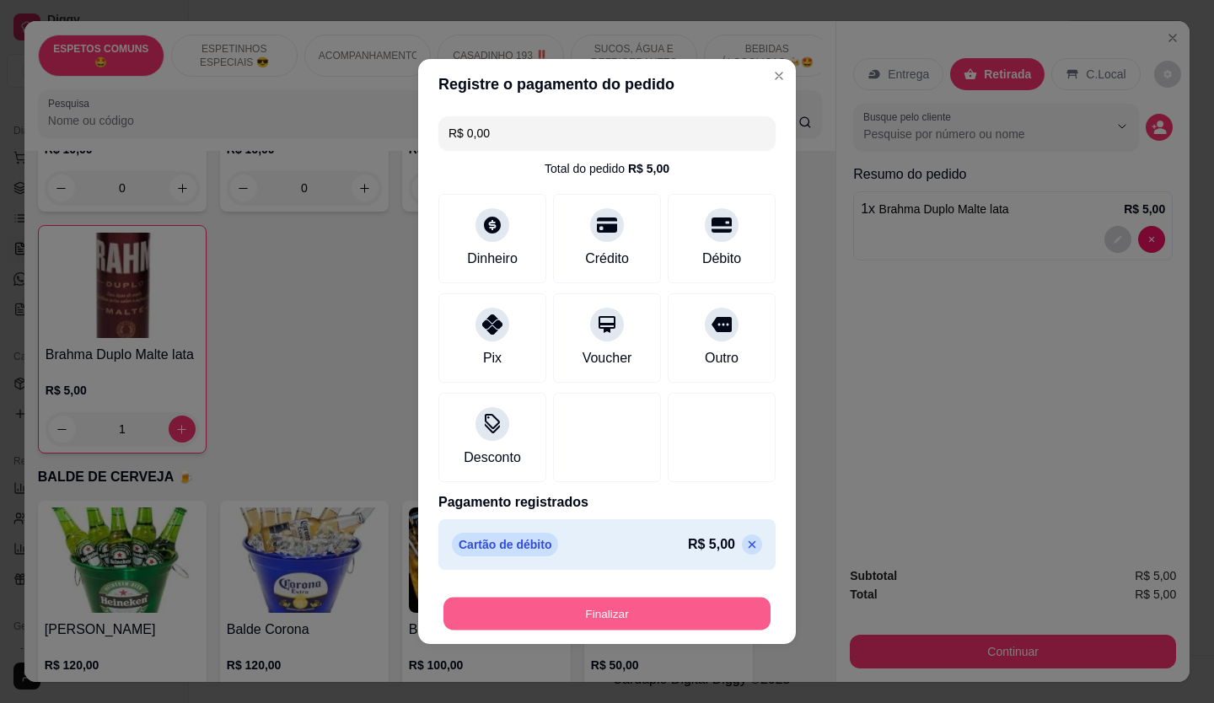
click at [649, 610] on button "Finalizar" at bounding box center [607, 614] width 327 height 33
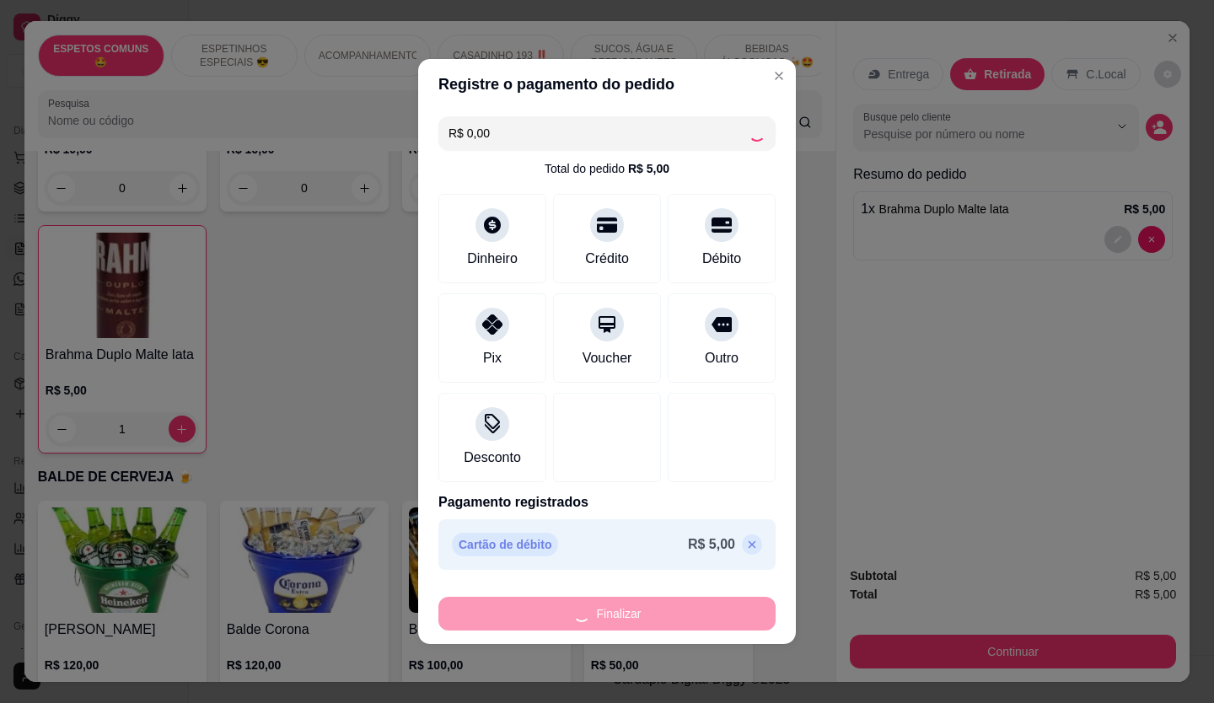
type input "0"
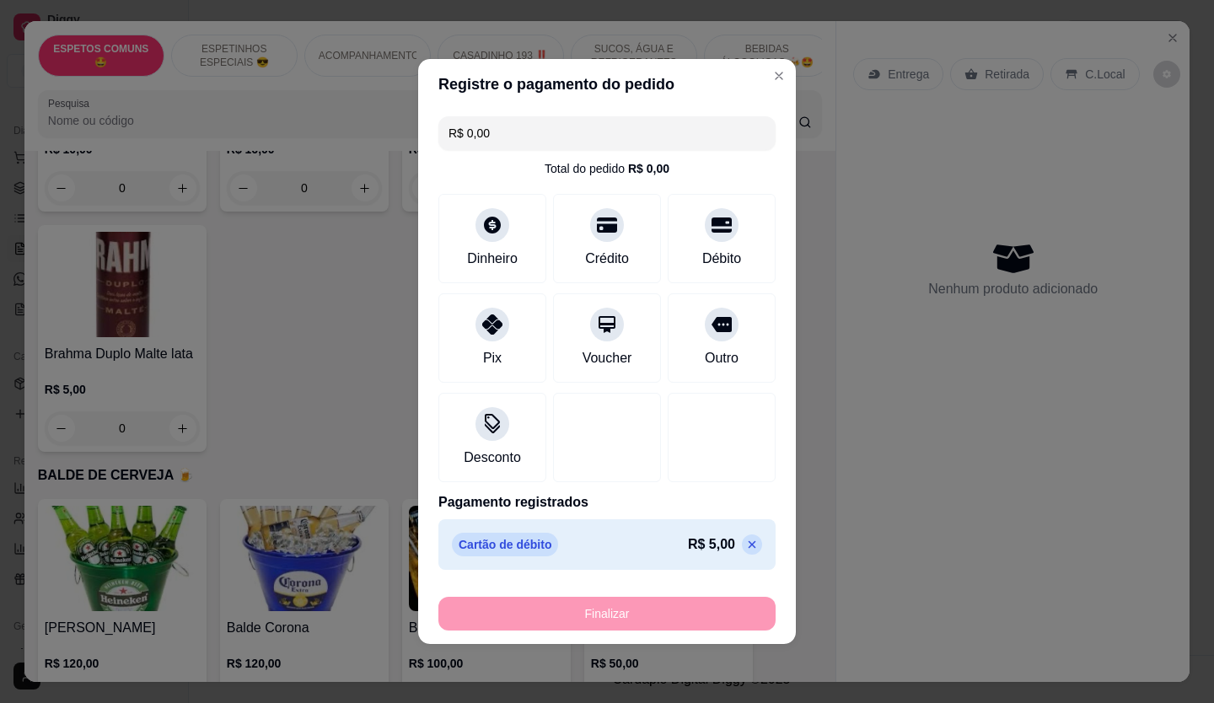
type input "-R$ 5,00"
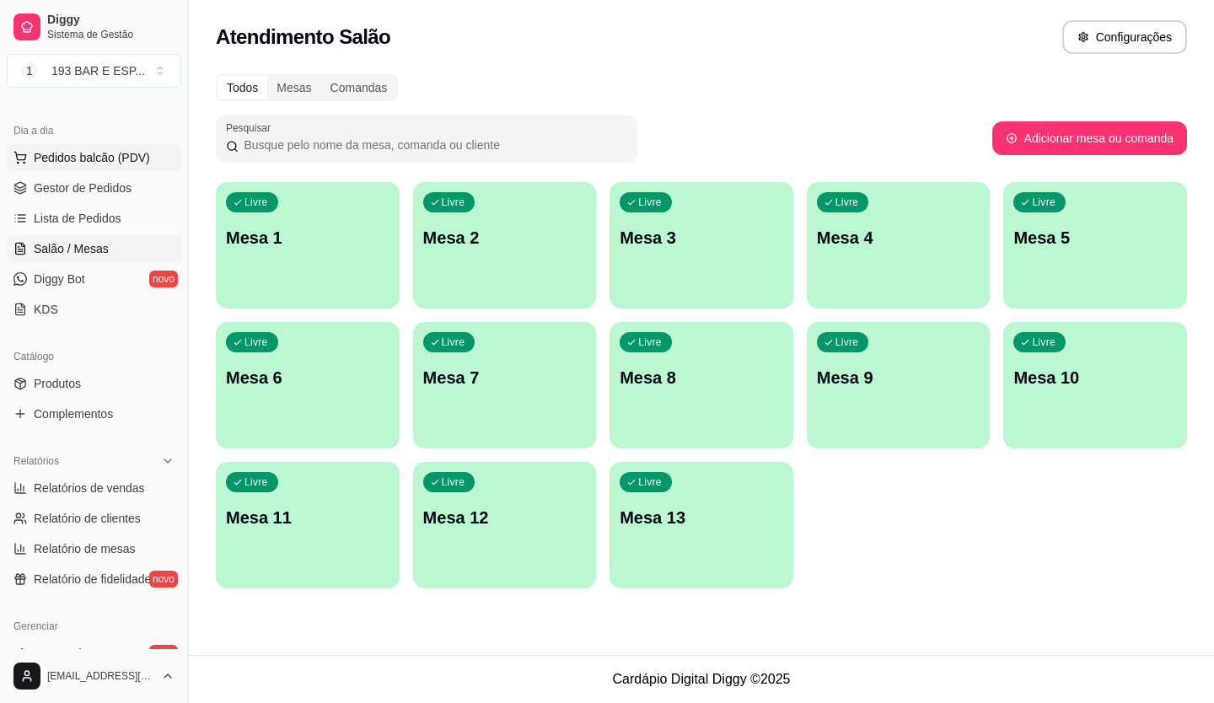
click at [67, 152] on span "Pedidos balcão (PDV)" at bounding box center [92, 157] width 116 height 17
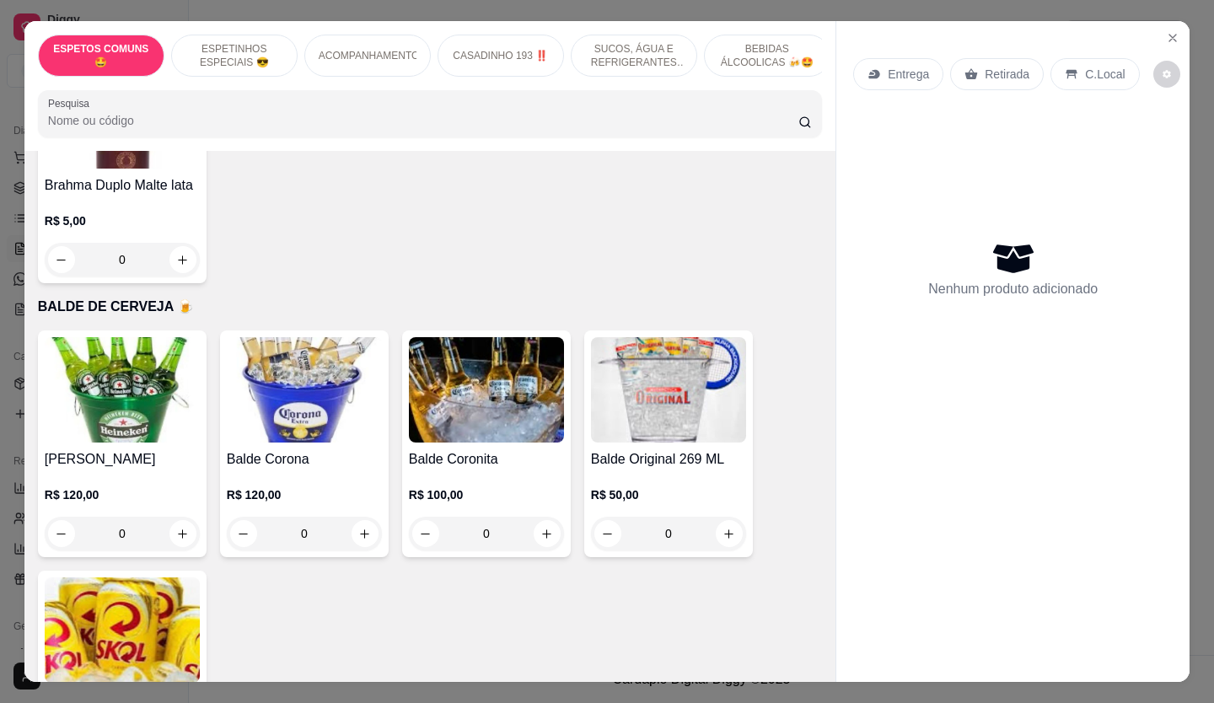
scroll to position [4133, 0]
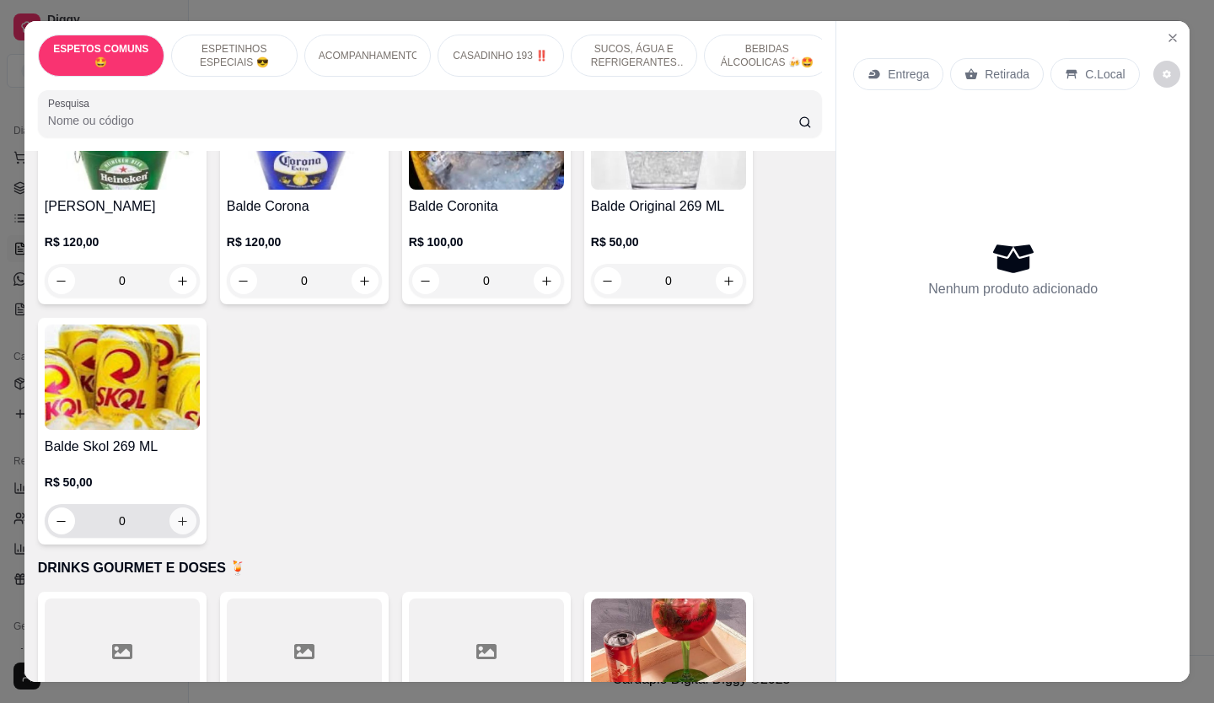
click at [176, 515] on icon "increase-product-quantity" at bounding box center [182, 521] width 13 height 13
type input "1"
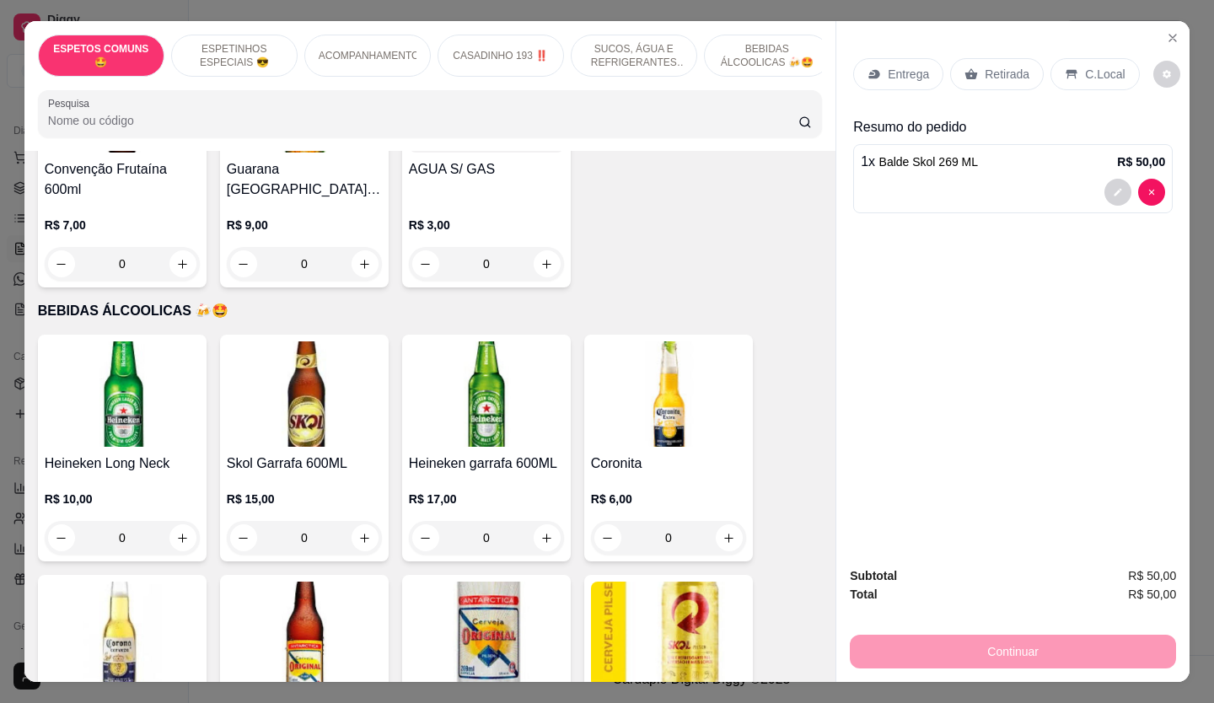
scroll to position [3036, 0]
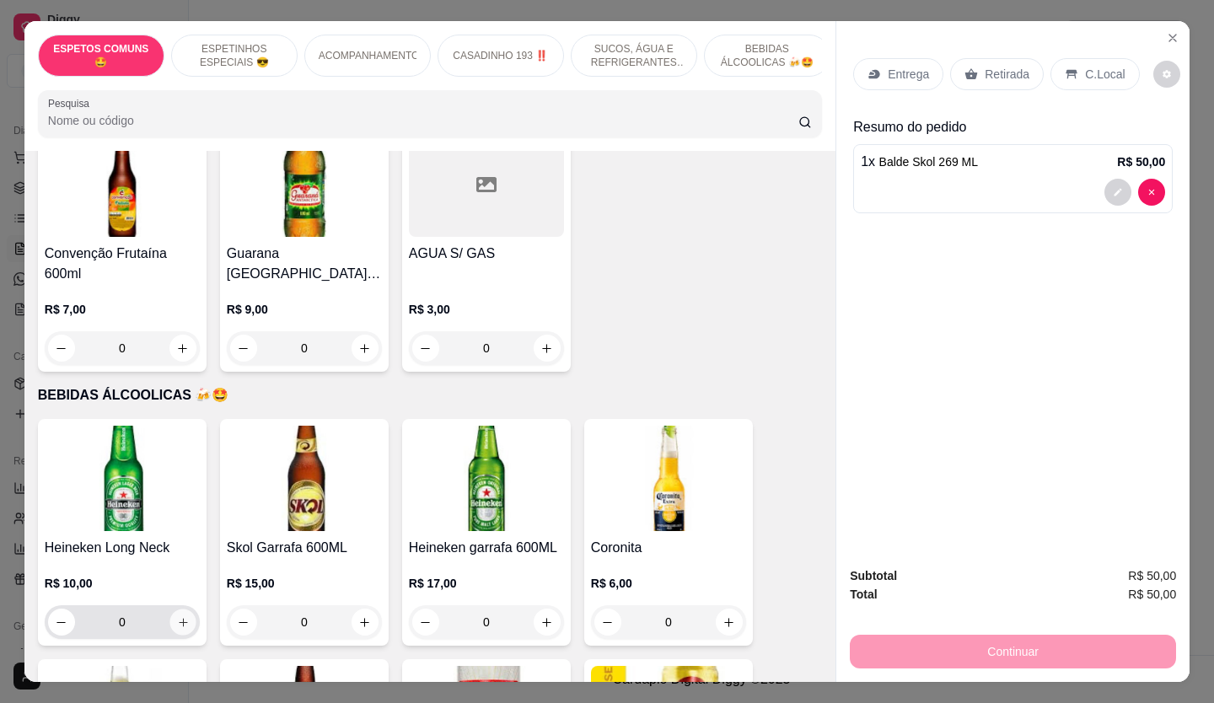
click at [180, 617] on icon "increase-product-quantity" at bounding box center [183, 623] width 13 height 13
type input "1"
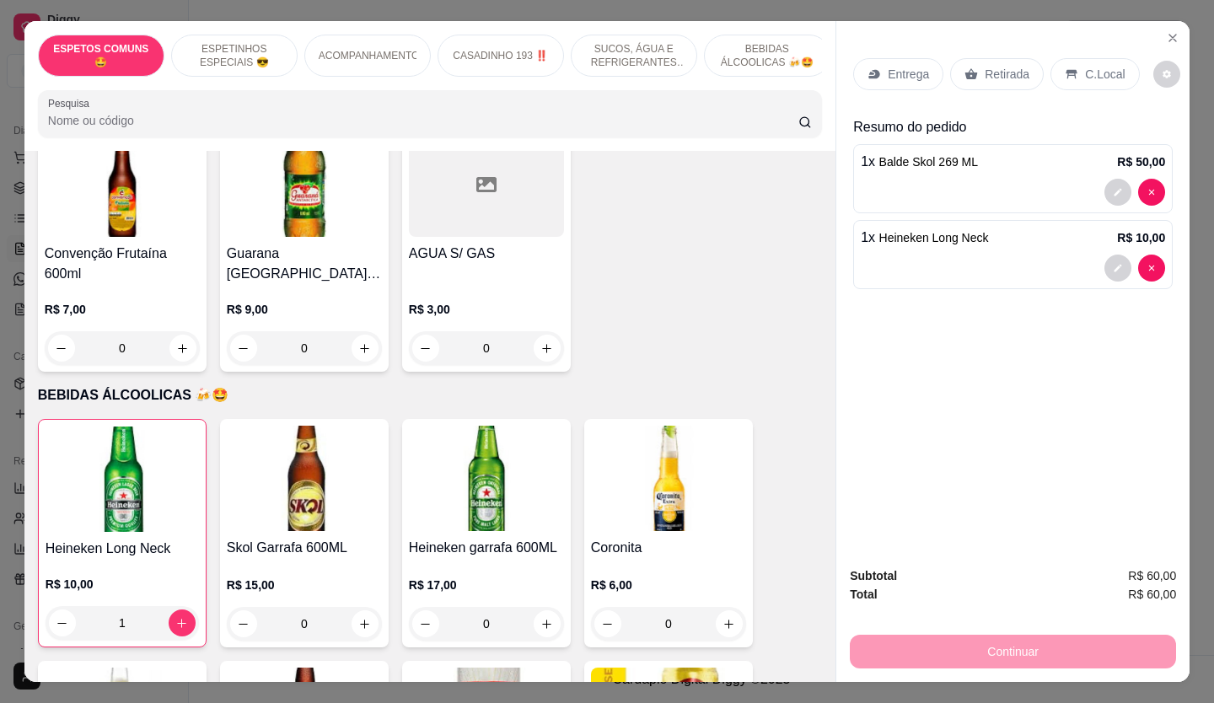
scroll to position [3542, 0]
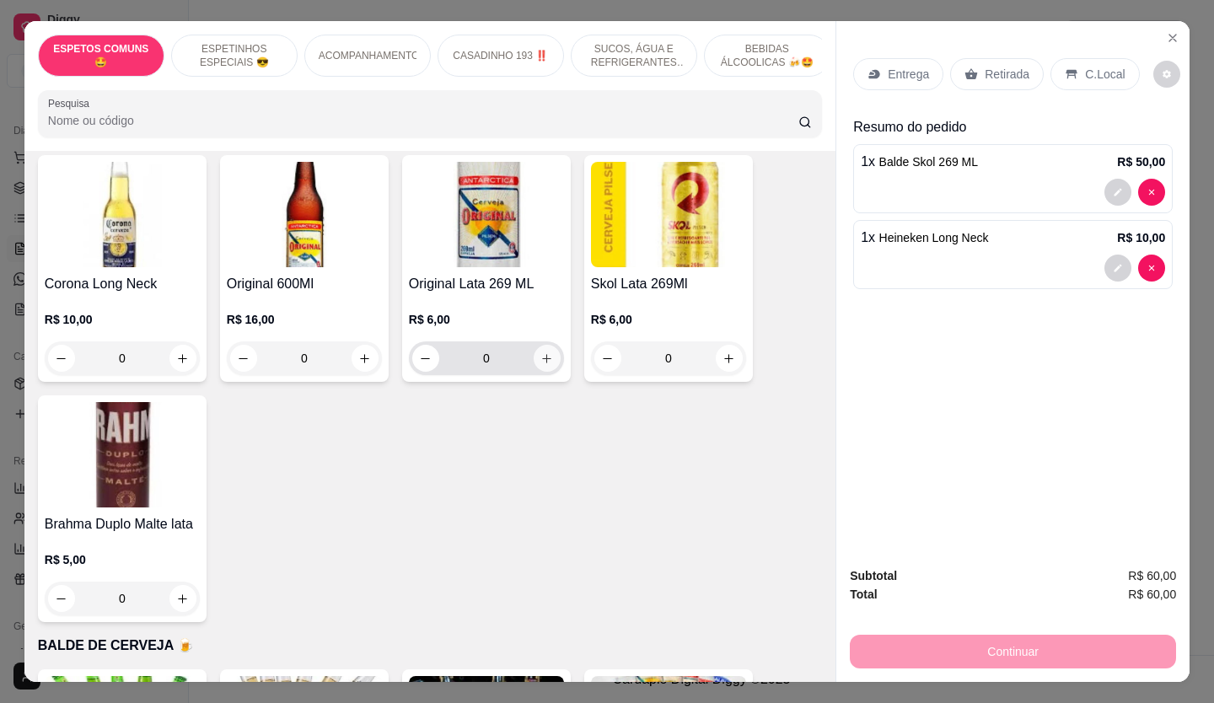
click at [541, 353] on icon "increase-product-quantity" at bounding box center [547, 359] width 13 height 13
type input "1"
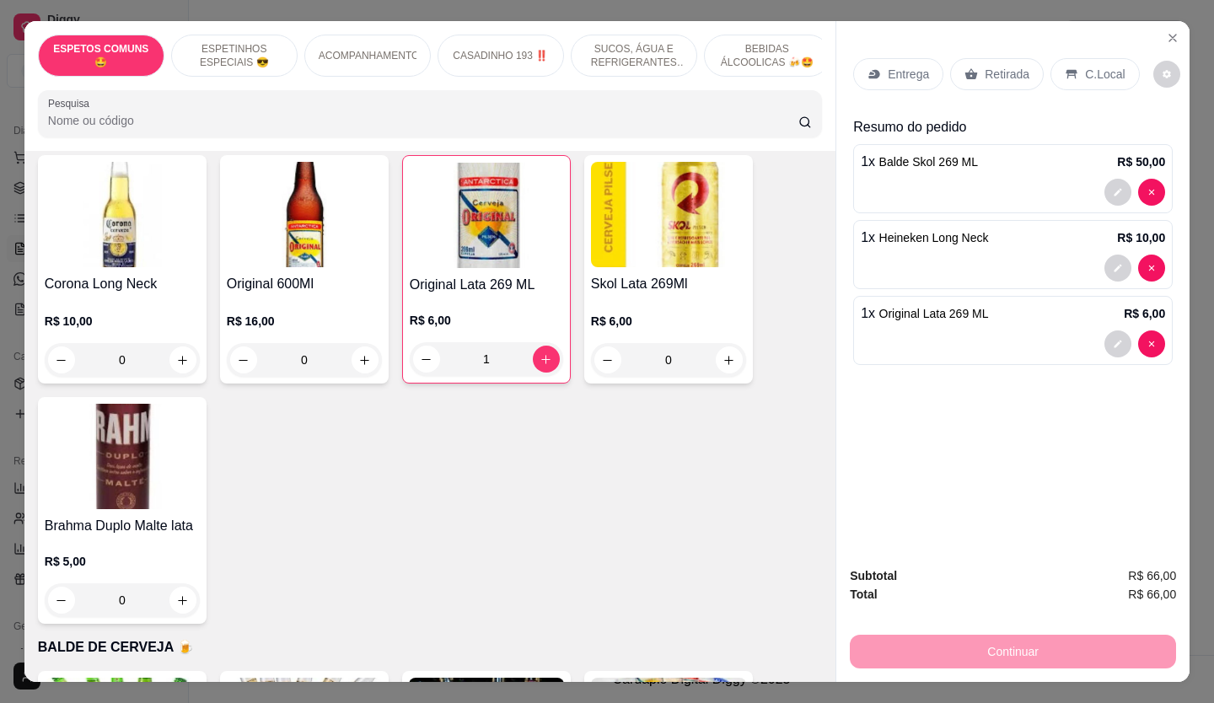
click at [998, 66] on p "Retirada" at bounding box center [1007, 74] width 45 height 17
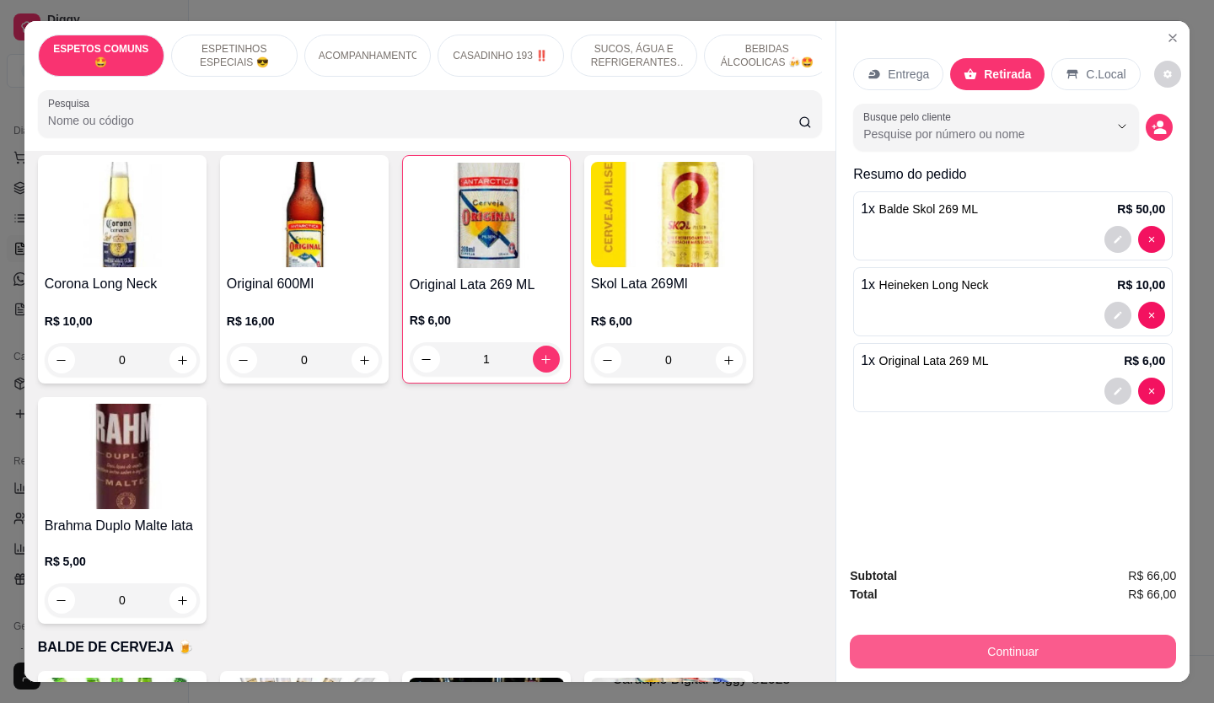
click at [1004, 648] on button "Continuar" at bounding box center [1013, 652] width 326 height 34
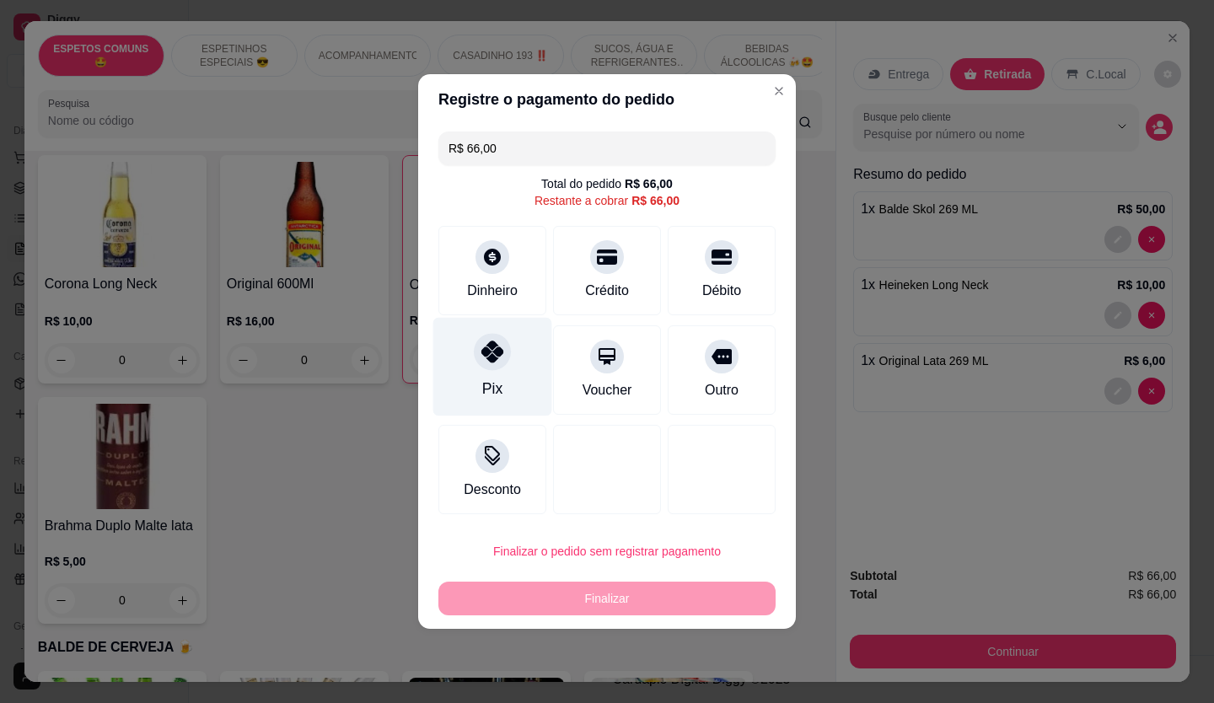
click at [478, 353] on div at bounding box center [492, 351] width 37 height 37
type input "R$ 0,00"
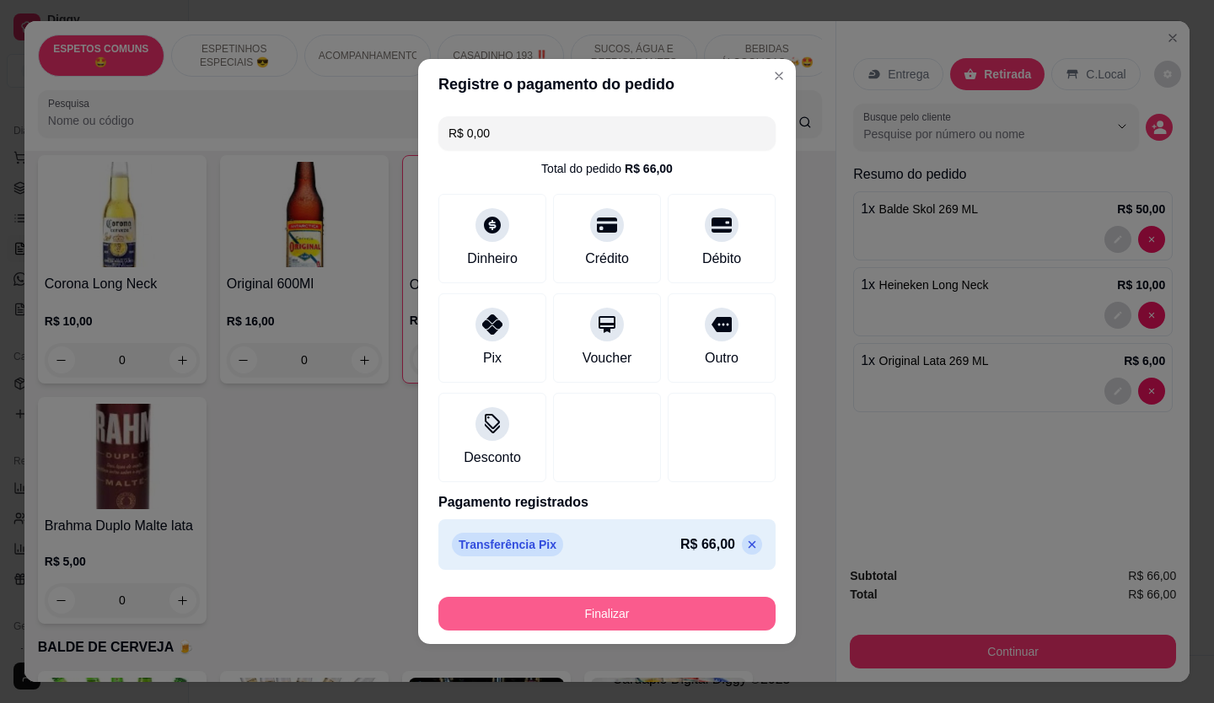
click at [569, 606] on button "Finalizar" at bounding box center [607, 614] width 337 height 34
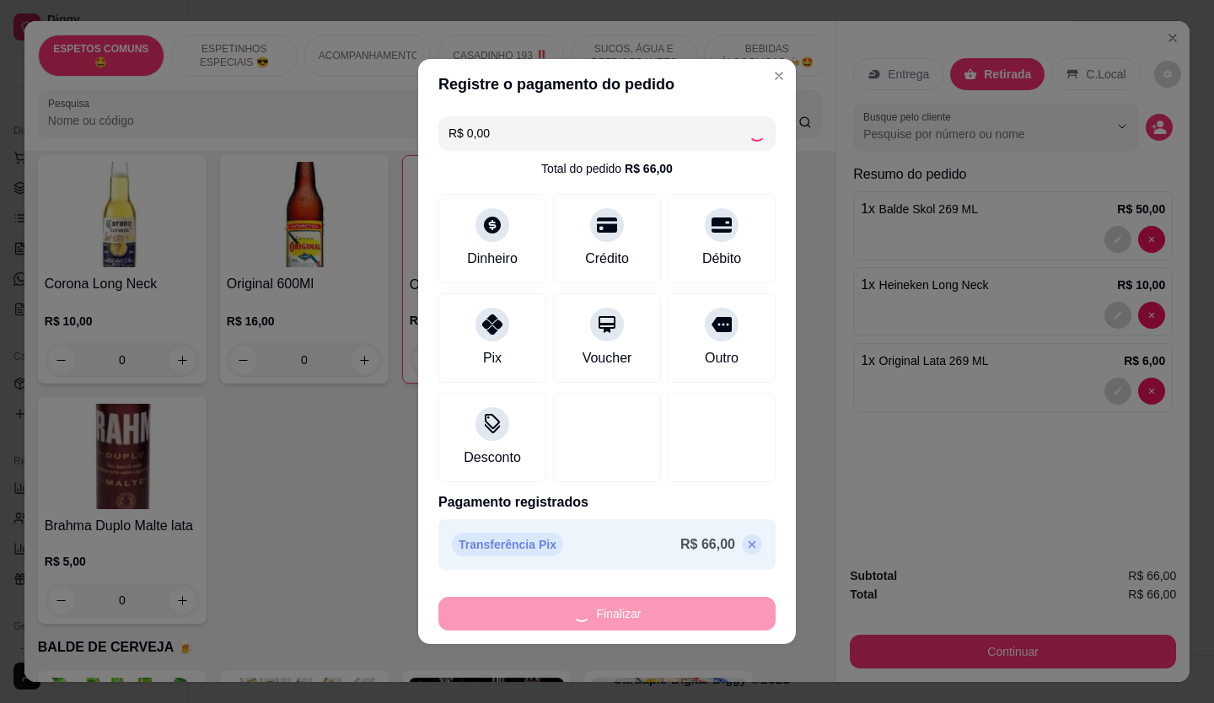
type input "0"
type input "-R$ 66,00"
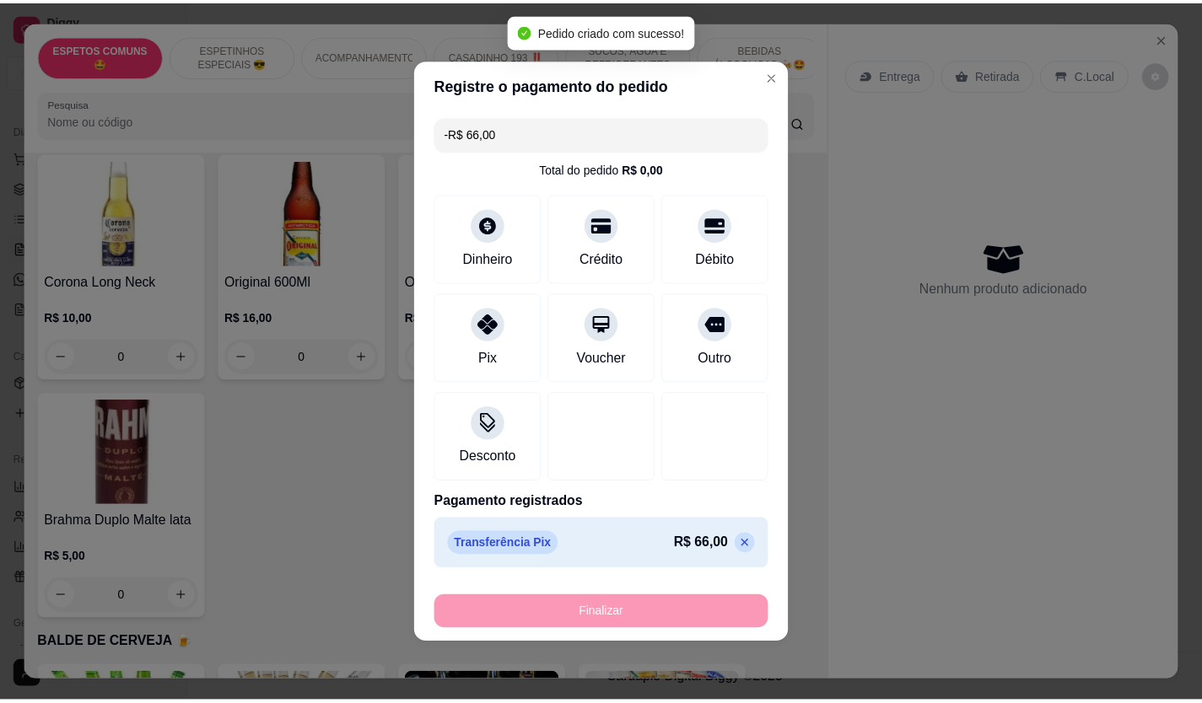
scroll to position [3541, 0]
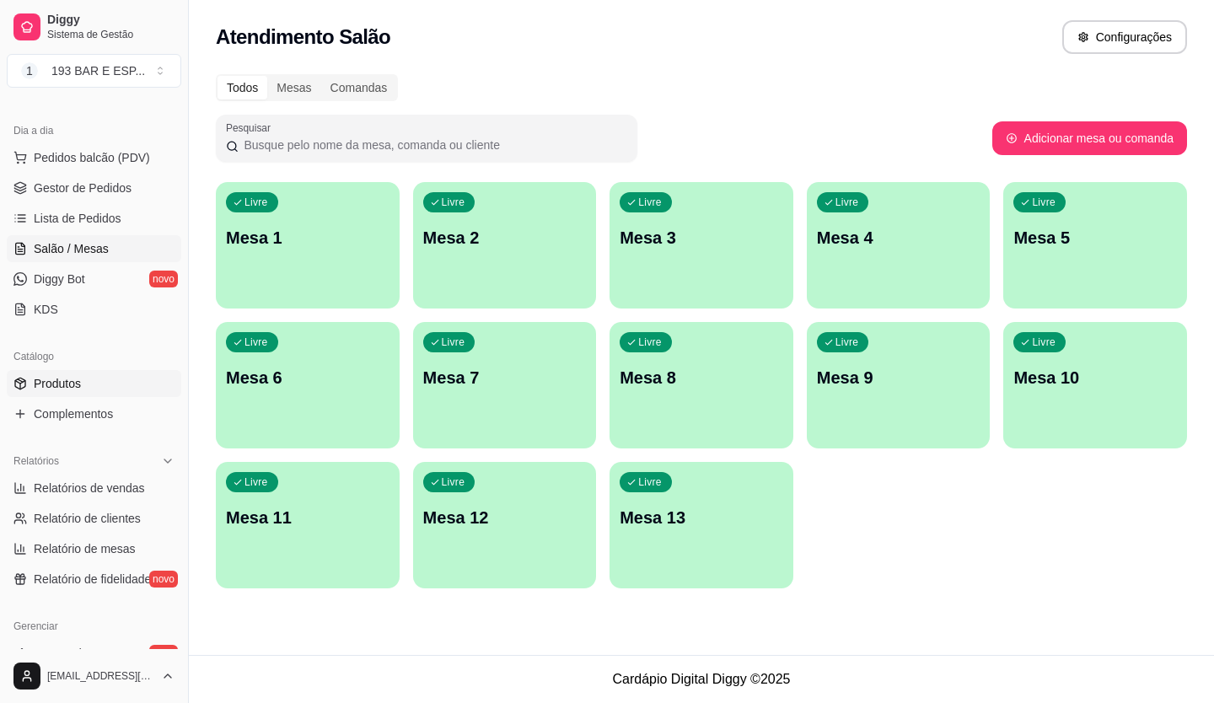
click at [103, 391] on link "Produtos" at bounding box center [94, 383] width 175 height 27
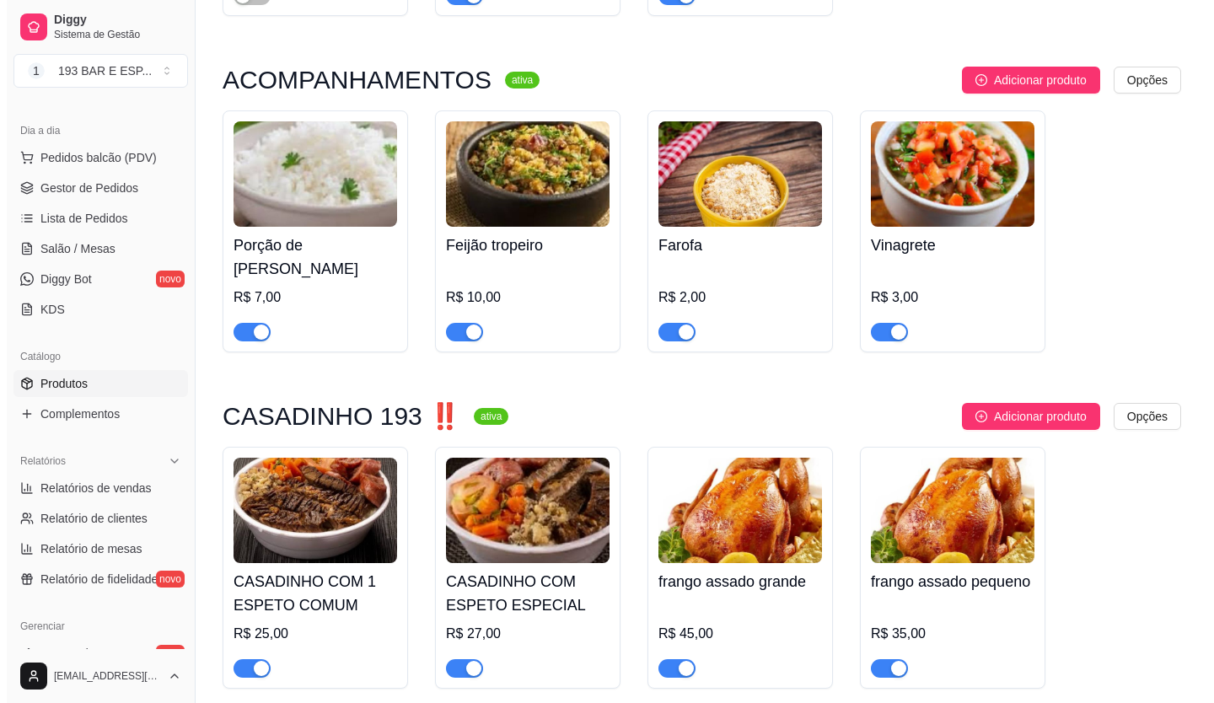
scroll to position [1181, 0]
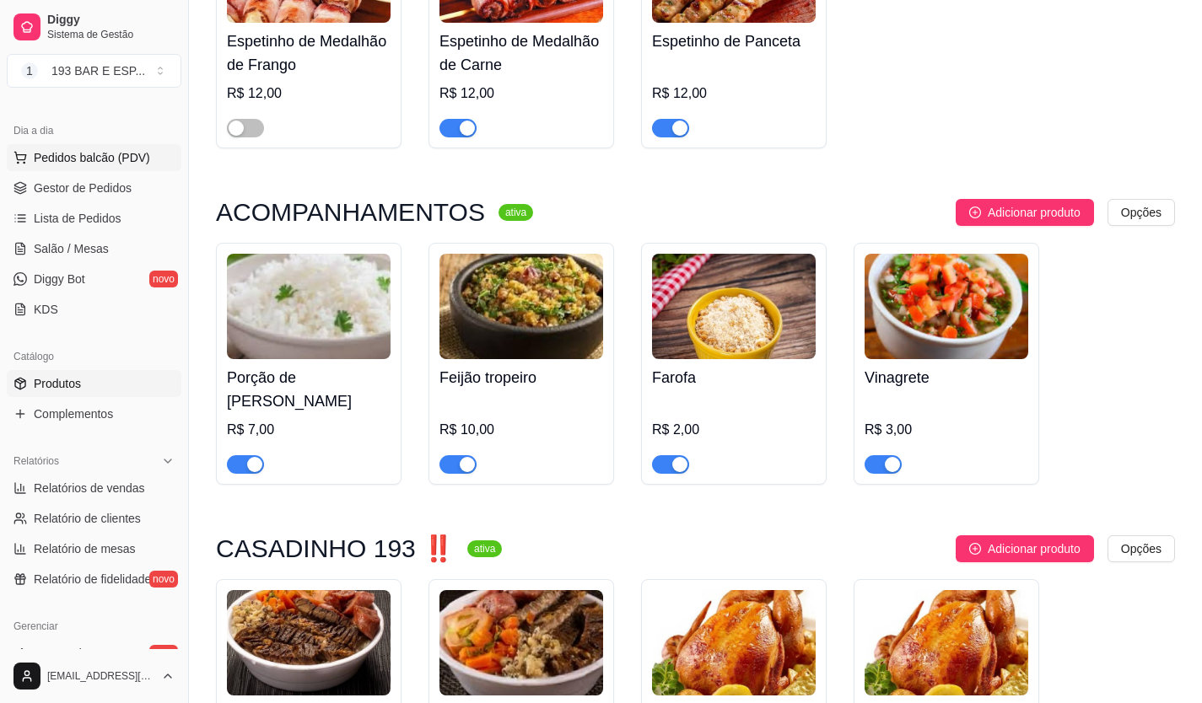
click at [98, 154] on span "Pedidos balcão (PDV)" at bounding box center [92, 157] width 116 height 17
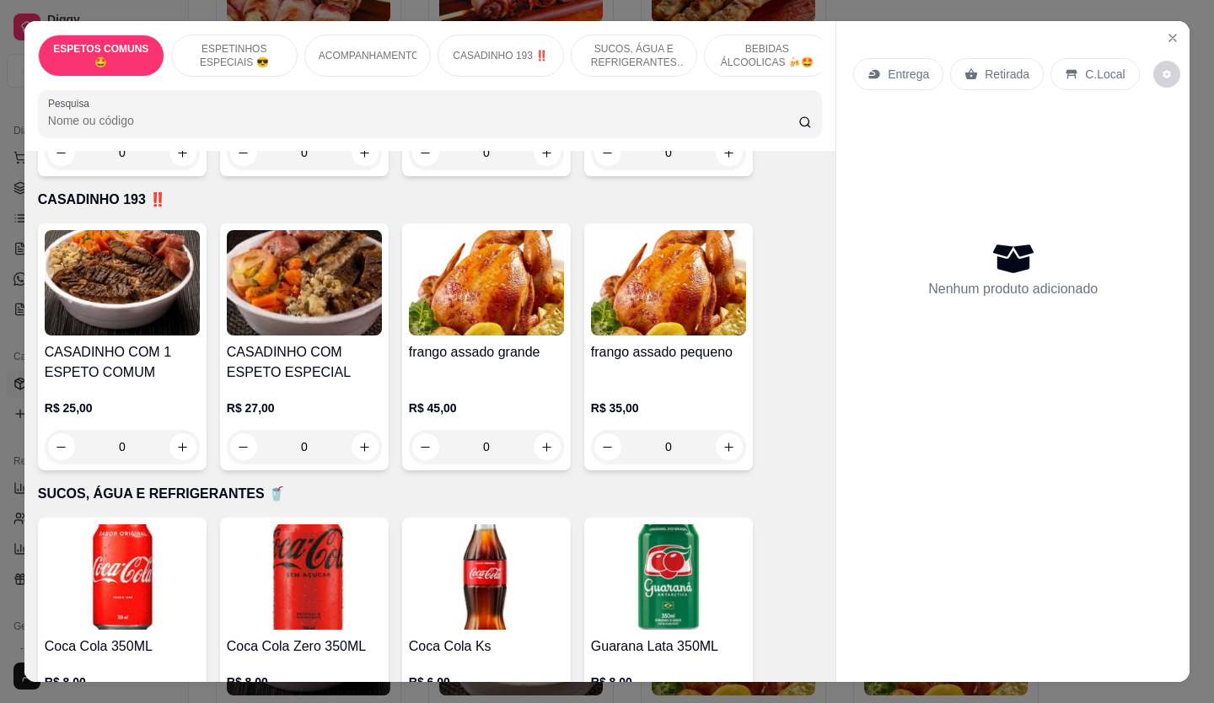
scroll to position [843, 0]
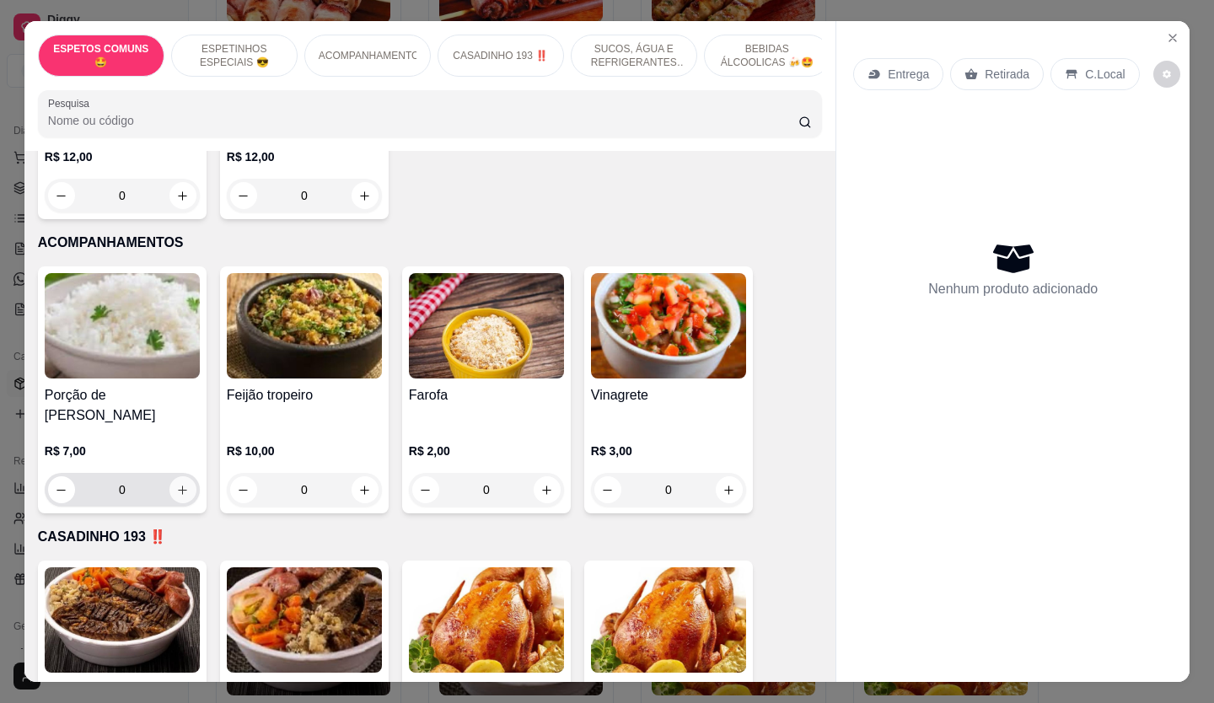
click at [176, 484] on icon "increase-product-quantity" at bounding box center [182, 490] width 13 height 13
type input "1"
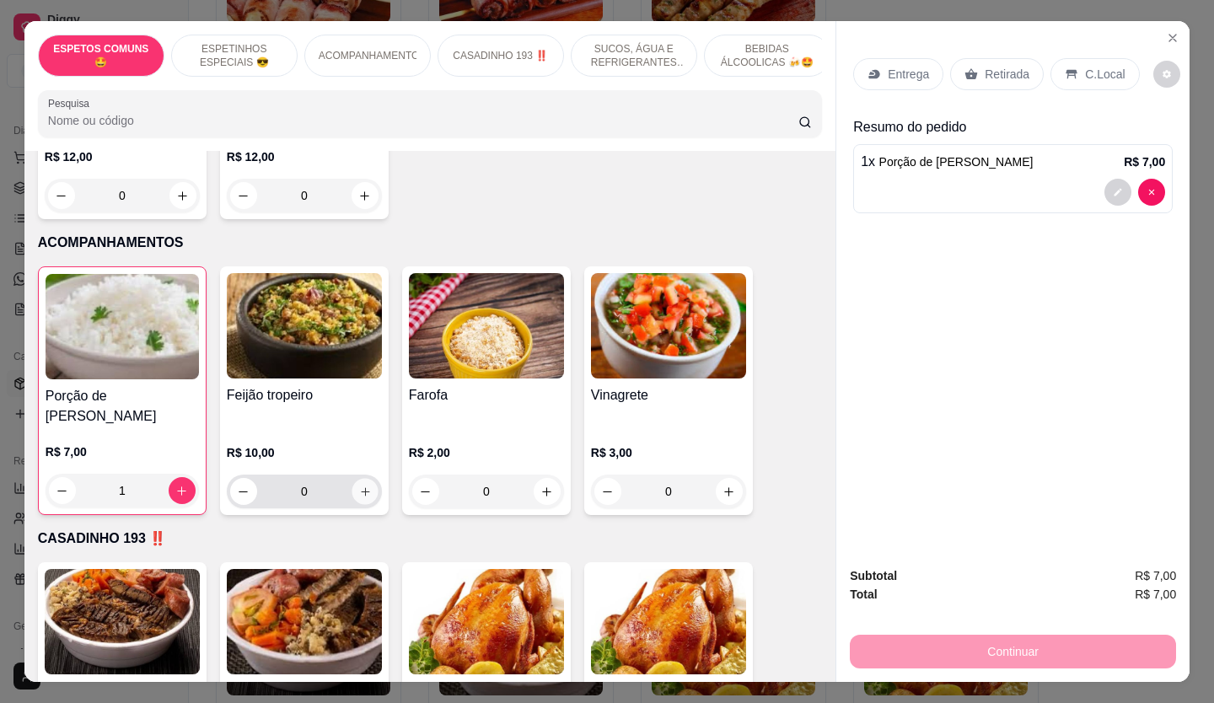
click at [360, 486] on icon "increase-product-quantity" at bounding box center [365, 492] width 13 height 13
type input "1"
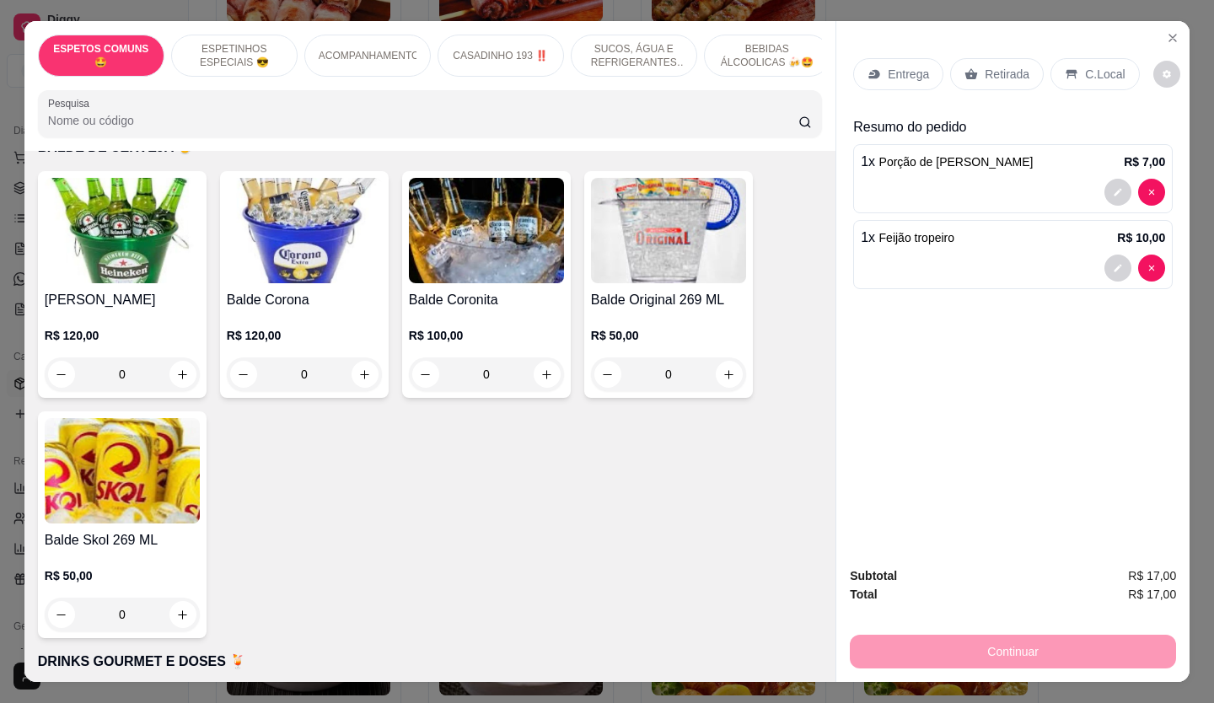
scroll to position [4048, 0]
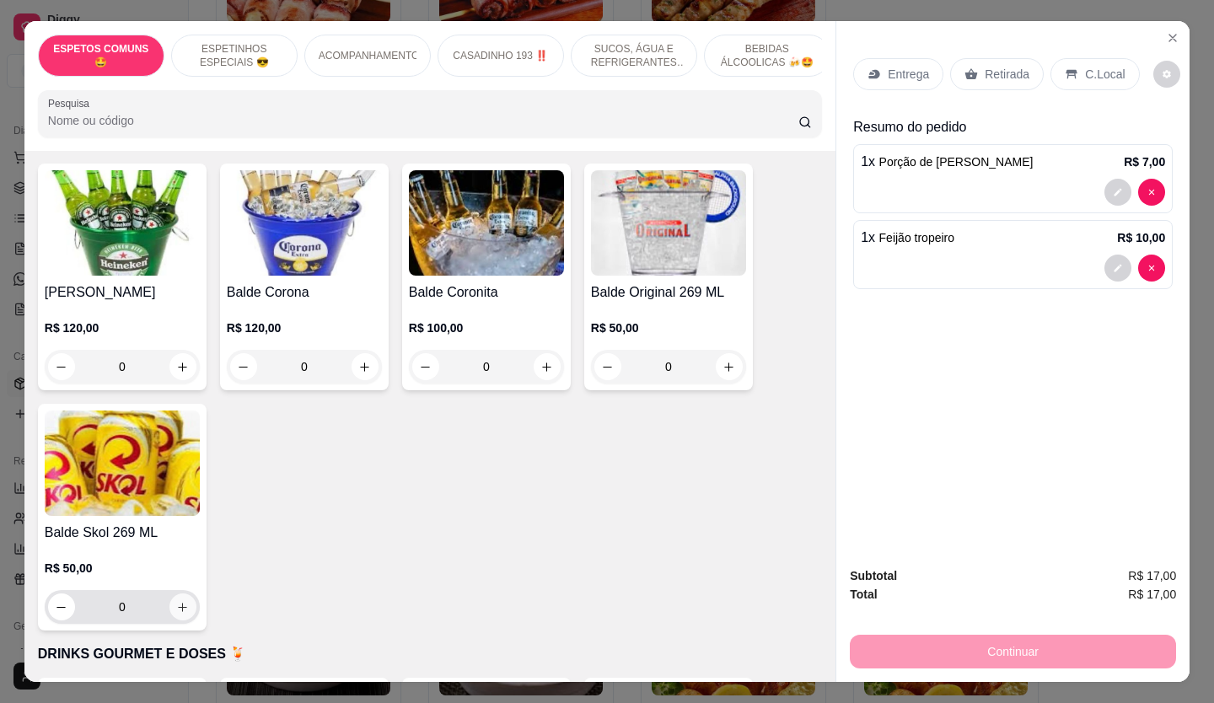
click at [181, 601] on icon "increase-product-quantity" at bounding box center [182, 607] width 13 height 13
type input "1"
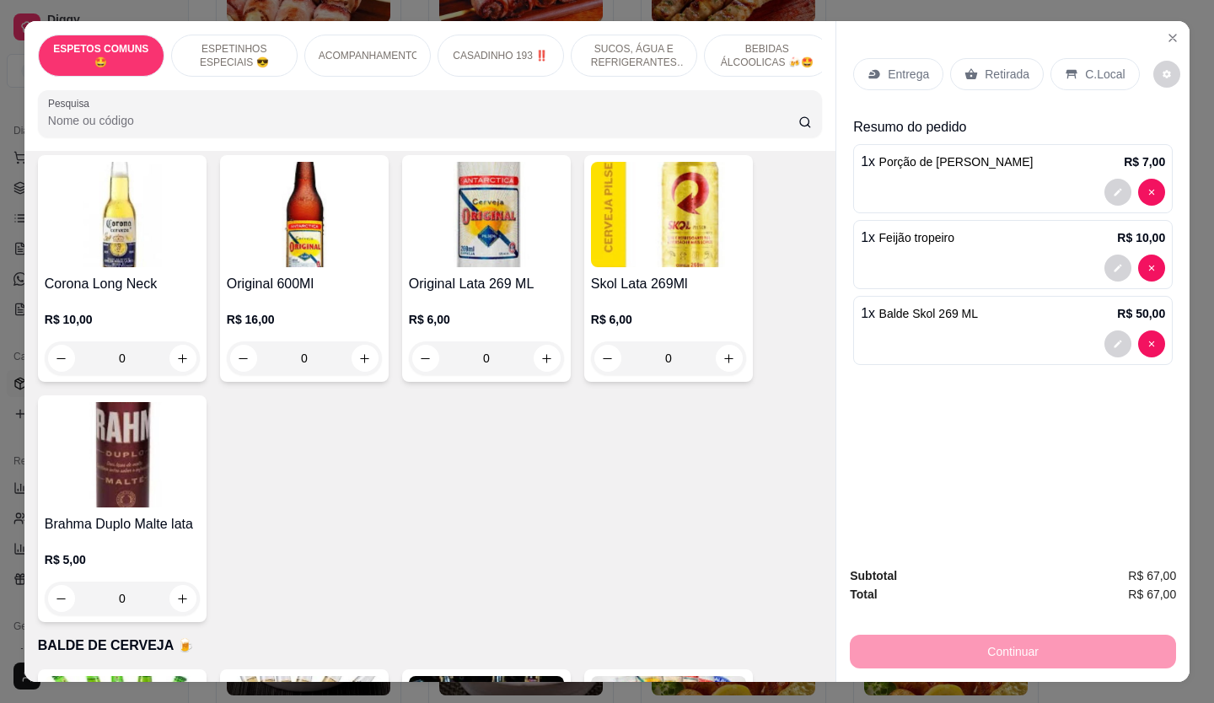
scroll to position [3374, 0]
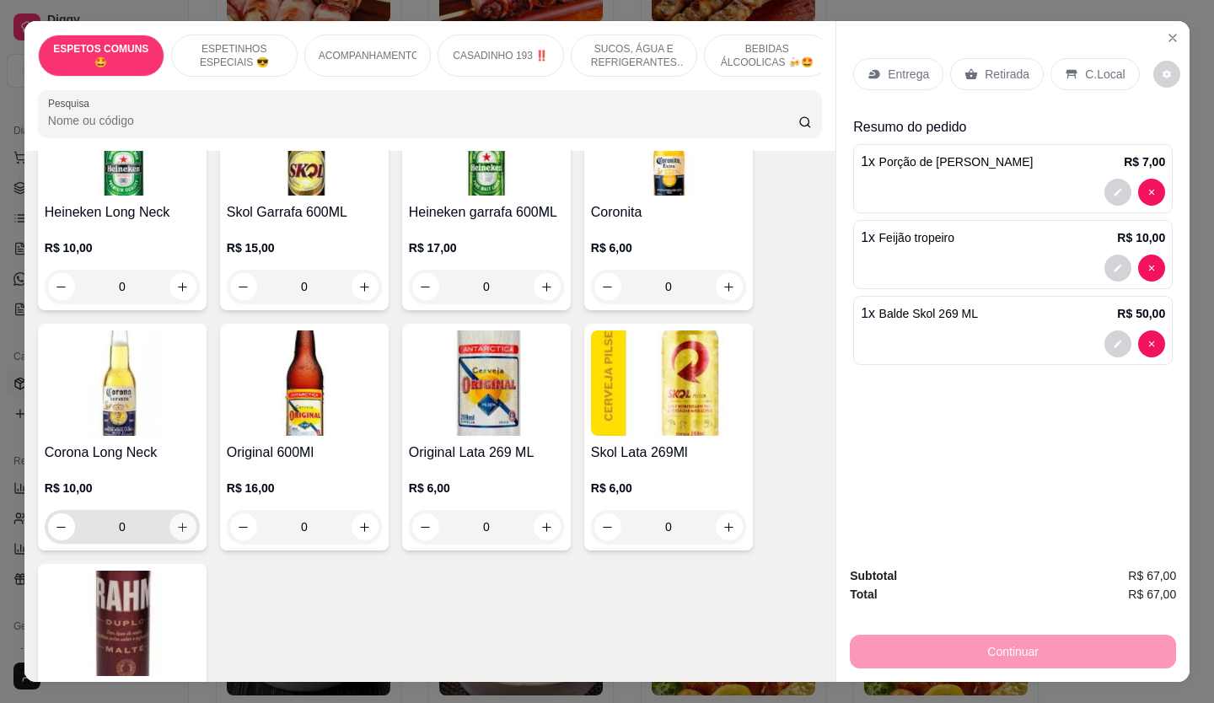
click at [184, 514] on button "increase-product-quantity" at bounding box center [183, 527] width 27 height 27
type input "1"
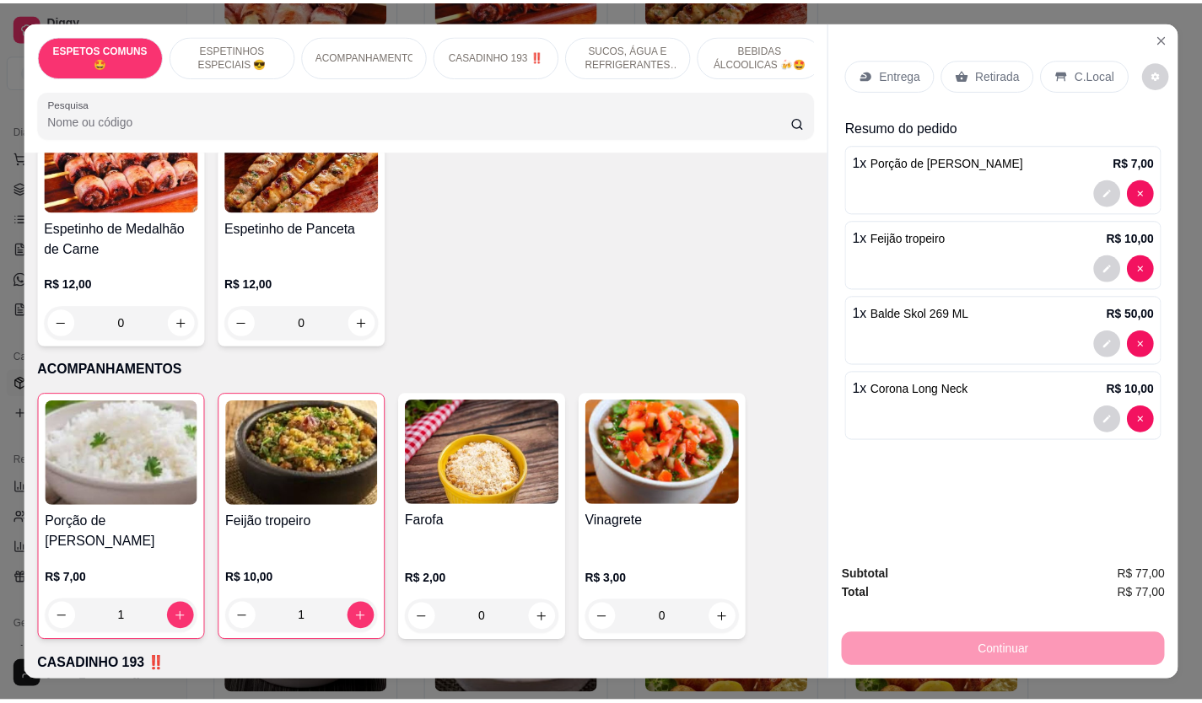
scroll to position [675, 0]
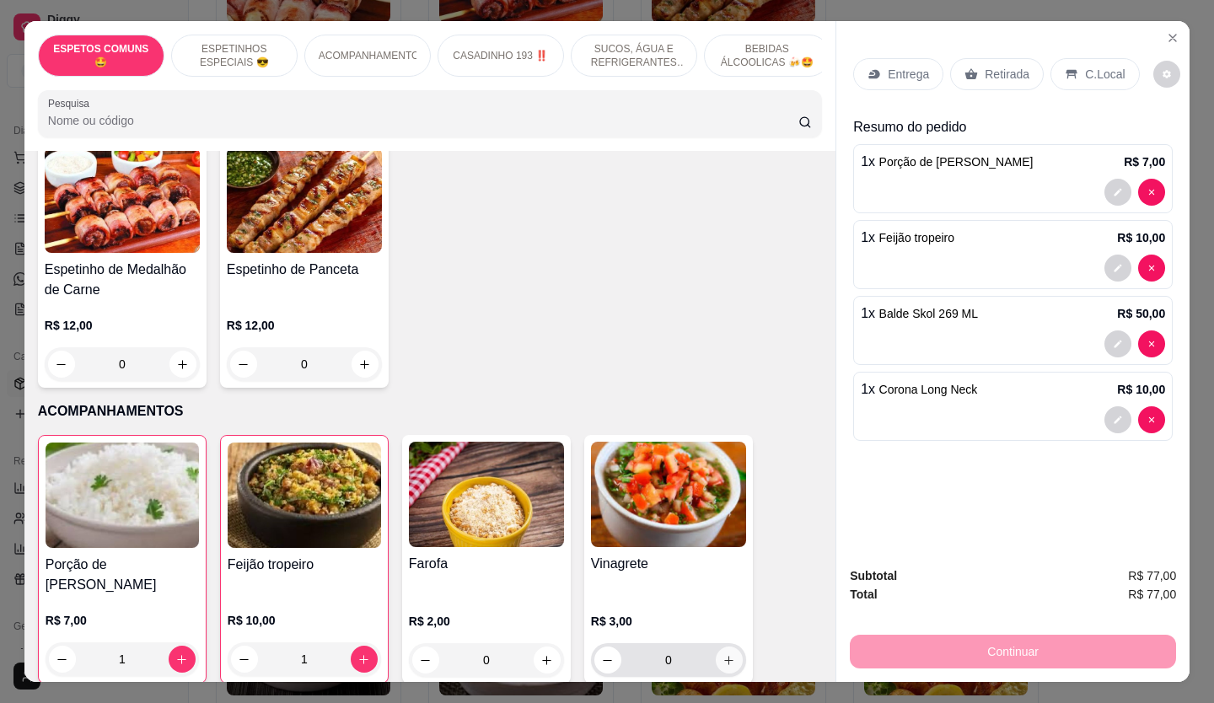
click at [723, 654] on icon "increase-product-quantity" at bounding box center [729, 660] width 13 height 13
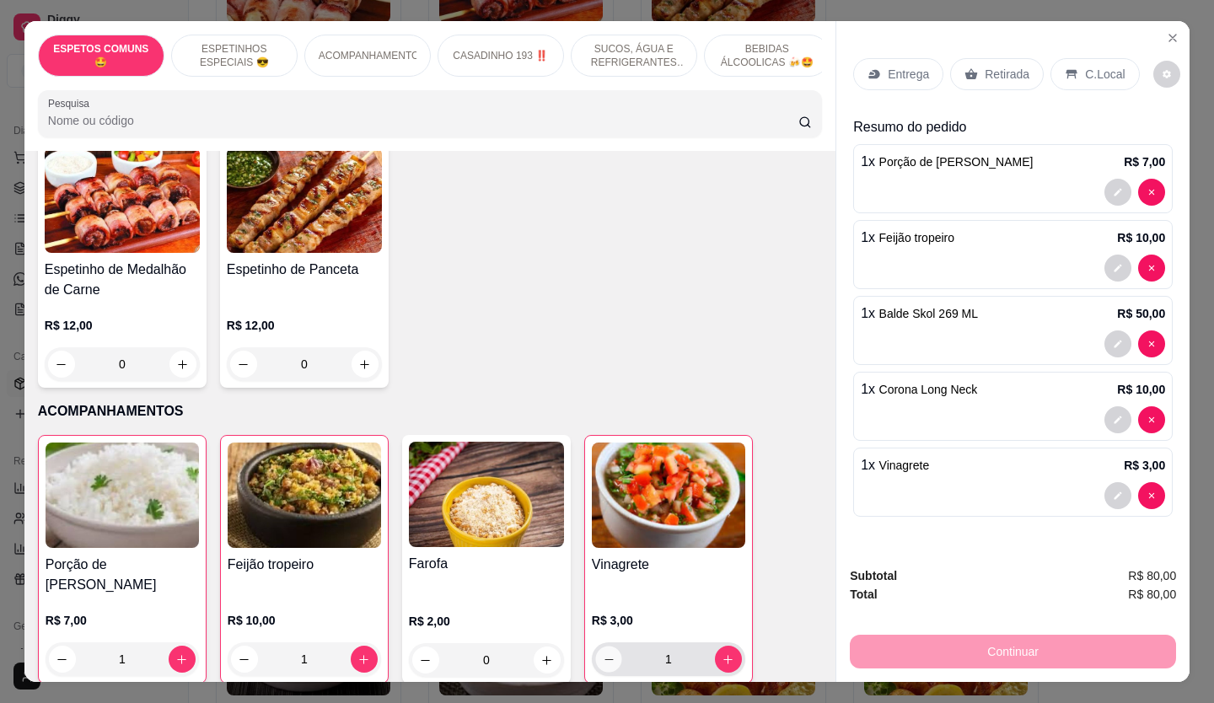
click at [595, 648] on button "decrease-product-quantity" at bounding box center [608, 660] width 26 height 26
type input "0"
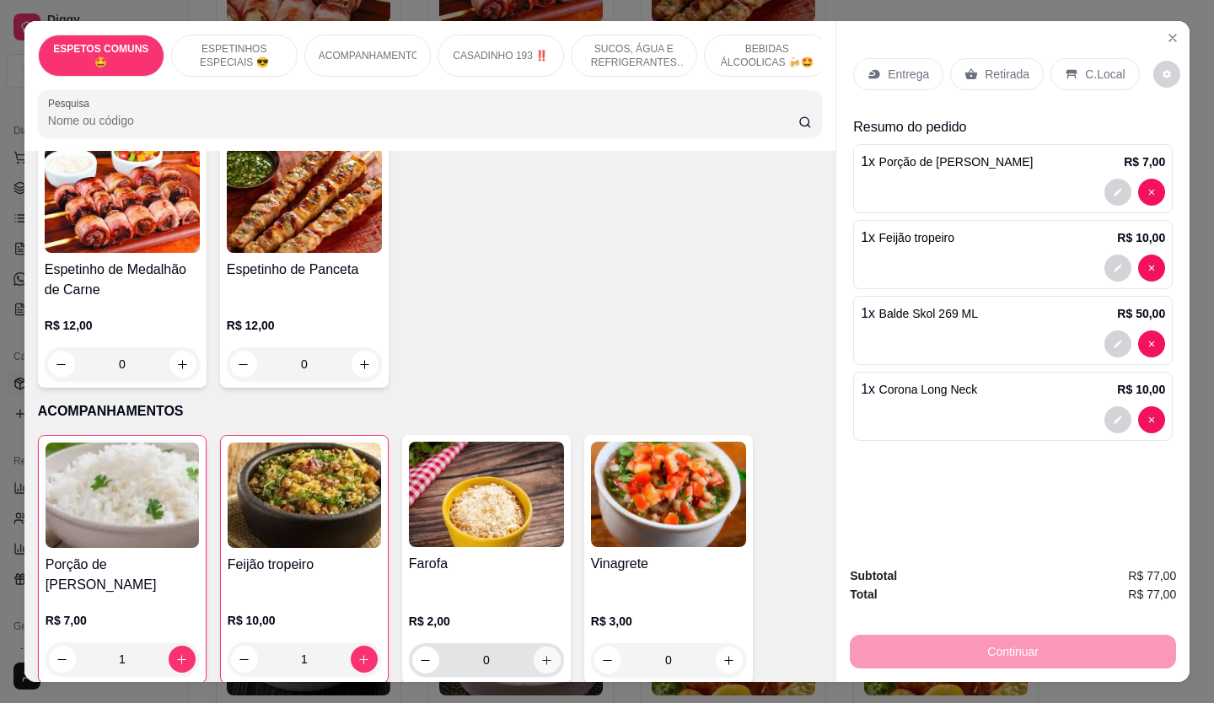
click at [547, 647] on button "increase-product-quantity" at bounding box center [547, 660] width 27 height 27
type input "1"
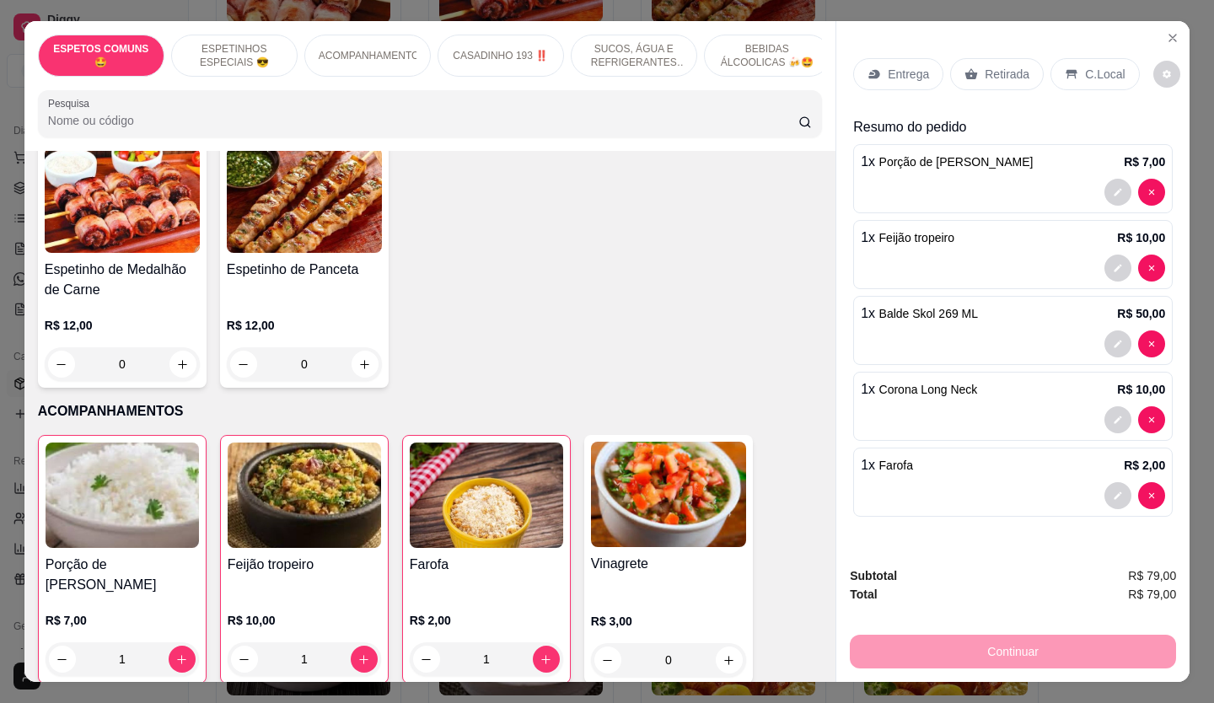
drag, startPoint x: 1042, startPoint y: 254, endPoint x: 1041, endPoint y: 267, distance: 12.8
click at [1041, 267] on div at bounding box center [1013, 268] width 304 height 27
click at [994, 66] on p "Retirada" at bounding box center [1007, 74] width 45 height 17
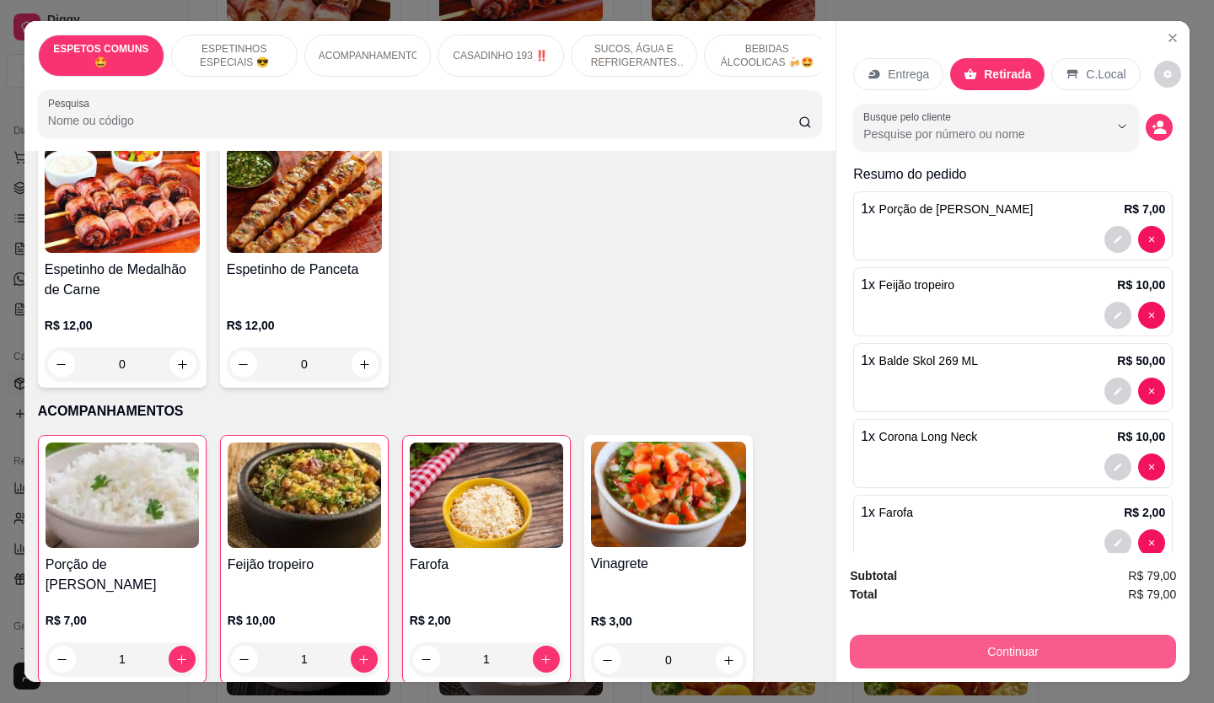
click at [940, 649] on button "Continuar" at bounding box center [1013, 652] width 326 height 34
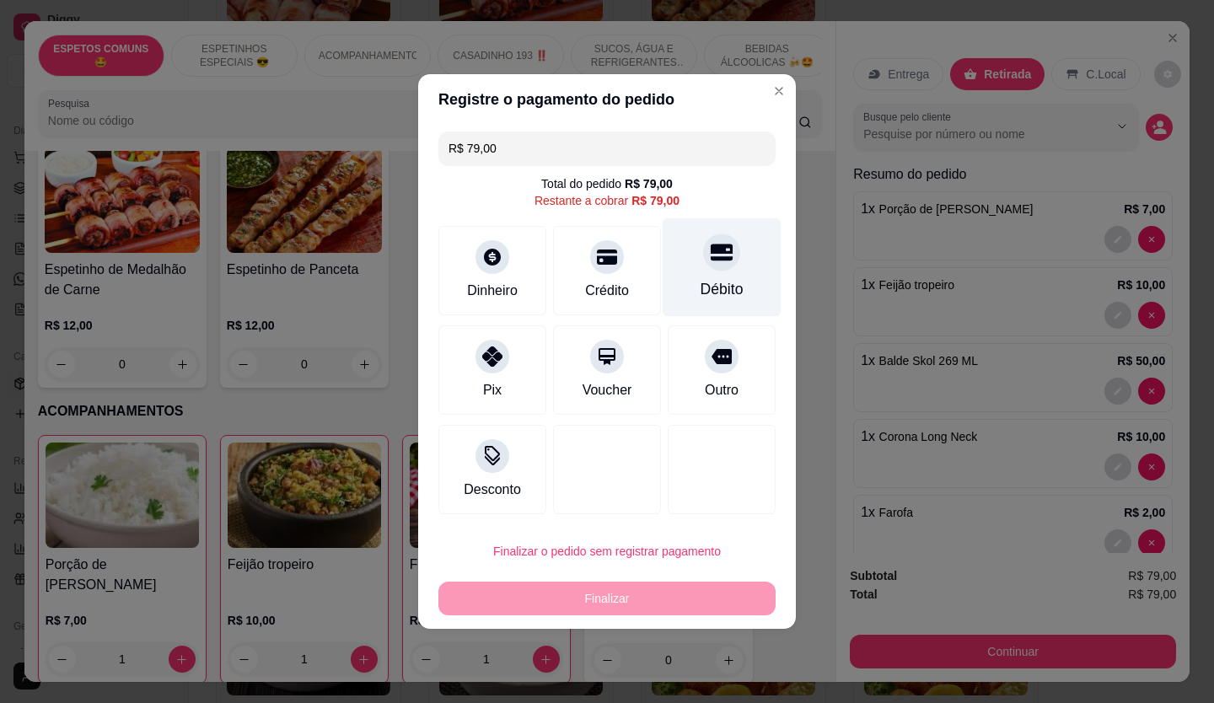
click at [694, 265] on div "Débito" at bounding box center [722, 267] width 119 height 99
type input "R$ 0,00"
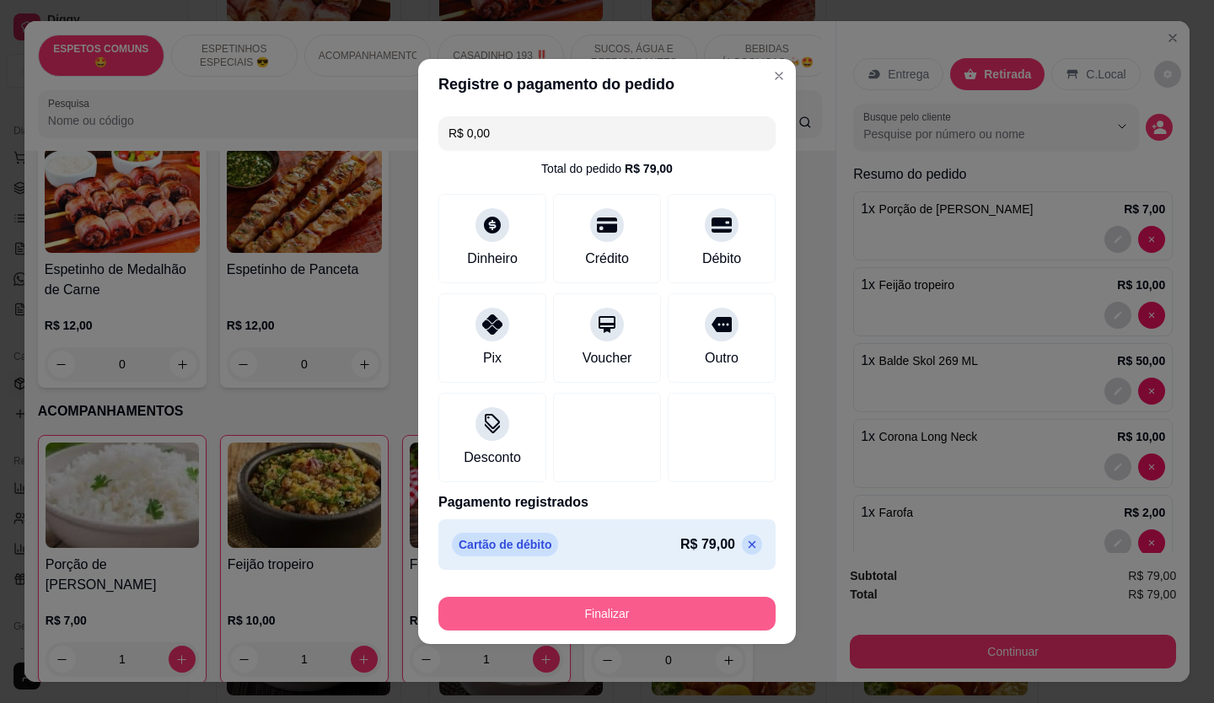
click at [614, 626] on button "Finalizar" at bounding box center [607, 614] width 337 height 34
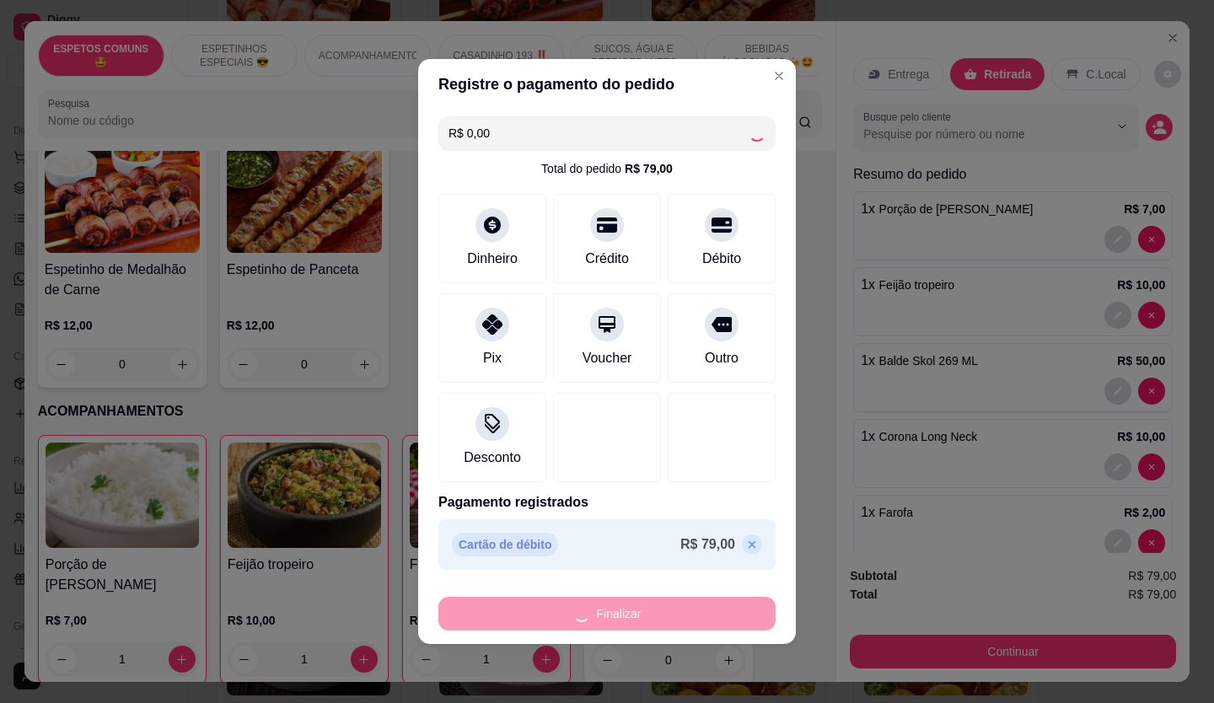
type input "0"
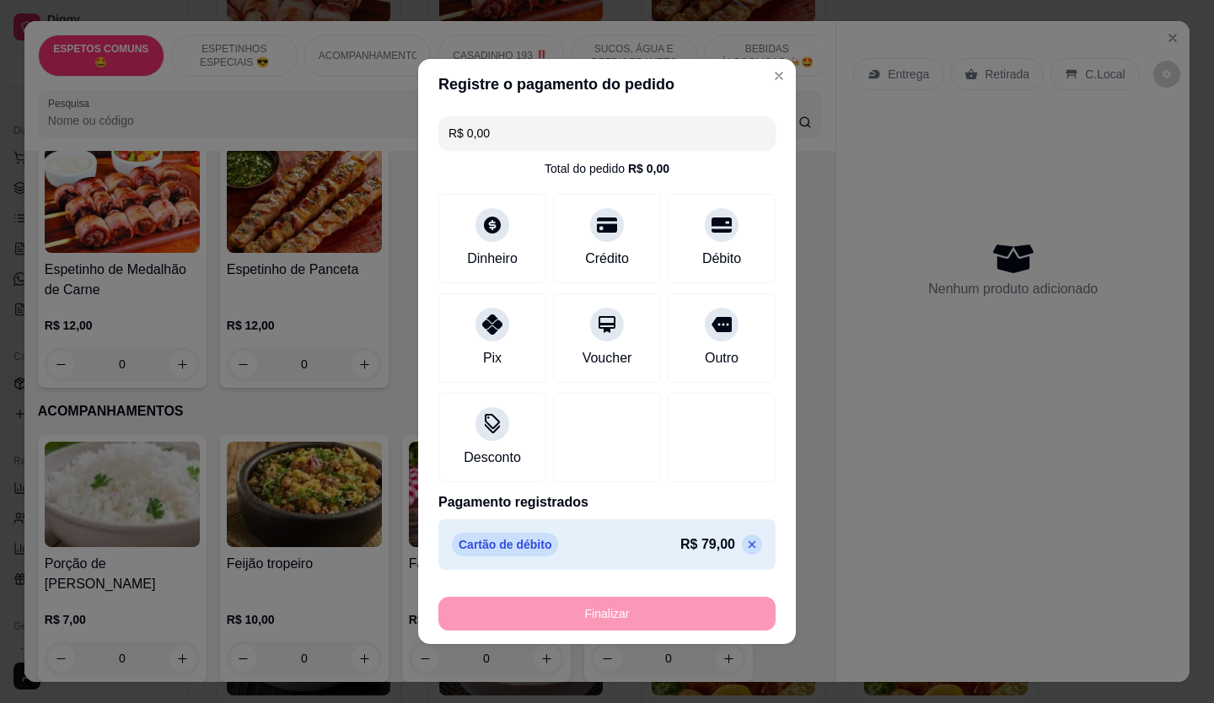
type input "-R$ 79,00"
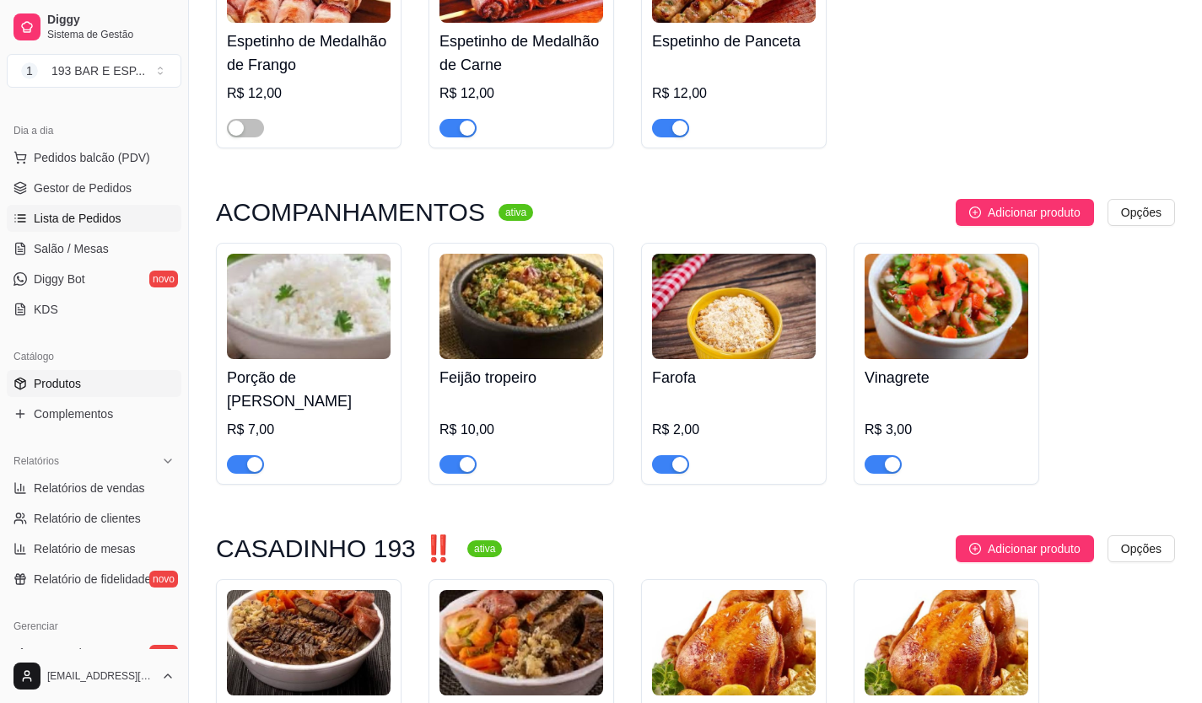
click at [74, 220] on span "Lista de Pedidos" at bounding box center [78, 218] width 88 height 17
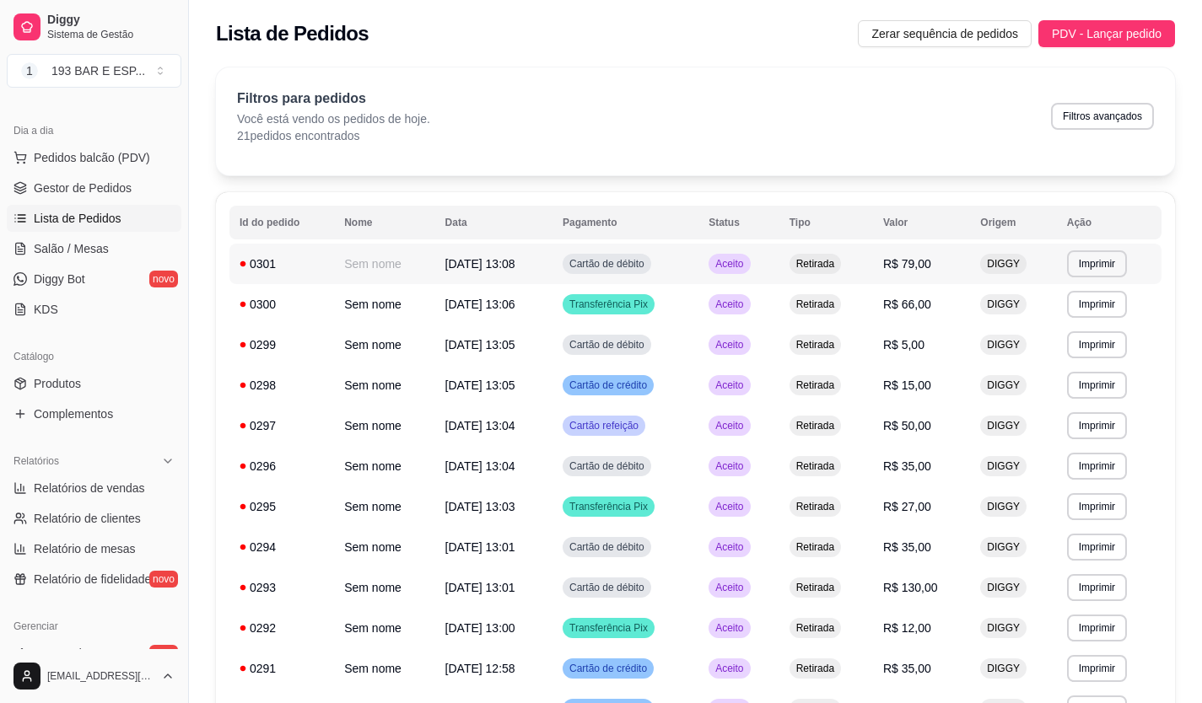
click at [684, 257] on td "Cartão de débito" at bounding box center [625, 264] width 146 height 40
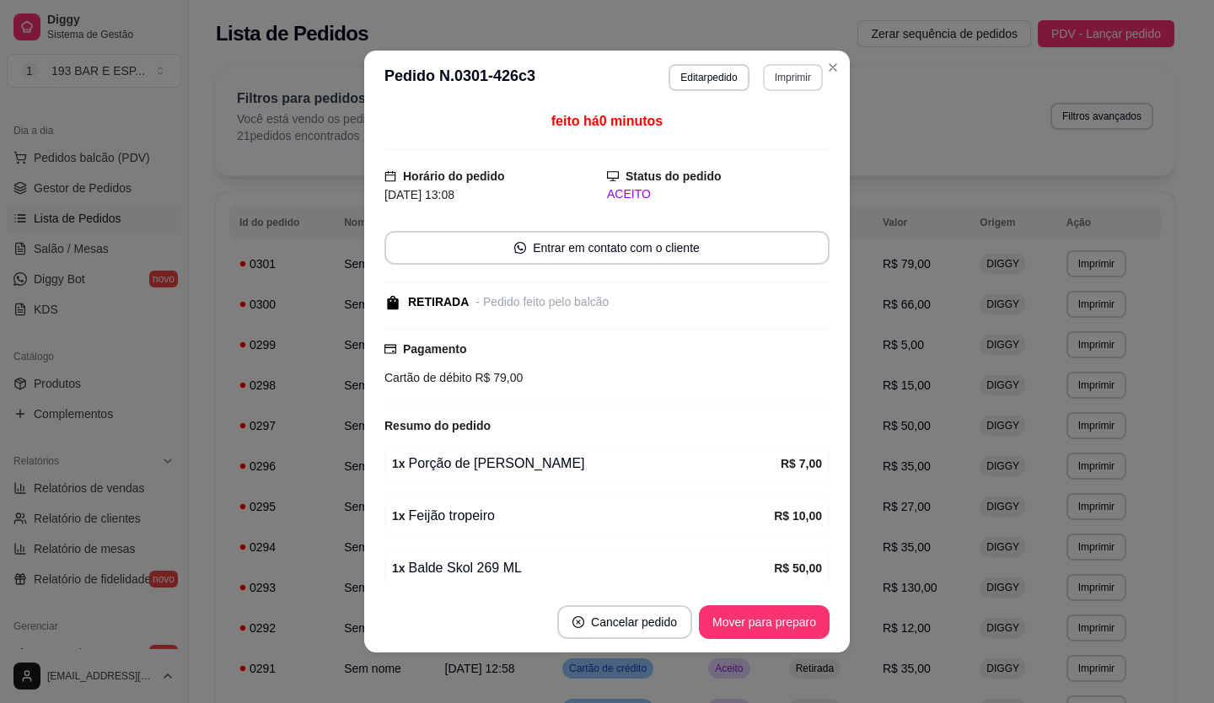
click at [767, 74] on button "Imprimir" at bounding box center [793, 77] width 60 height 27
click at [765, 134] on button "IMPRESSORA" at bounding box center [758, 136] width 122 height 27
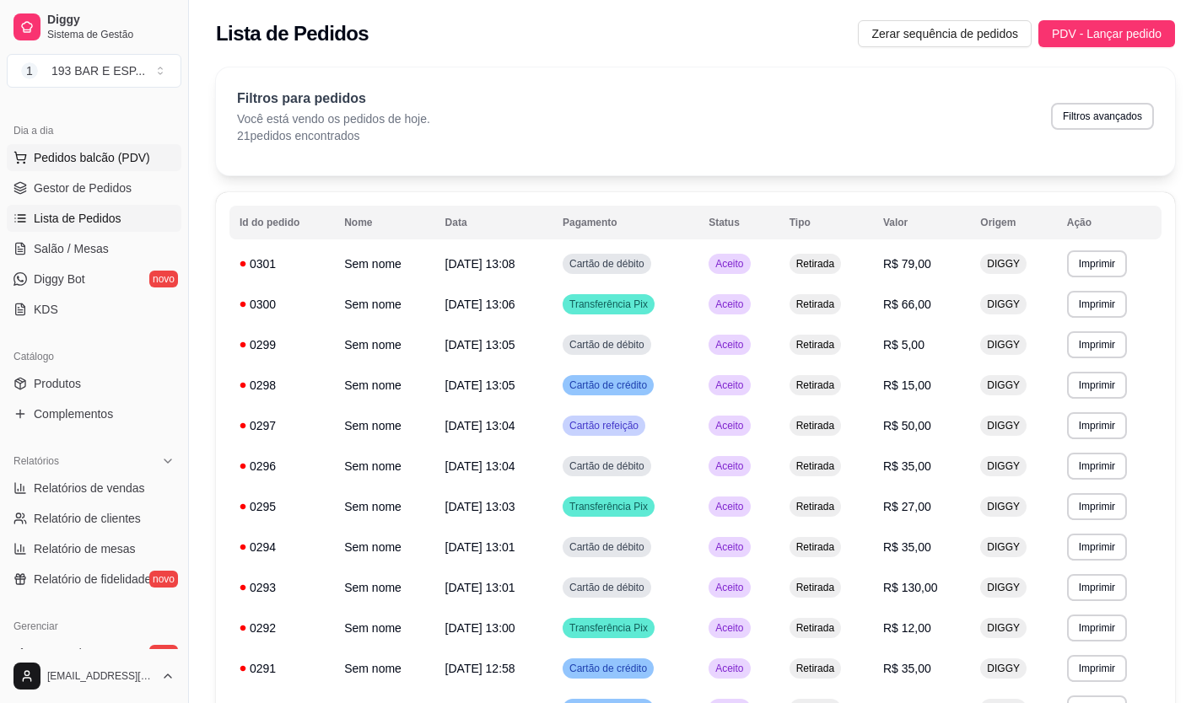
click at [94, 144] on button "Pedidos balcão (PDV)" at bounding box center [94, 157] width 175 height 27
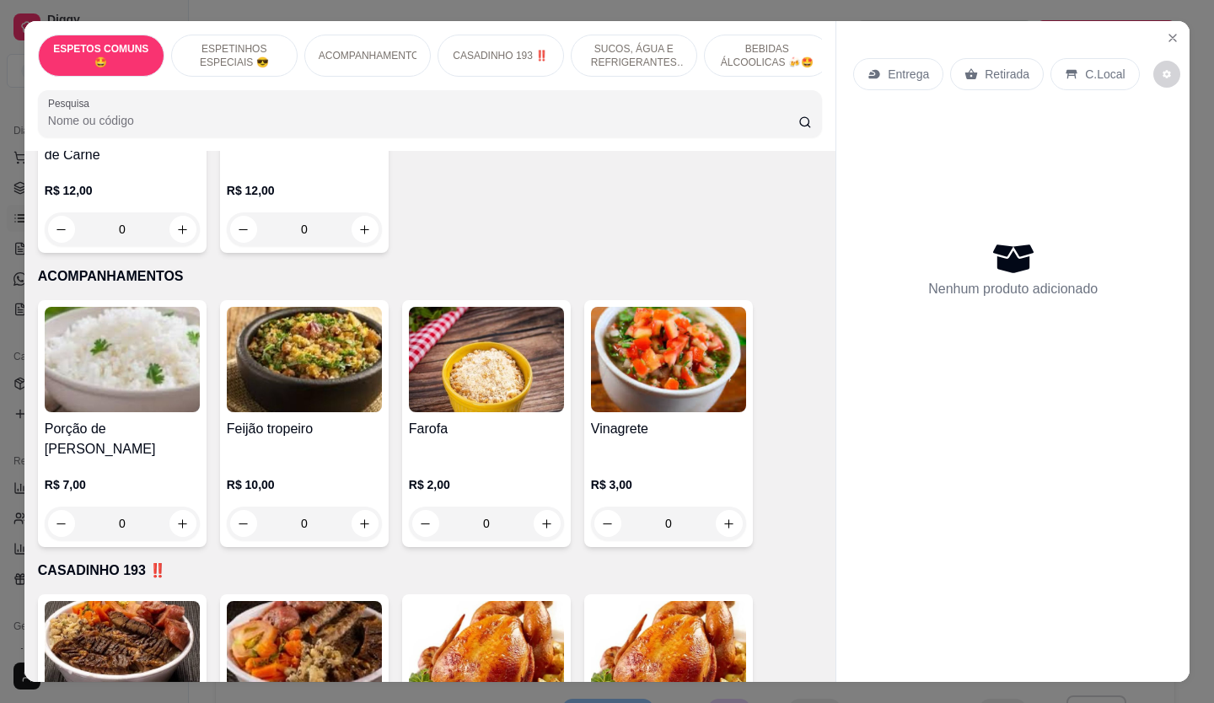
scroll to position [1012, 0]
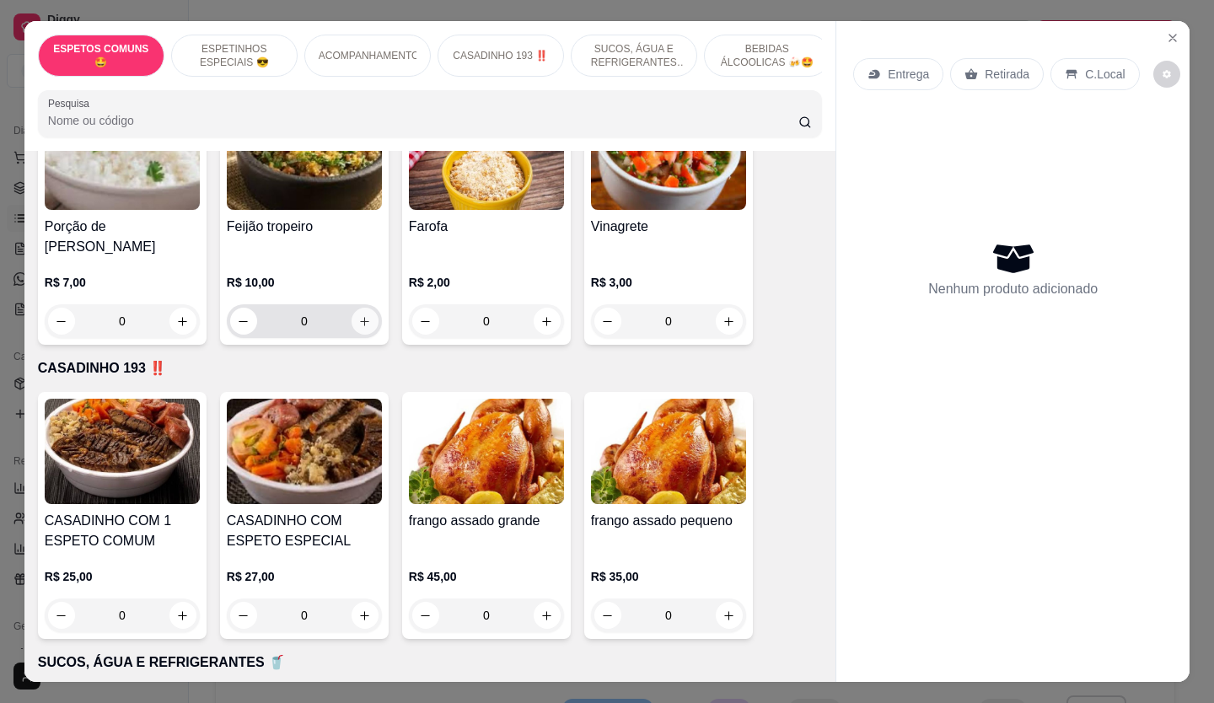
click at [360, 315] on icon "increase-product-quantity" at bounding box center [364, 321] width 13 height 13
type input "1"
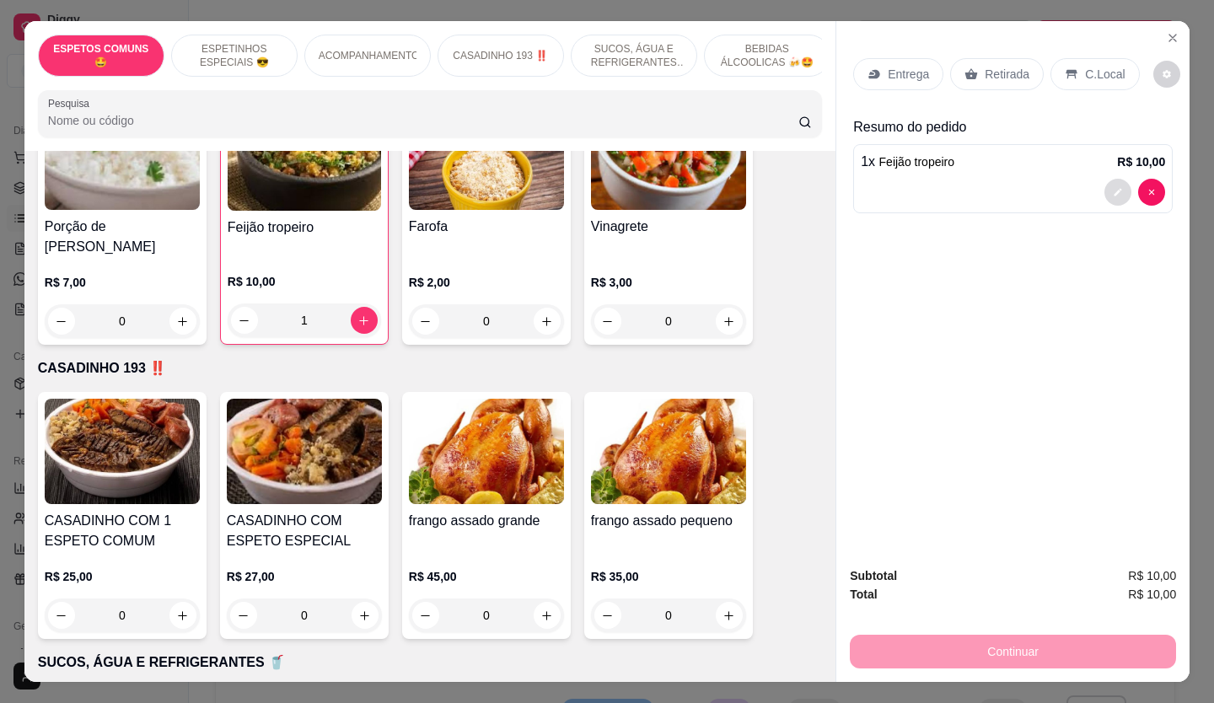
click at [1117, 187] on icon "decrease-product-quantity" at bounding box center [1118, 192] width 10 height 10
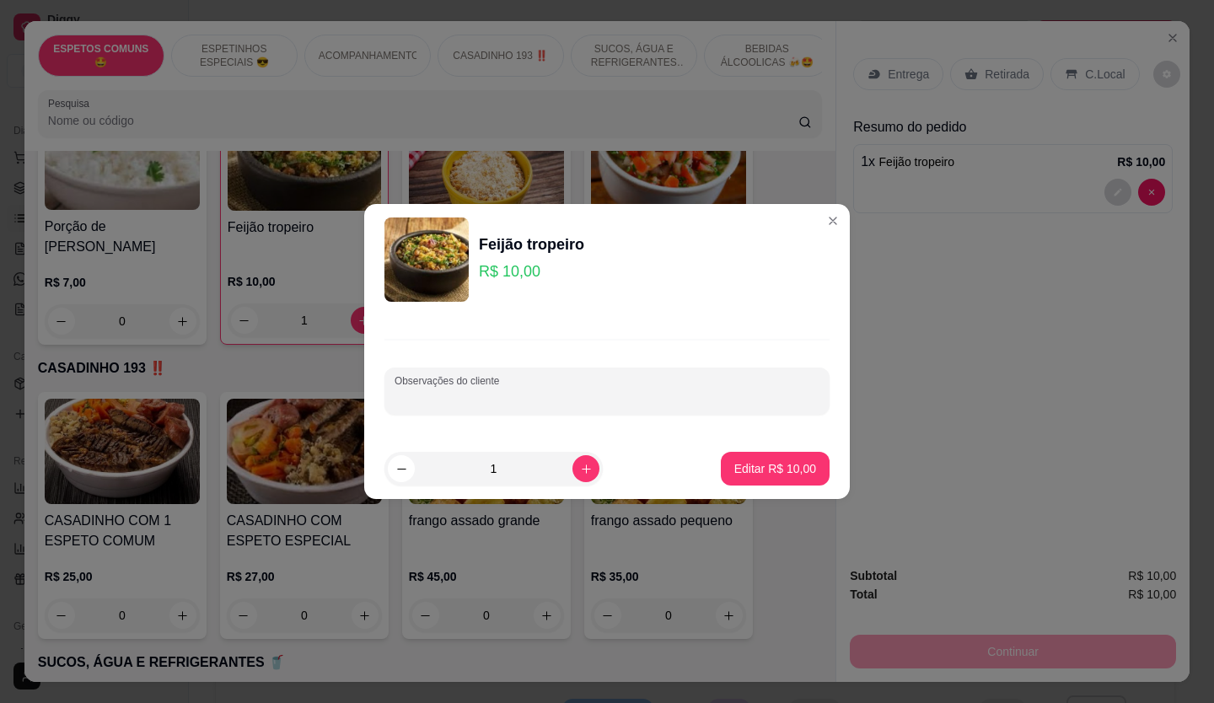
click at [627, 400] on input "Observações do cliente" at bounding box center [607, 398] width 425 height 17
type input "maionese"
click at [773, 468] on p "Editar R$ 10,00" at bounding box center [776, 468] width 82 height 17
type input "0"
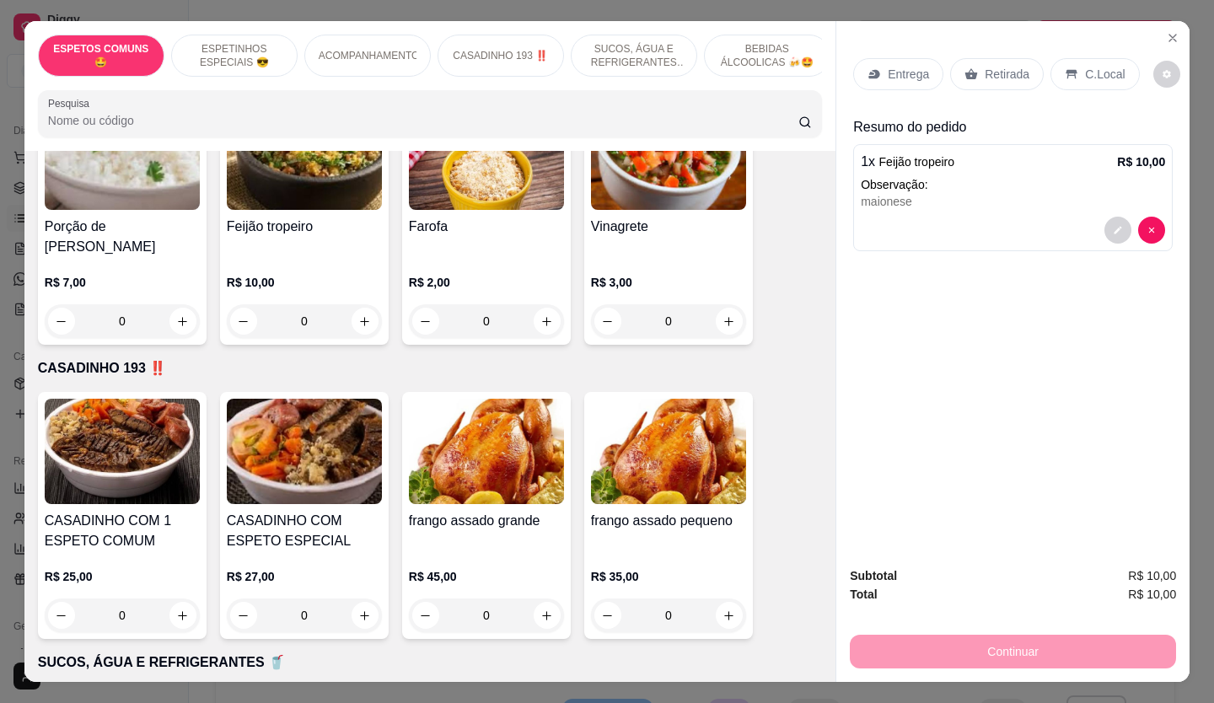
click at [985, 74] on p "Retirada" at bounding box center [1007, 74] width 45 height 17
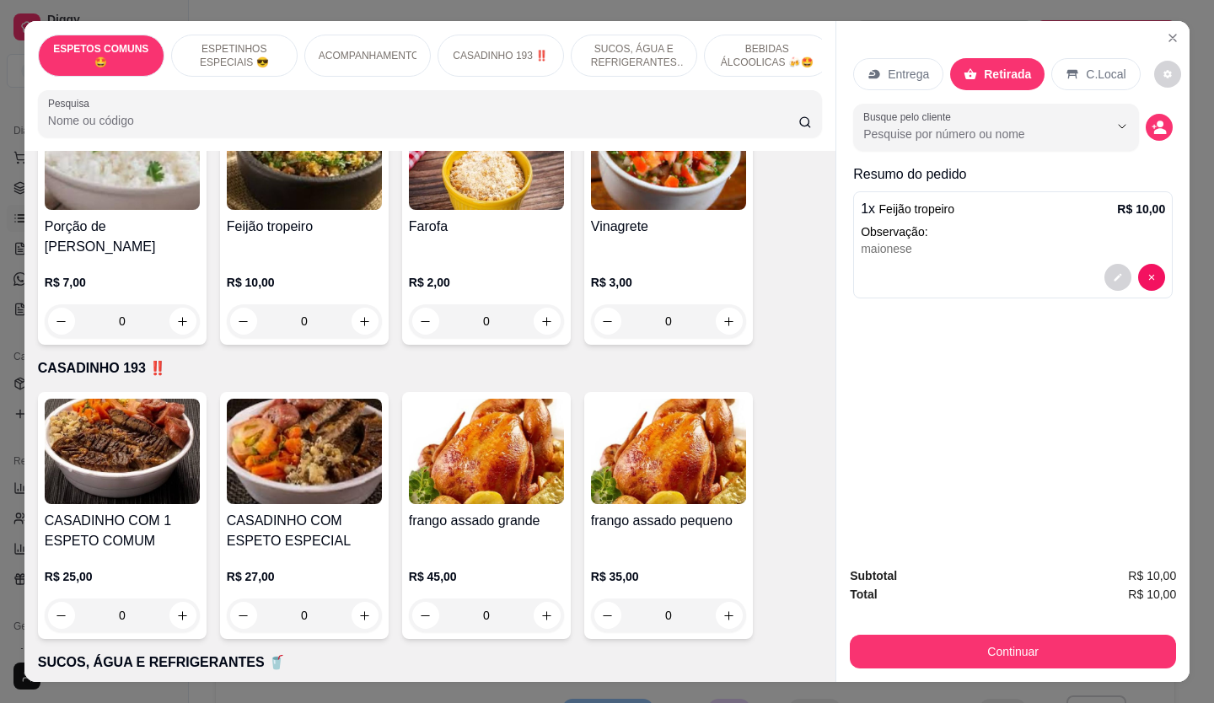
click at [970, 645] on button "Continuar" at bounding box center [1013, 652] width 326 height 34
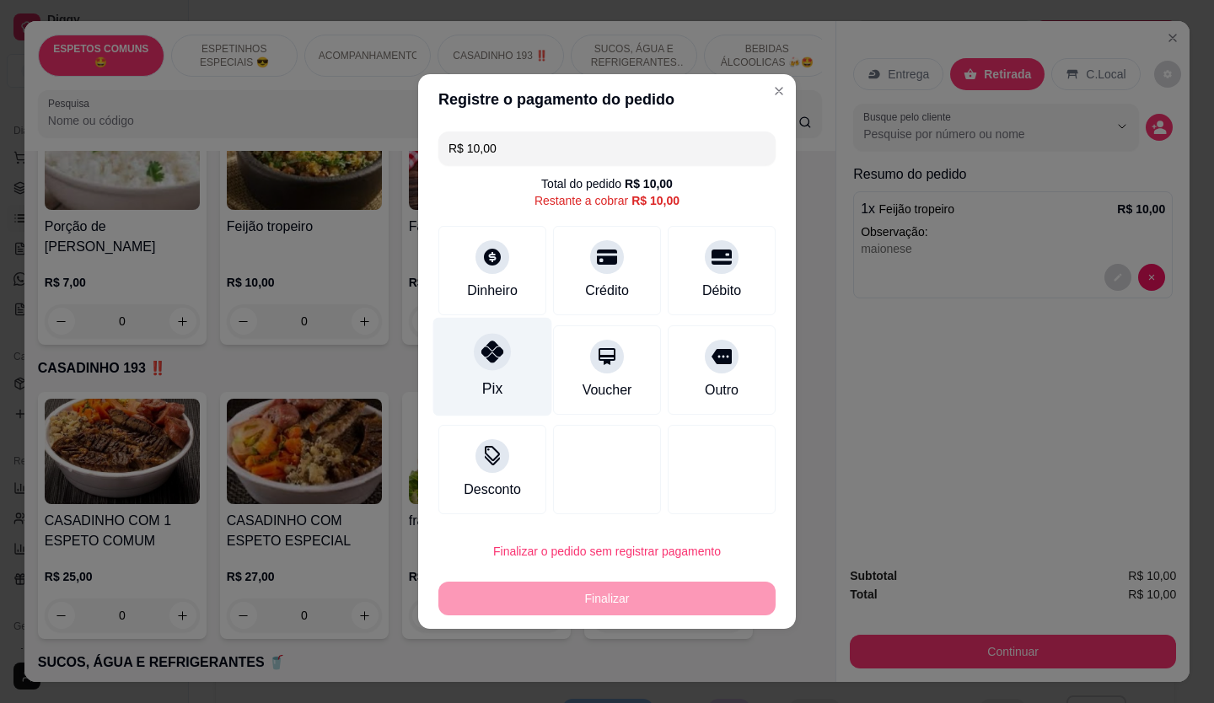
click at [482, 331] on div "Pix" at bounding box center [493, 367] width 119 height 99
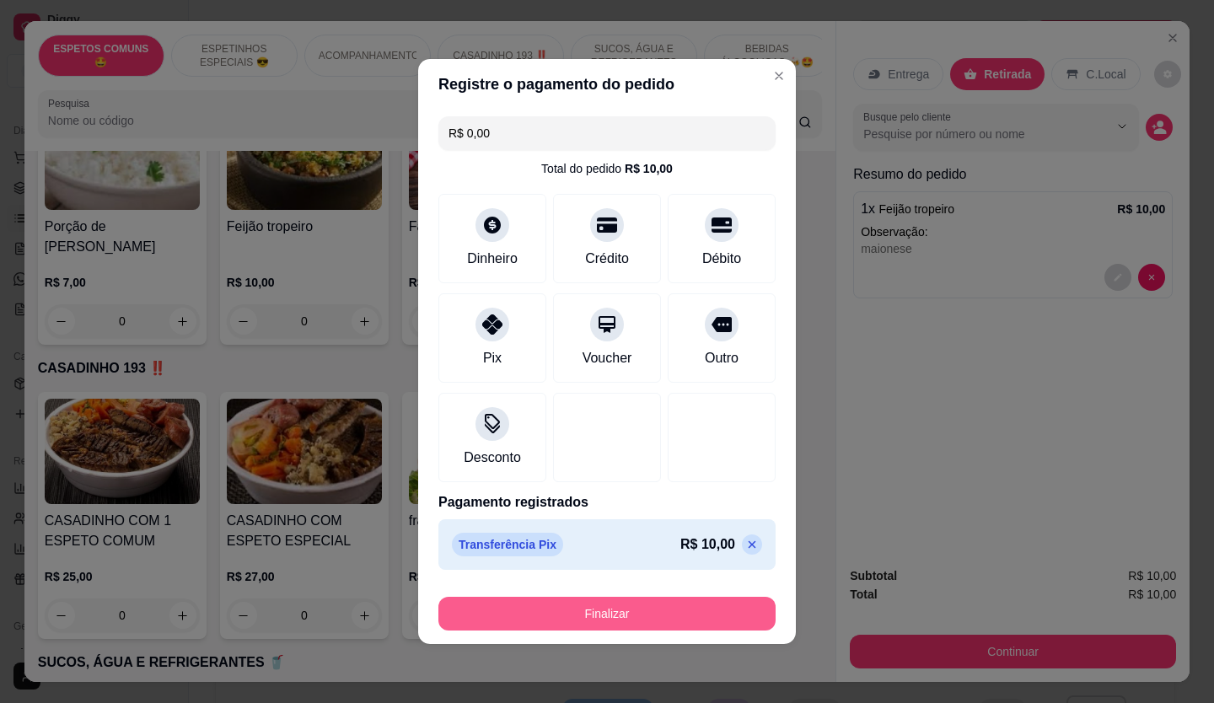
click at [629, 611] on button "Finalizar" at bounding box center [607, 614] width 337 height 34
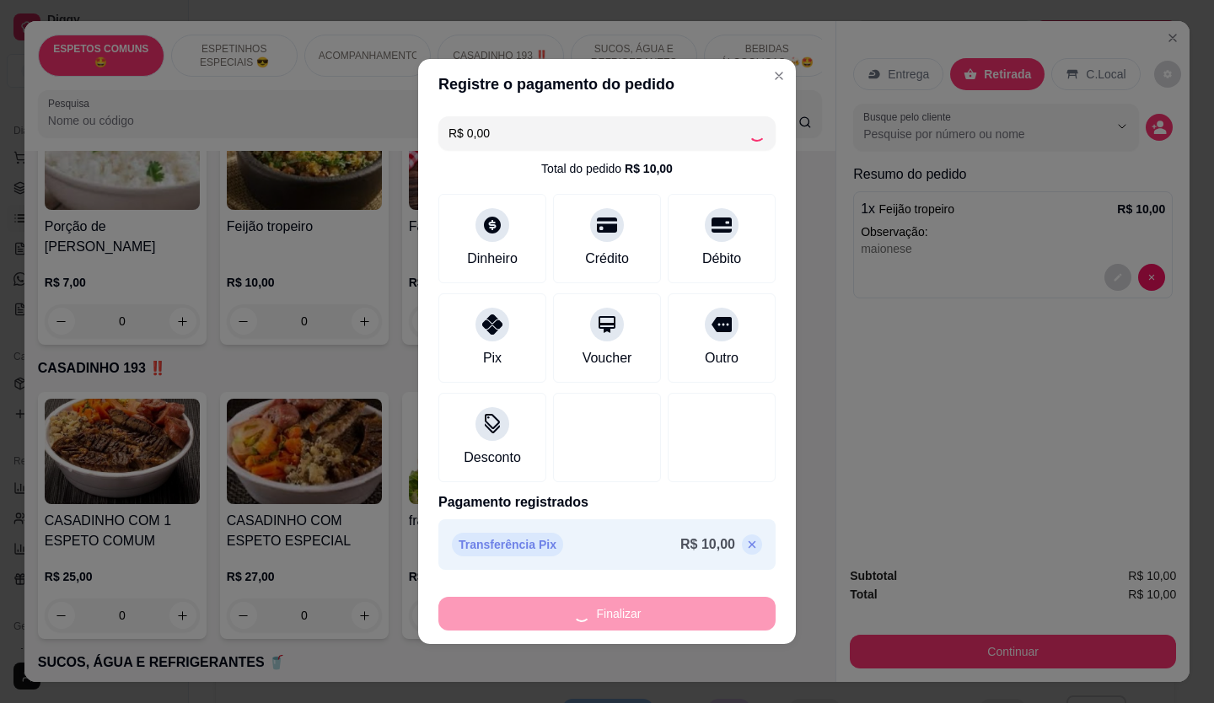
type input "-R$ 10,00"
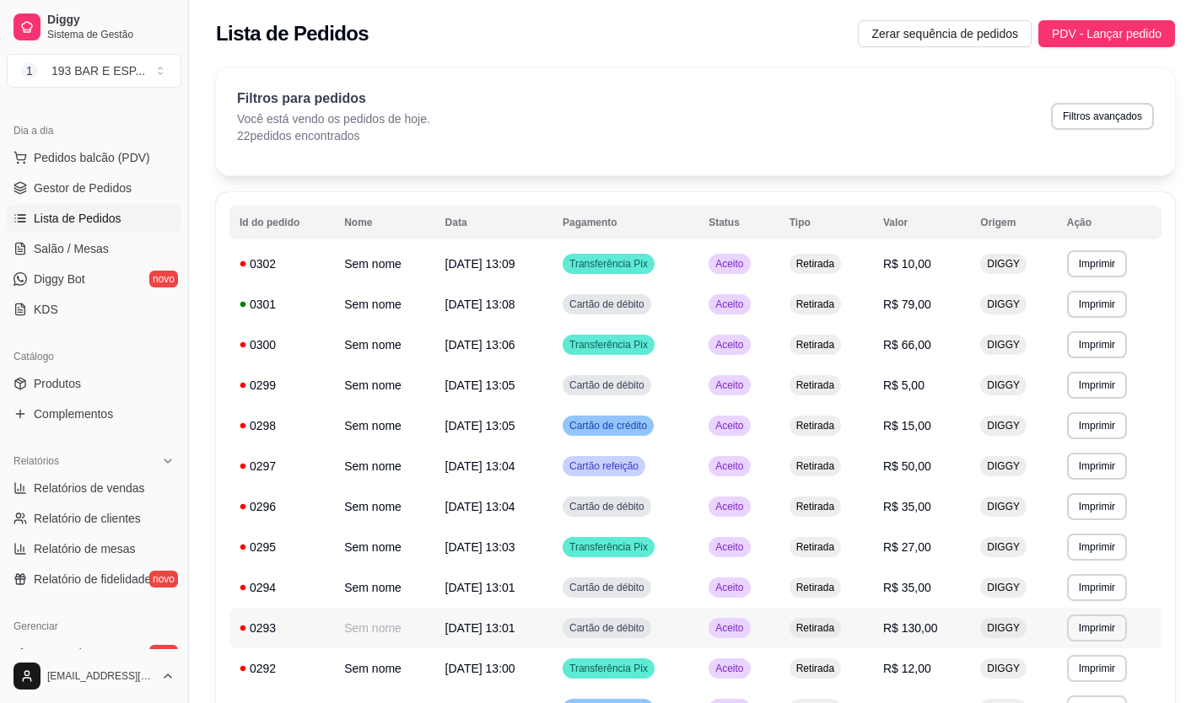
click at [629, 611] on td "Cartão de débito" at bounding box center [625, 628] width 146 height 40
click at [81, 250] on span "Salão / Mesas" at bounding box center [71, 248] width 75 height 17
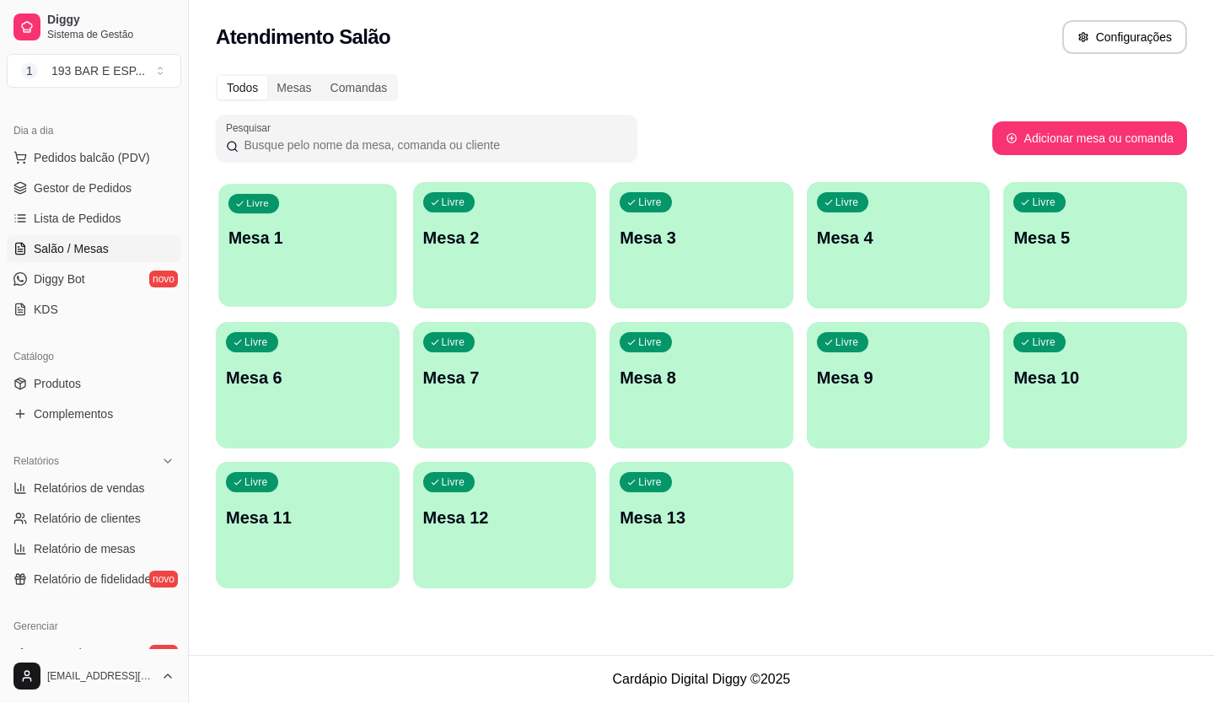
click at [256, 268] on div "Livre Mesa 1" at bounding box center [307, 235] width 178 height 103
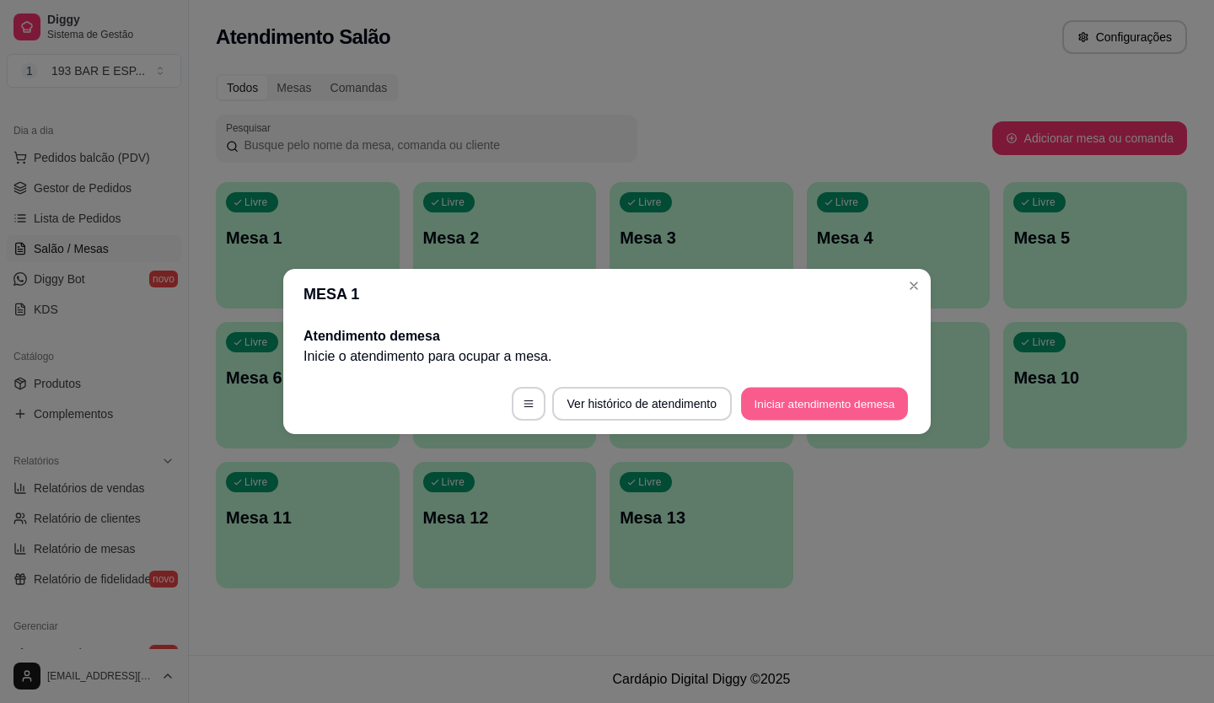
click at [772, 389] on button "Iniciar atendimento de mesa" at bounding box center [824, 404] width 167 height 33
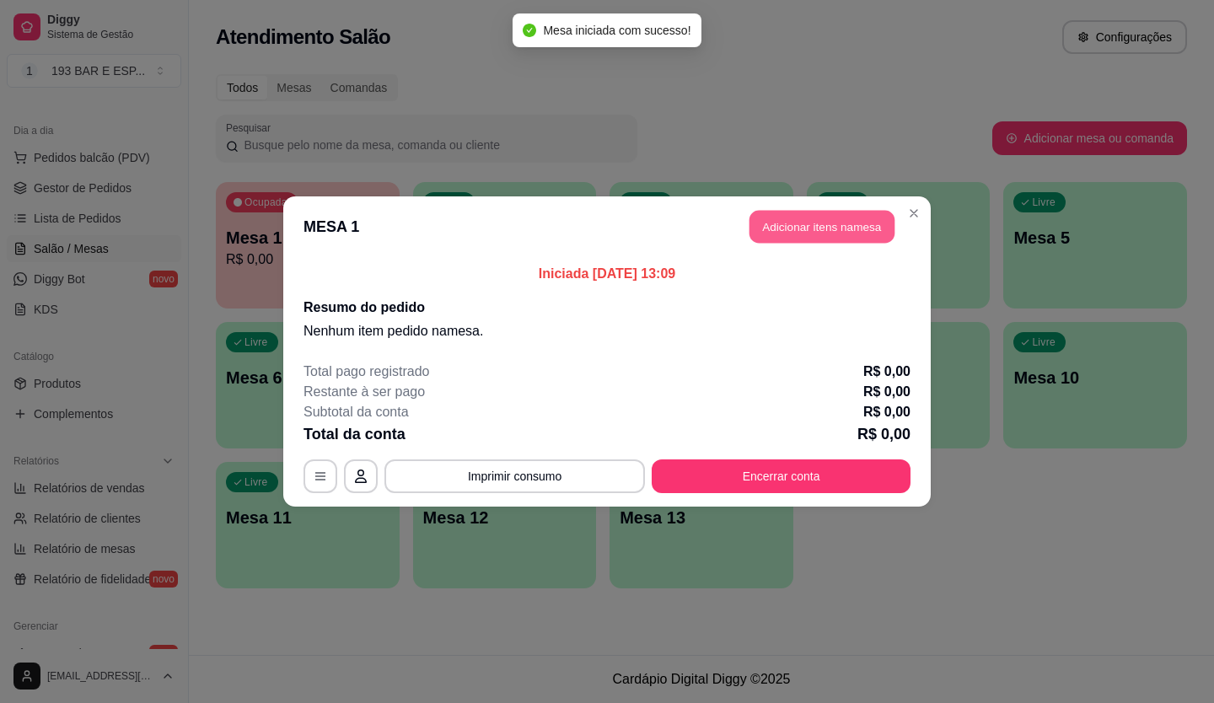
click at [811, 218] on button "Adicionar itens na mesa" at bounding box center [822, 227] width 145 height 33
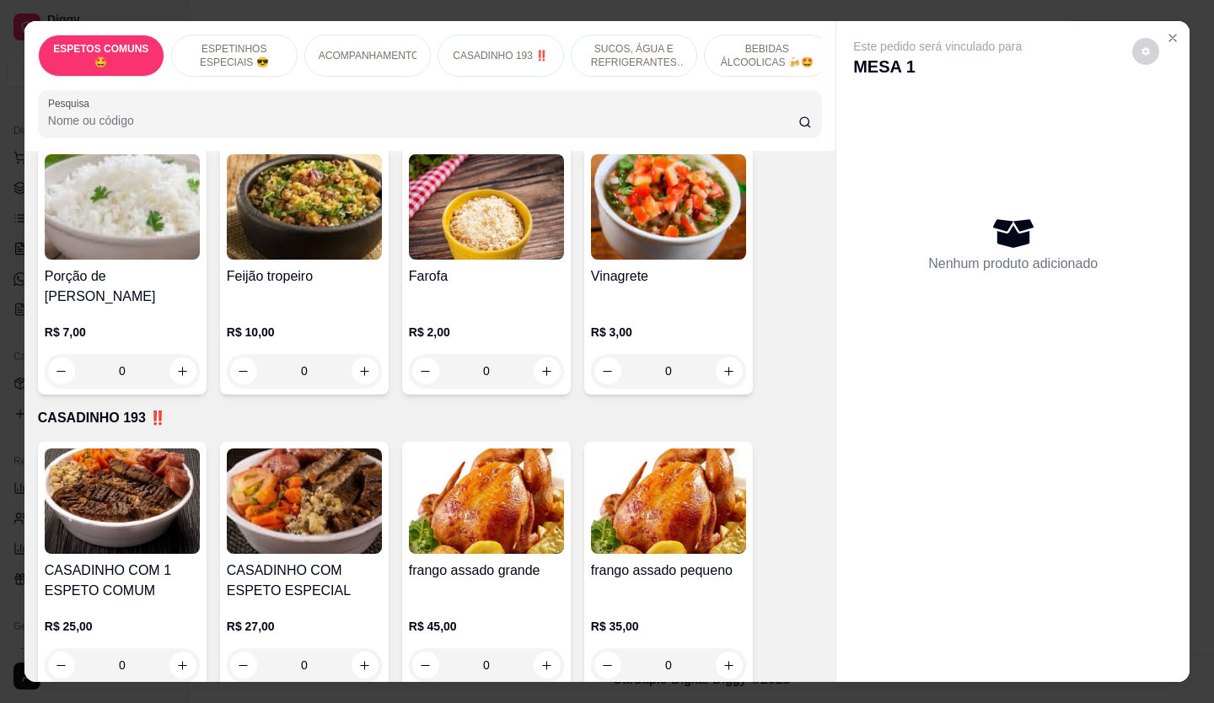
scroll to position [1012, 0]
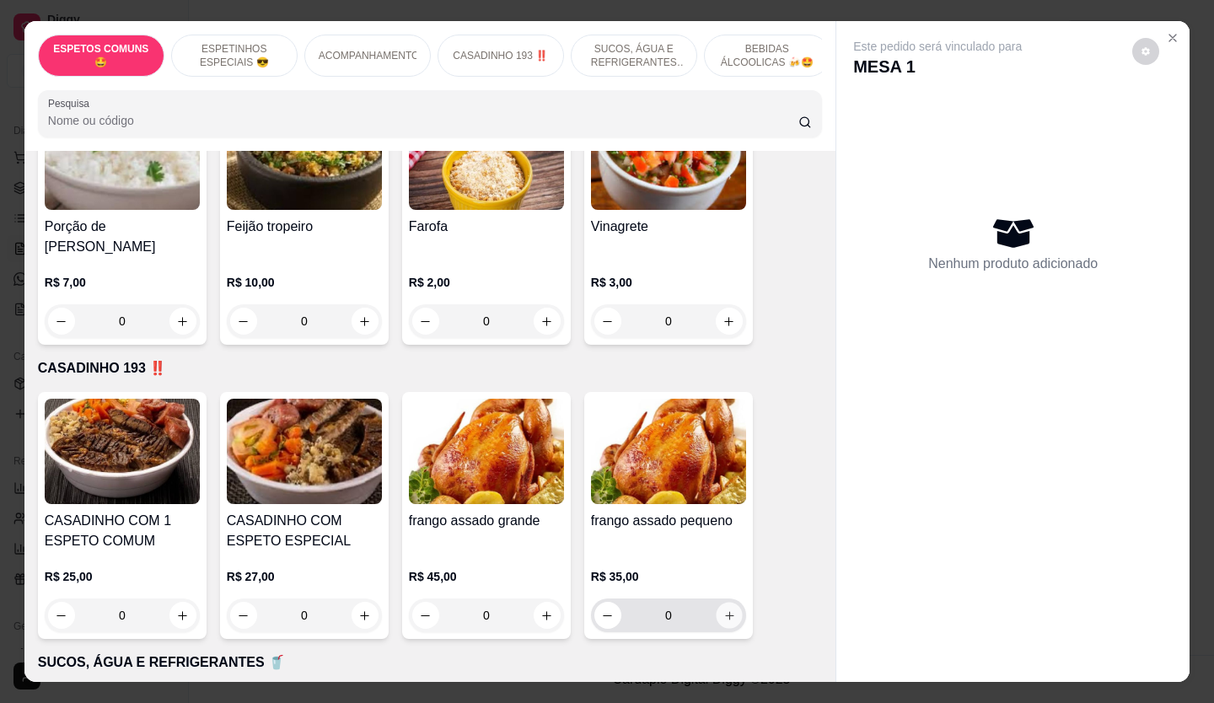
click at [726, 611] on icon "increase-product-quantity" at bounding box center [729, 615] width 8 height 8
type input "1"
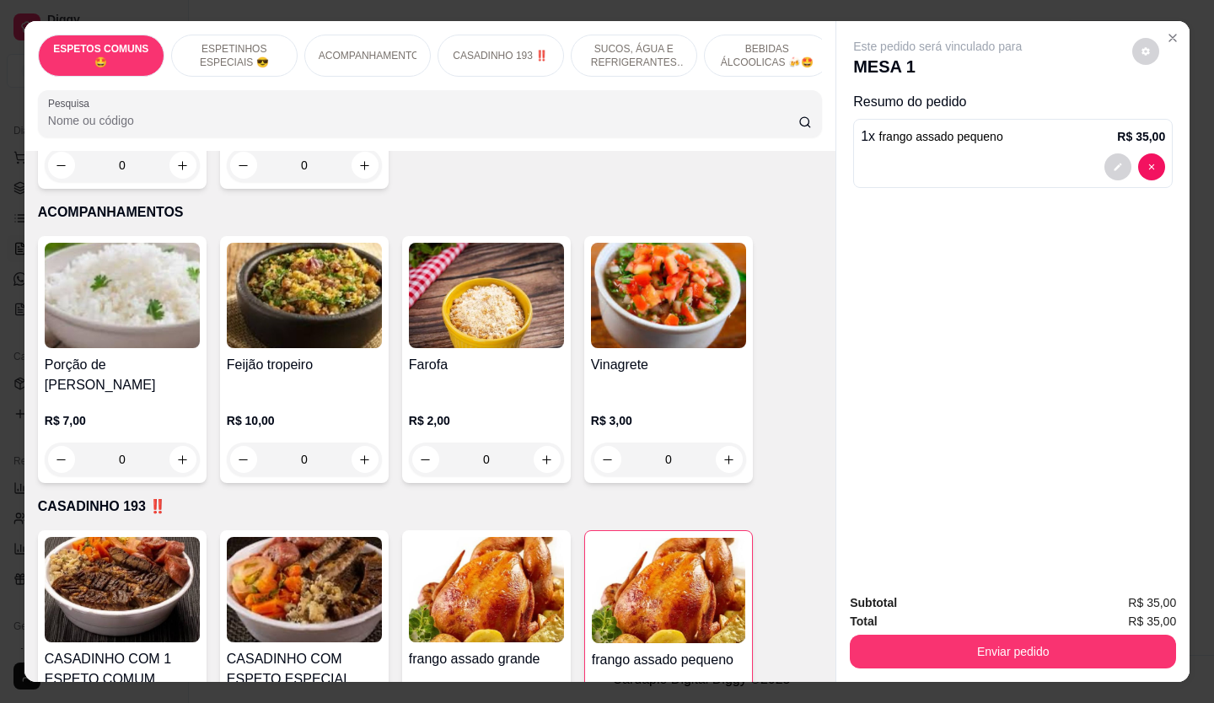
scroll to position [854, 0]
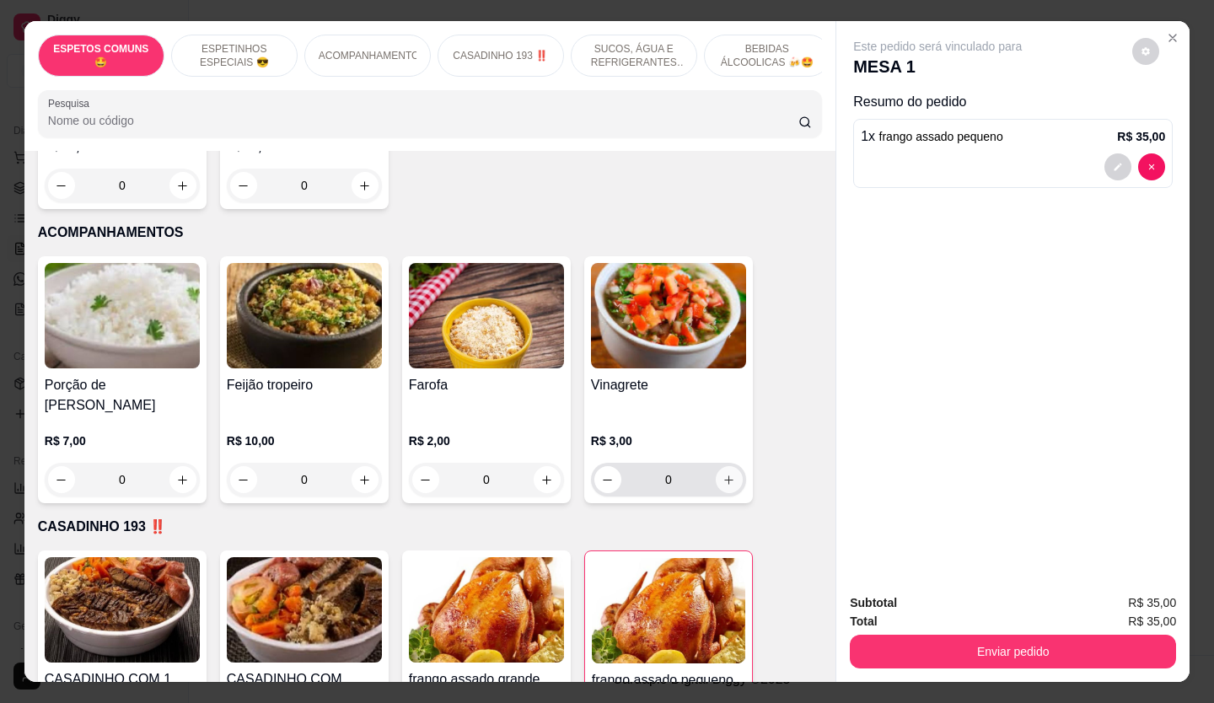
click at [725, 476] on icon "increase-product-quantity" at bounding box center [729, 480] width 9 height 9
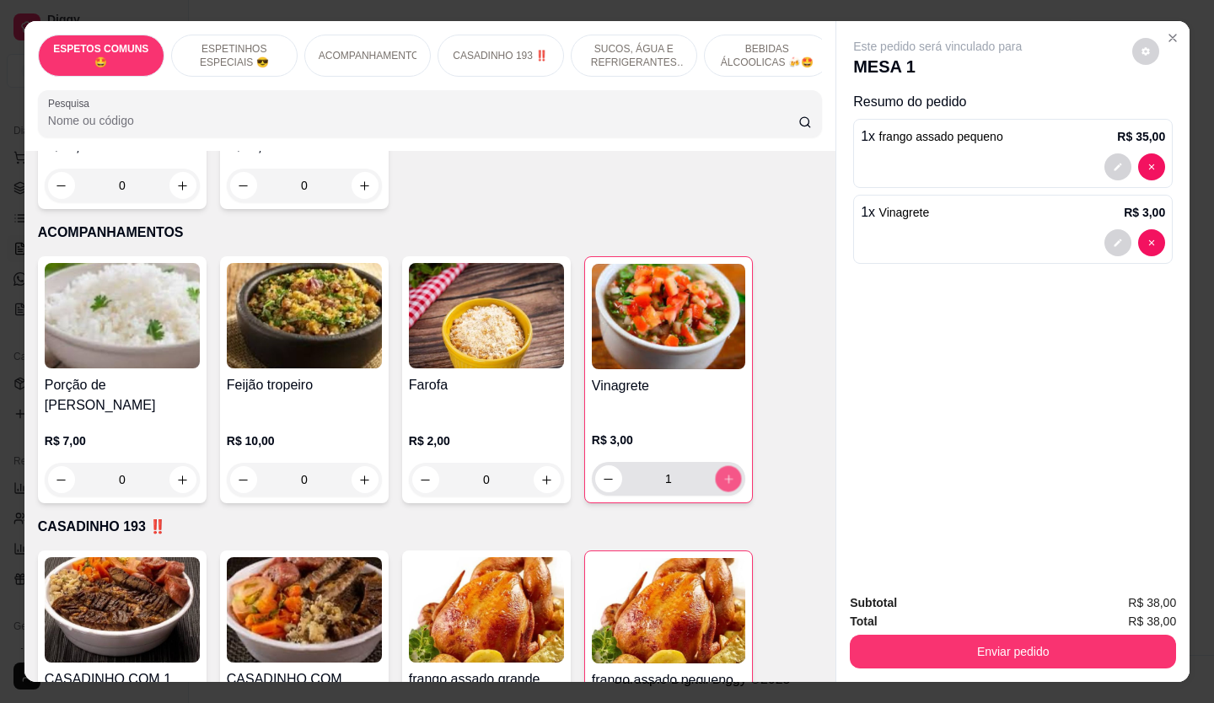
click at [723, 473] on icon "increase-product-quantity" at bounding box center [729, 479] width 13 height 13
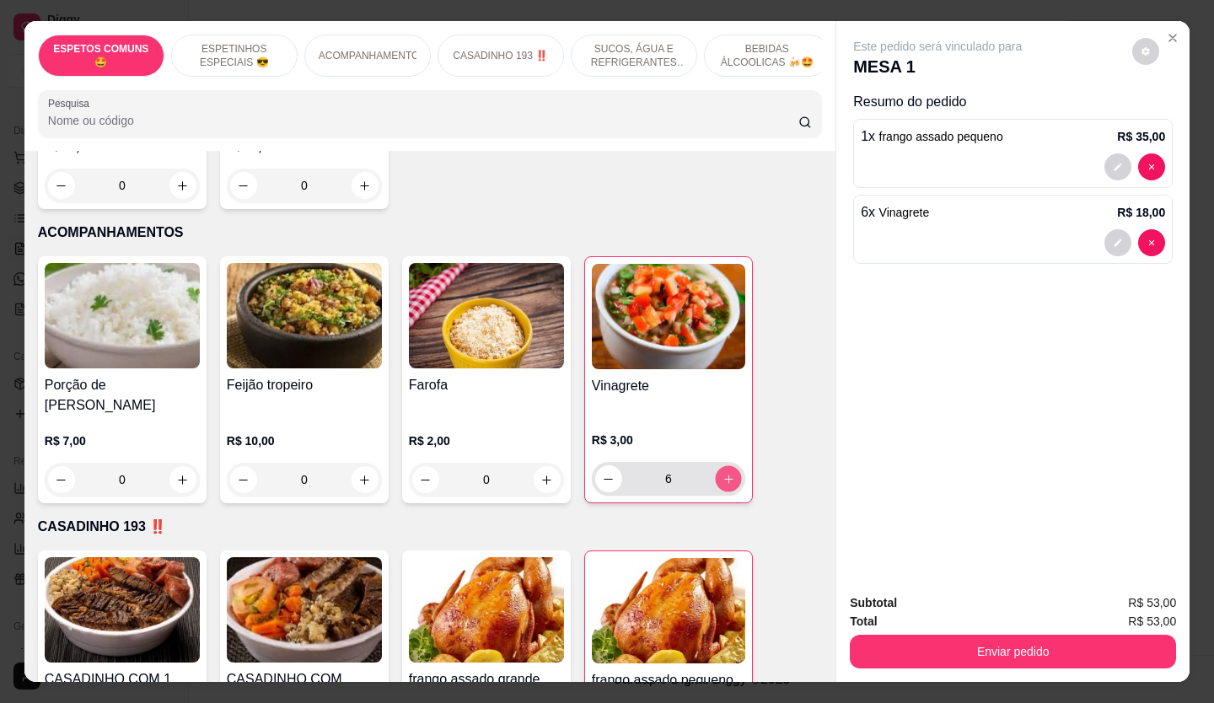
click at [723, 473] on icon "increase-product-quantity" at bounding box center [729, 479] width 13 height 13
click at [604, 473] on icon "decrease-product-quantity" at bounding box center [609, 479] width 13 height 13
type input "6"
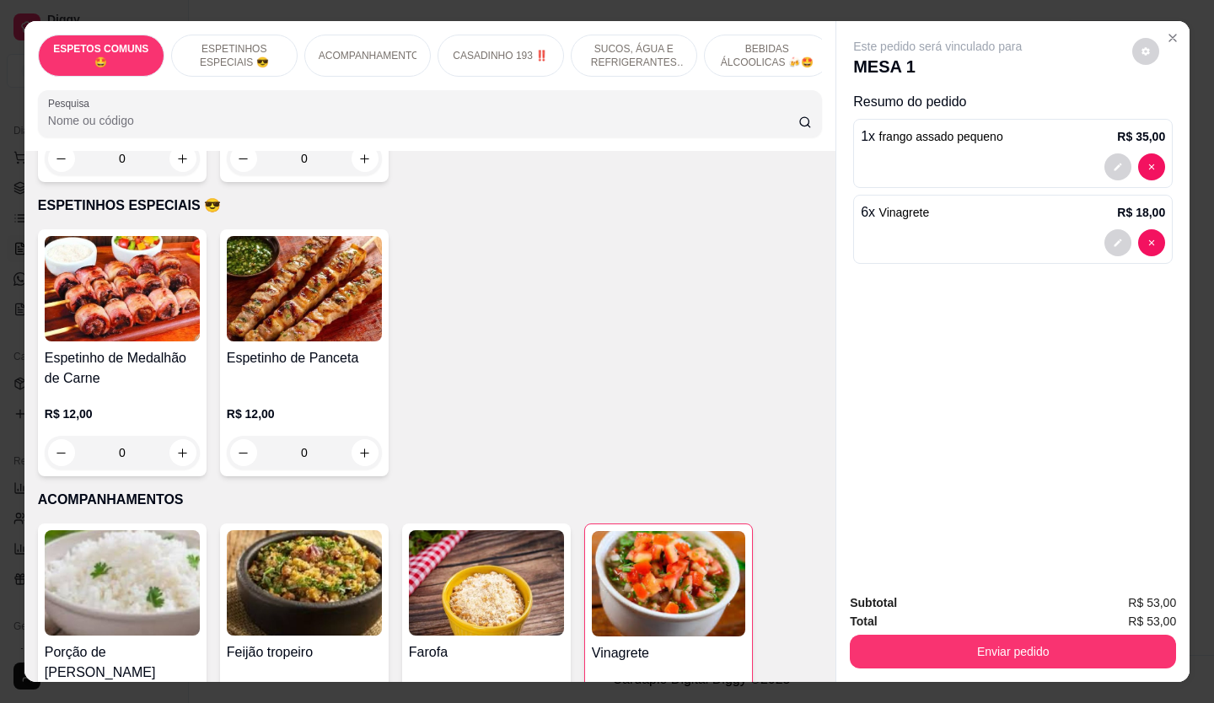
scroll to position [509, 0]
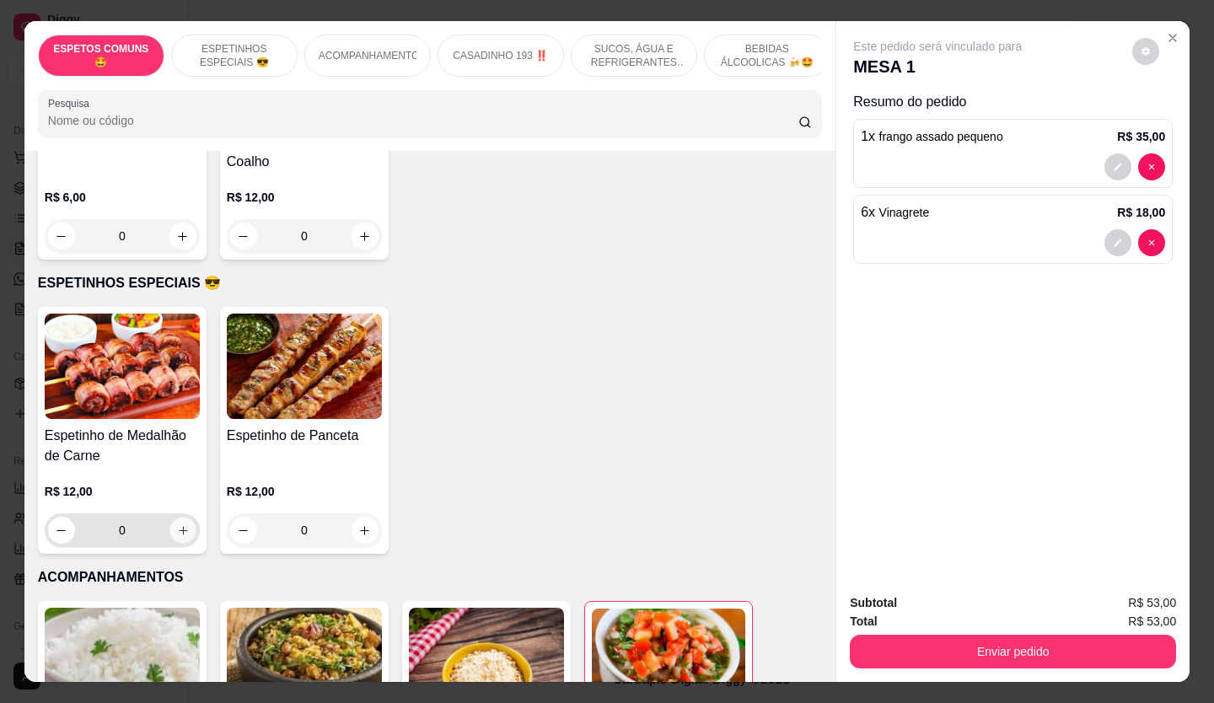
click at [180, 536] on icon "increase-product-quantity" at bounding box center [183, 531] width 13 height 13
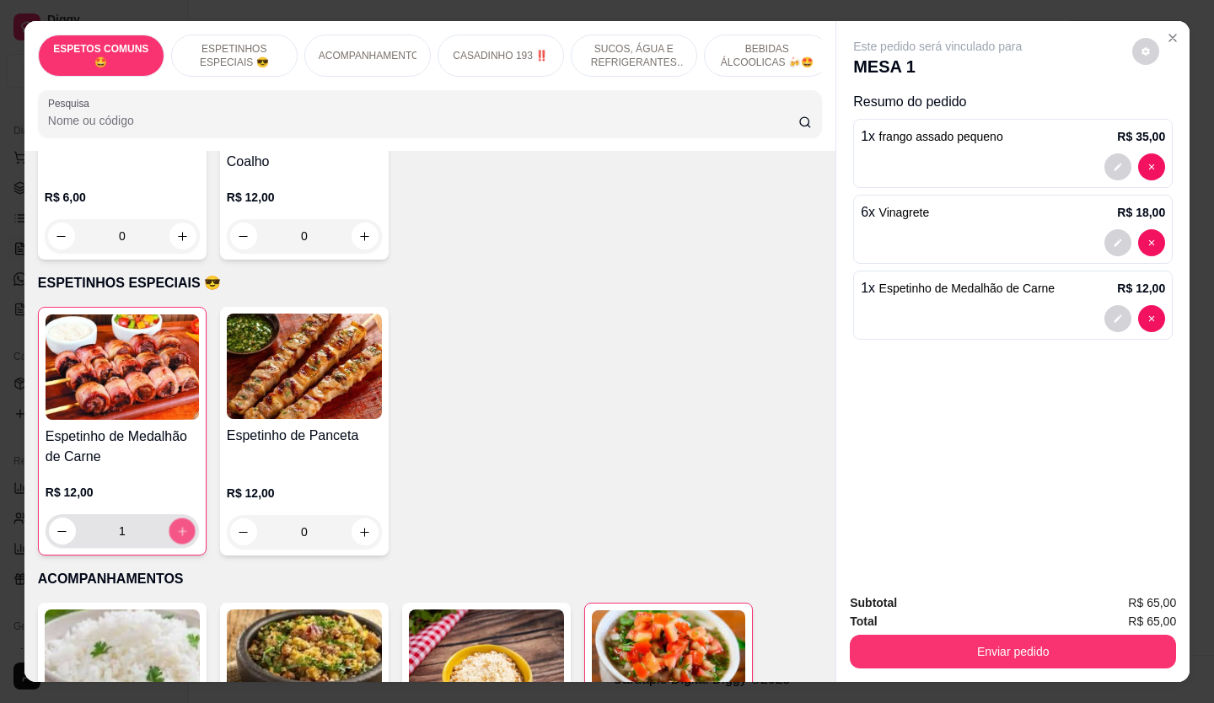
click at [180, 536] on icon "increase-product-quantity" at bounding box center [182, 531] width 13 height 13
type input "2"
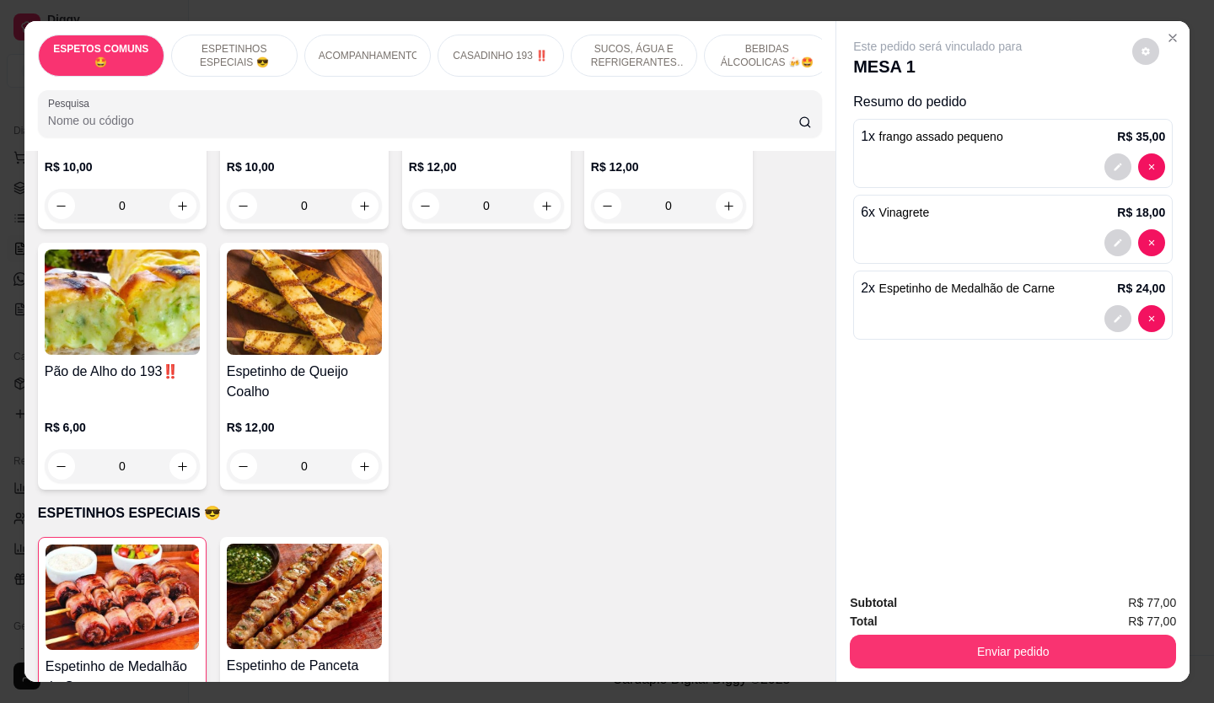
scroll to position [250, 0]
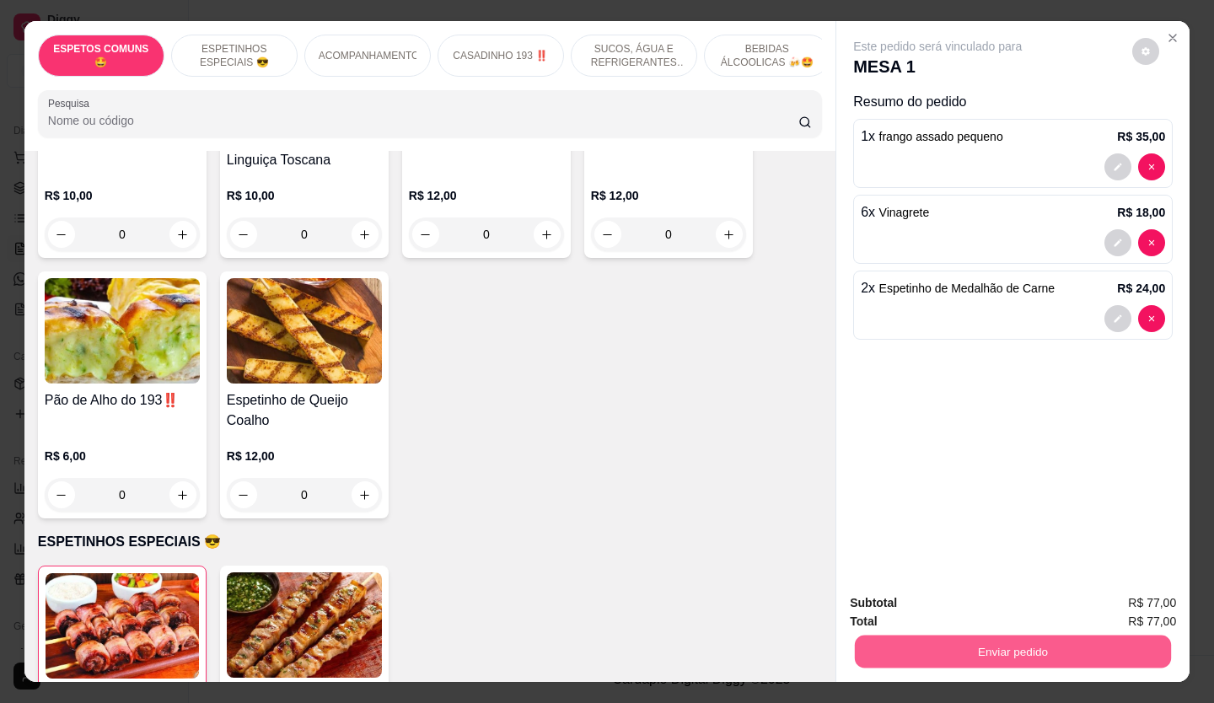
click at [1020, 638] on button "Enviar pedido" at bounding box center [1013, 652] width 316 height 33
click at [980, 606] on button "Não registrar e enviar pedido" at bounding box center [958, 604] width 170 height 31
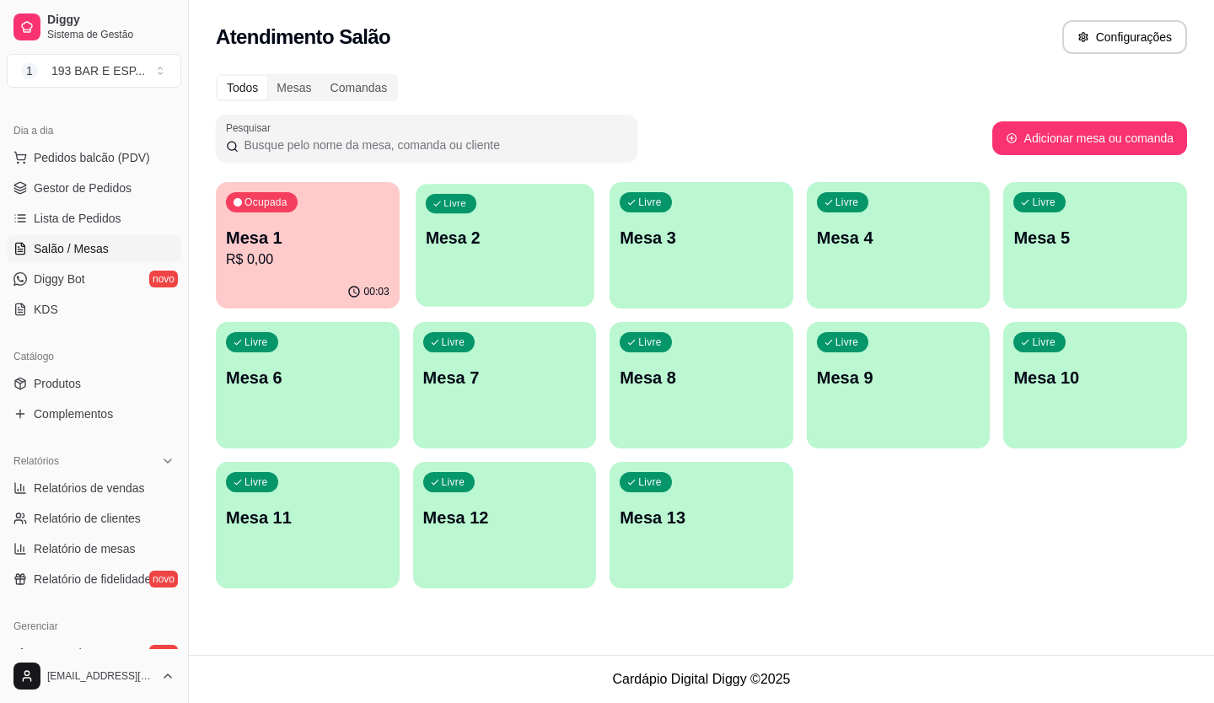
click at [439, 254] on div "Livre Mesa 2" at bounding box center [505, 235] width 178 height 103
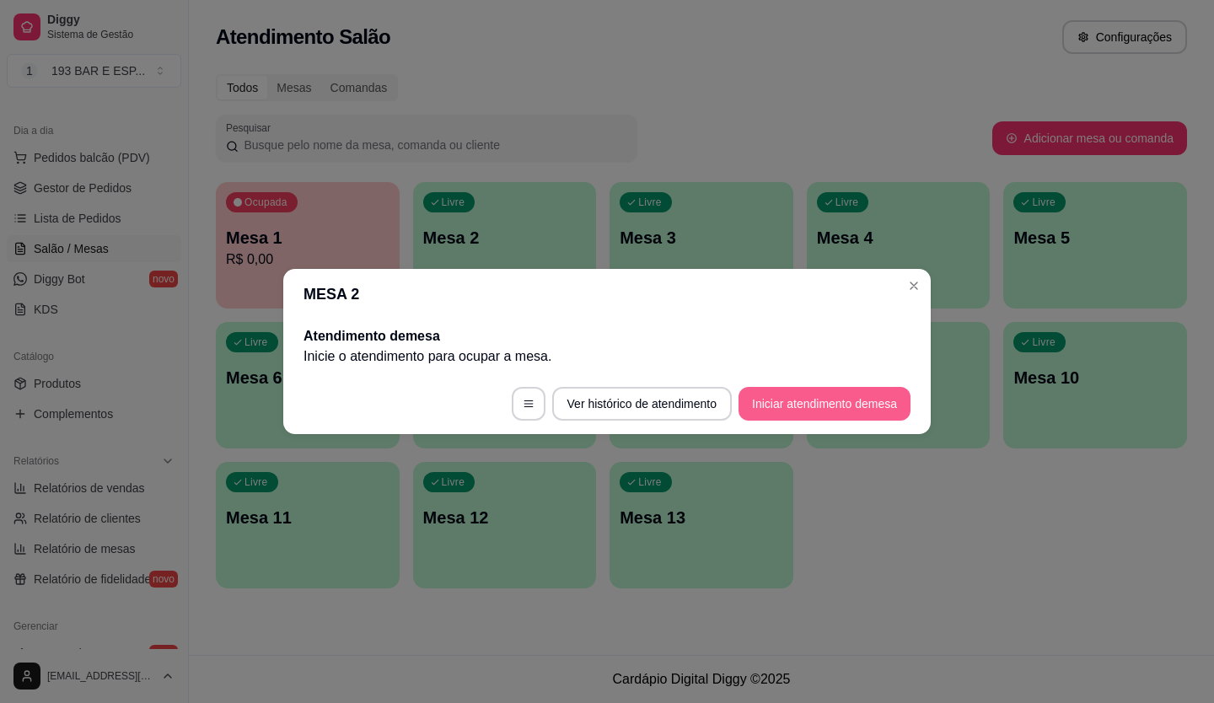
click at [799, 403] on button "Iniciar atendimento de mesa" at bounding box center [825, 404] width 172 height 34
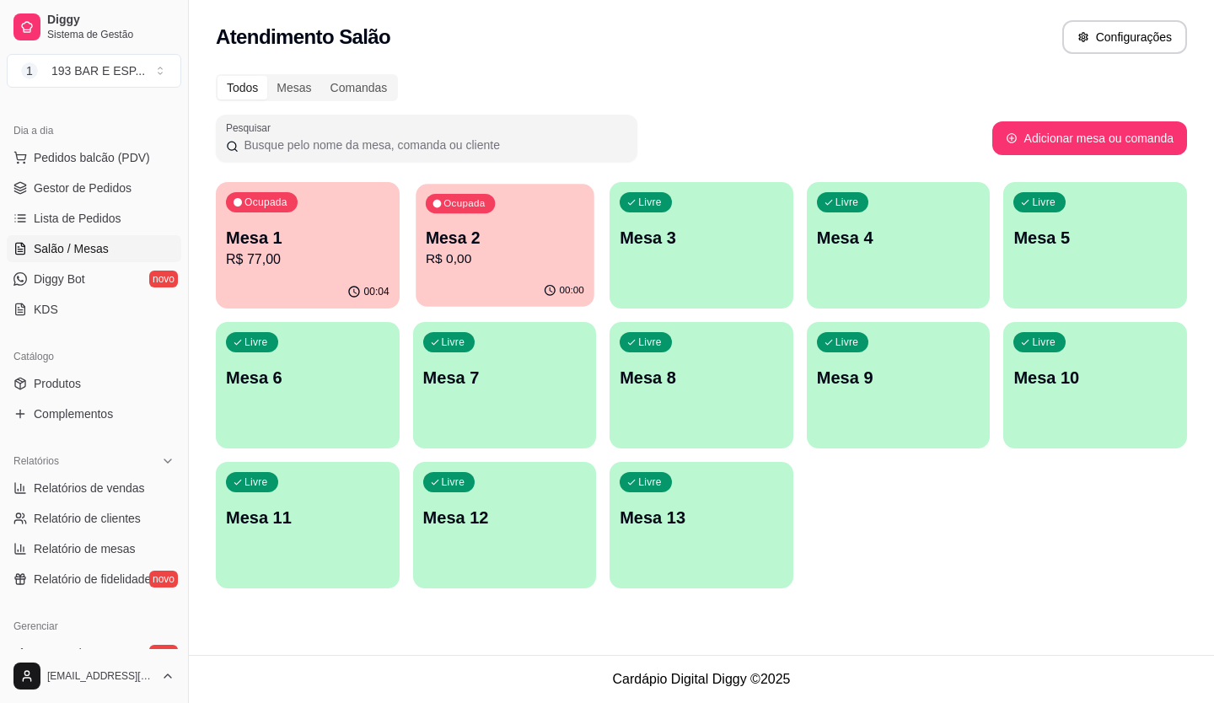
click at [557, 236] on p "Mesa 2" at bounding box center [504, 238] width 159 height 23
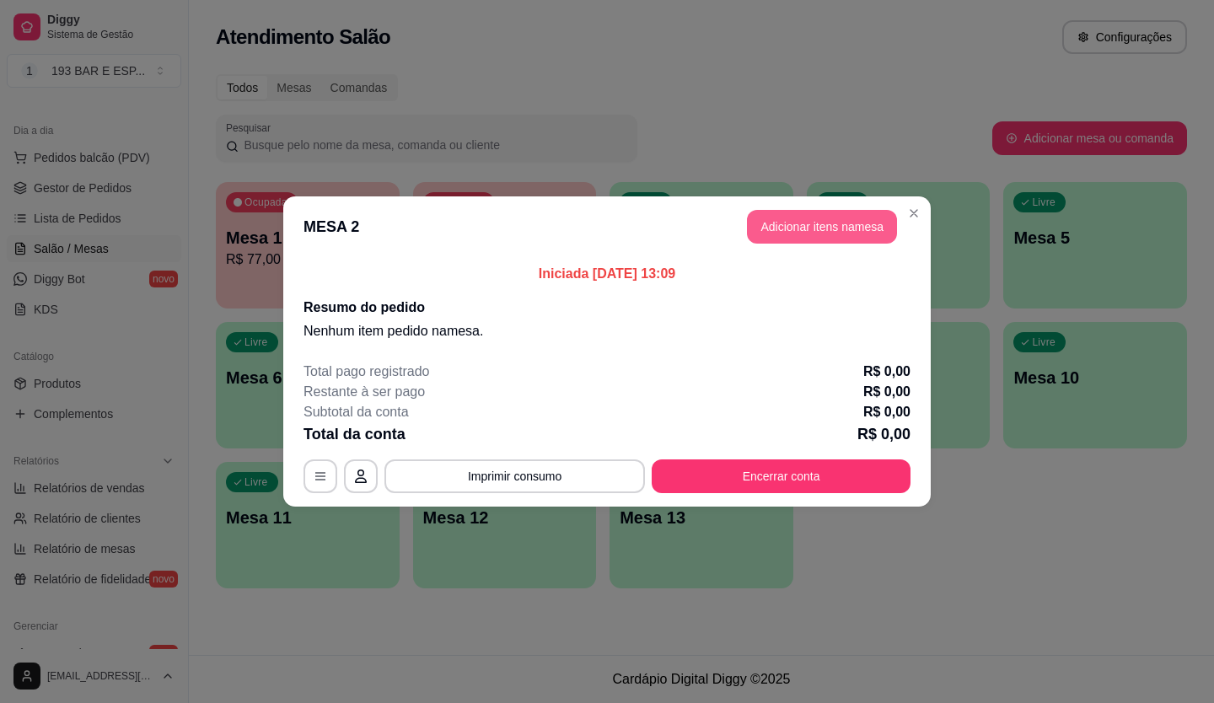
click at [814, 234] on button "Adicionar itens na mesa" at bounding box center [822, 227] width 150 height 34
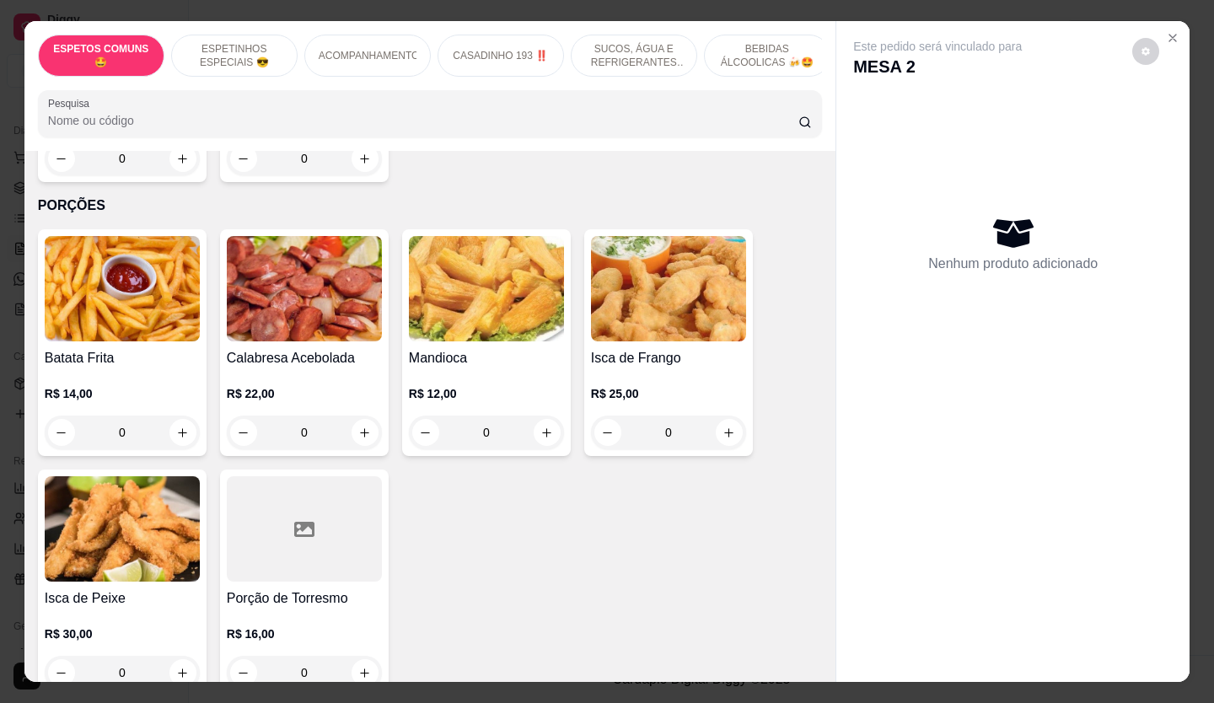
scroll to position [0, 0]
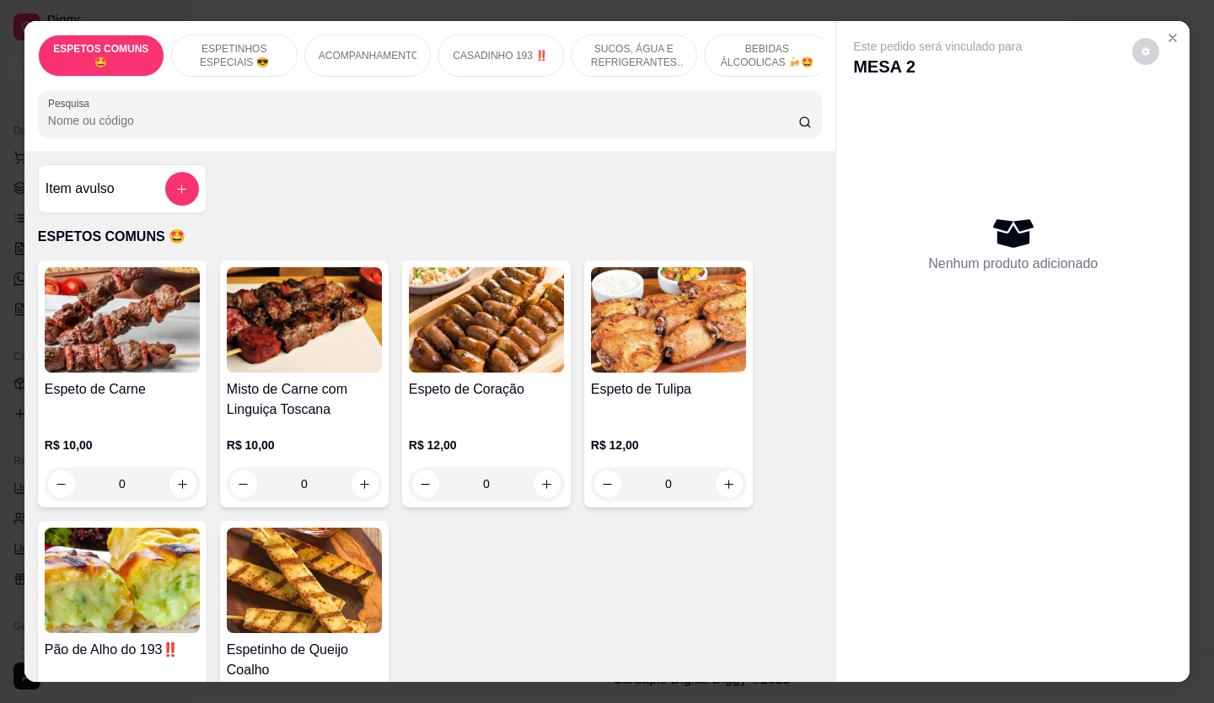
click at [693, 683] on div "ESPETOS COMUNS 🤩 ESPETINHOS ESPECIAIS 😎 ACOMPANHAMENTOS CASADINHO 193 ‼️ SUCOS,…" at bounding box center [607, 351] width 1214 height 703
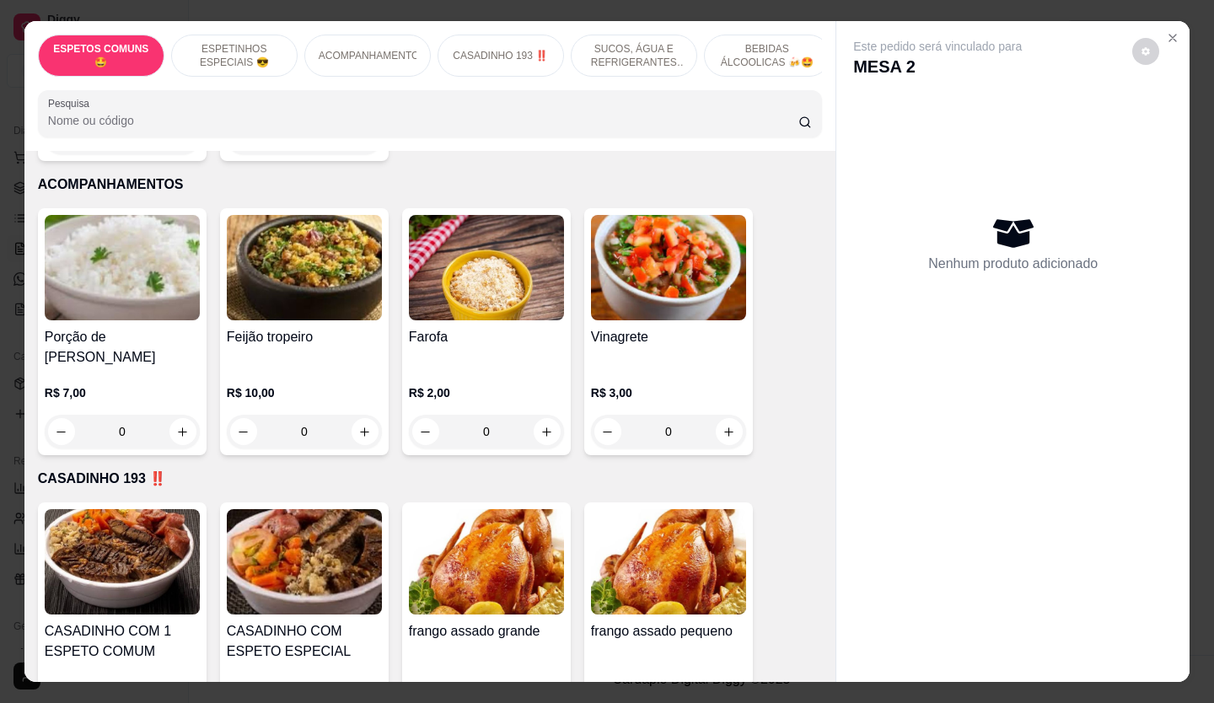
scroll to position [816, 0]
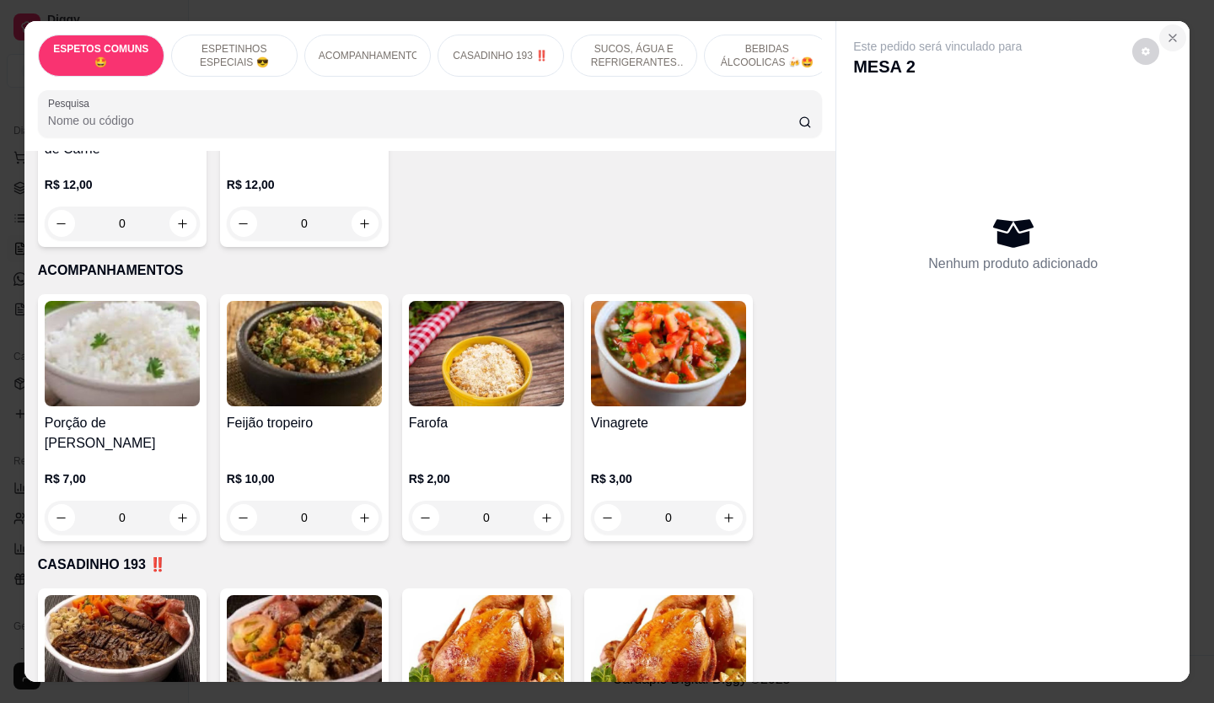
click at [1171, 24] on button "Close" at bounding box center [1173, 37] width 27 height 27
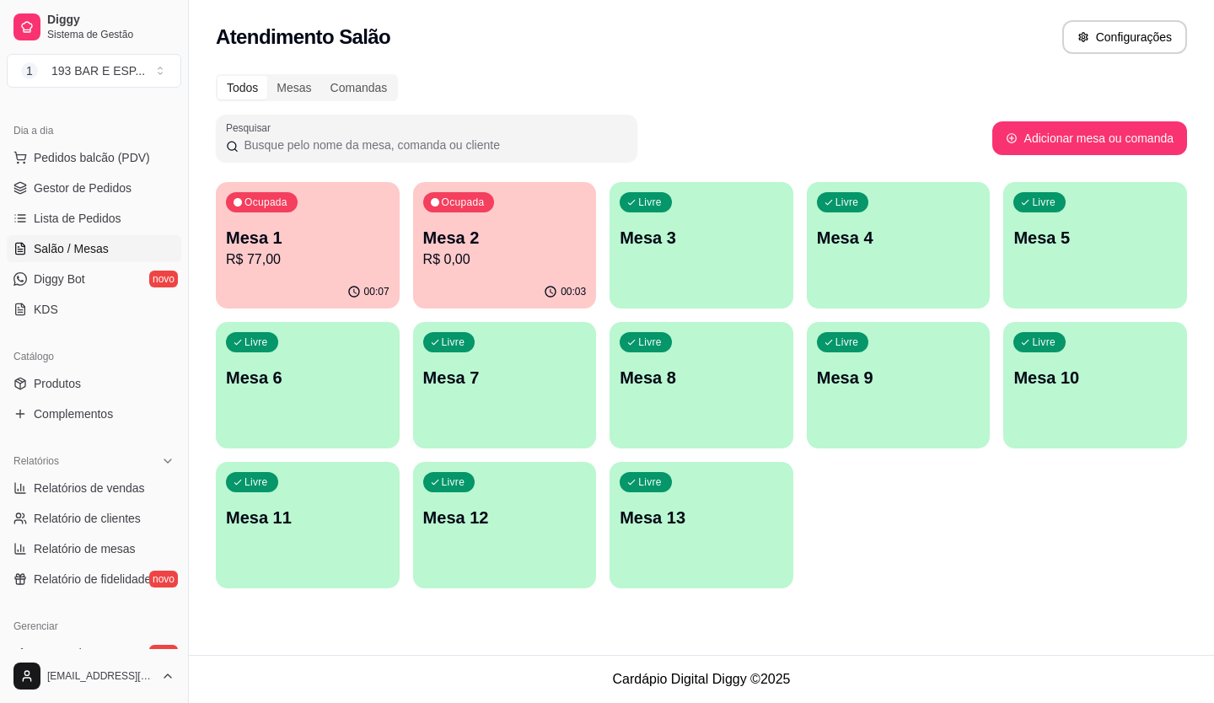
click at [547, 265] on p "R$ 0,00" at bounding box center [505, 260] width 164 height 20
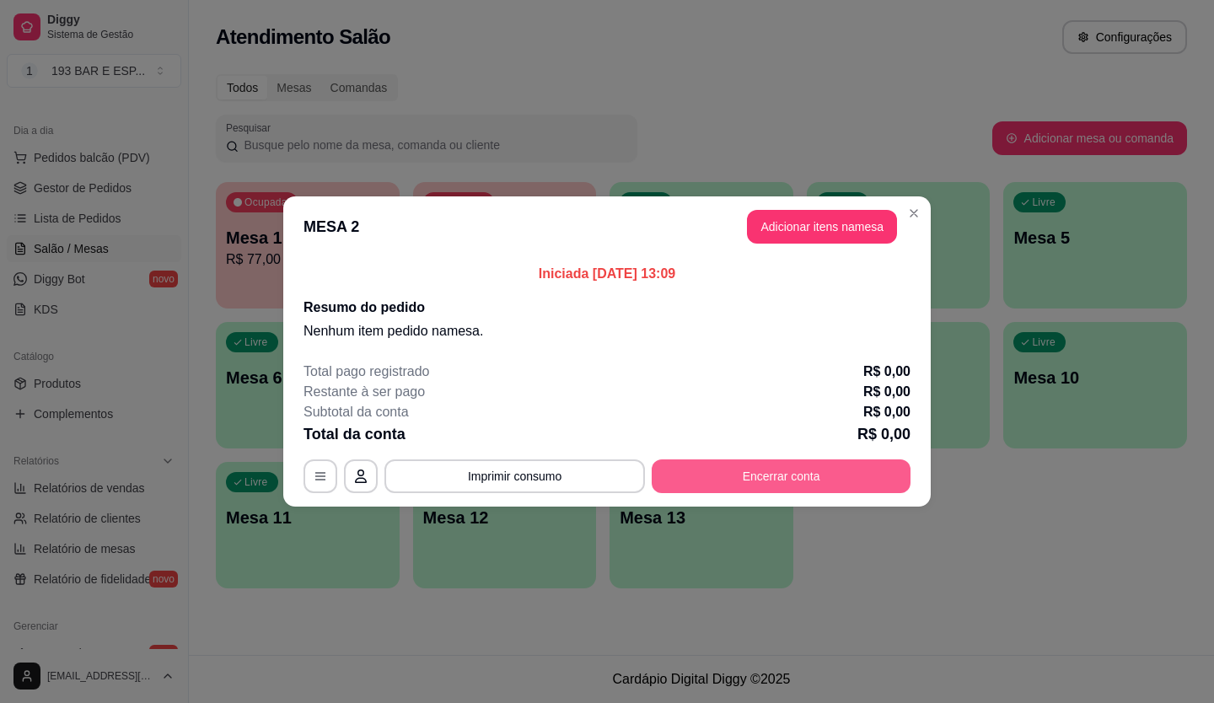
click at [768, 479] on button "Encerrar conta" at bounding box center [781, 477] width 259 height 34
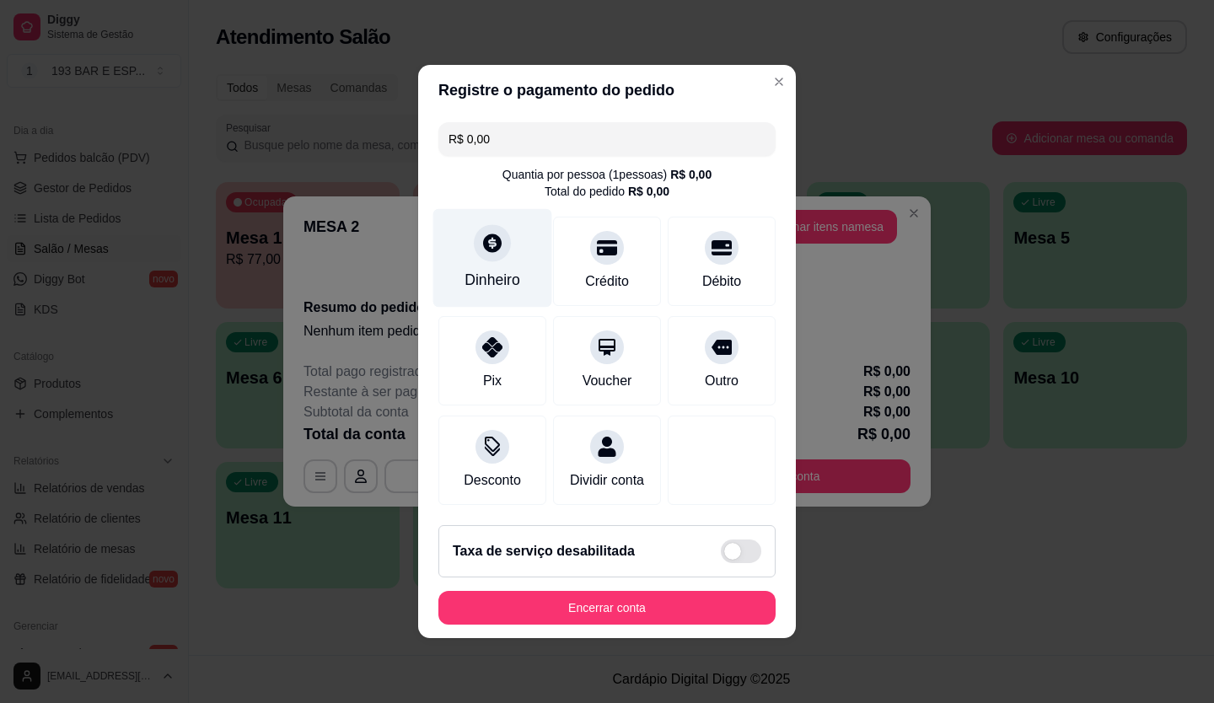
click at [487, 250] on div at bounding box center [492, 242] width 37 height 37
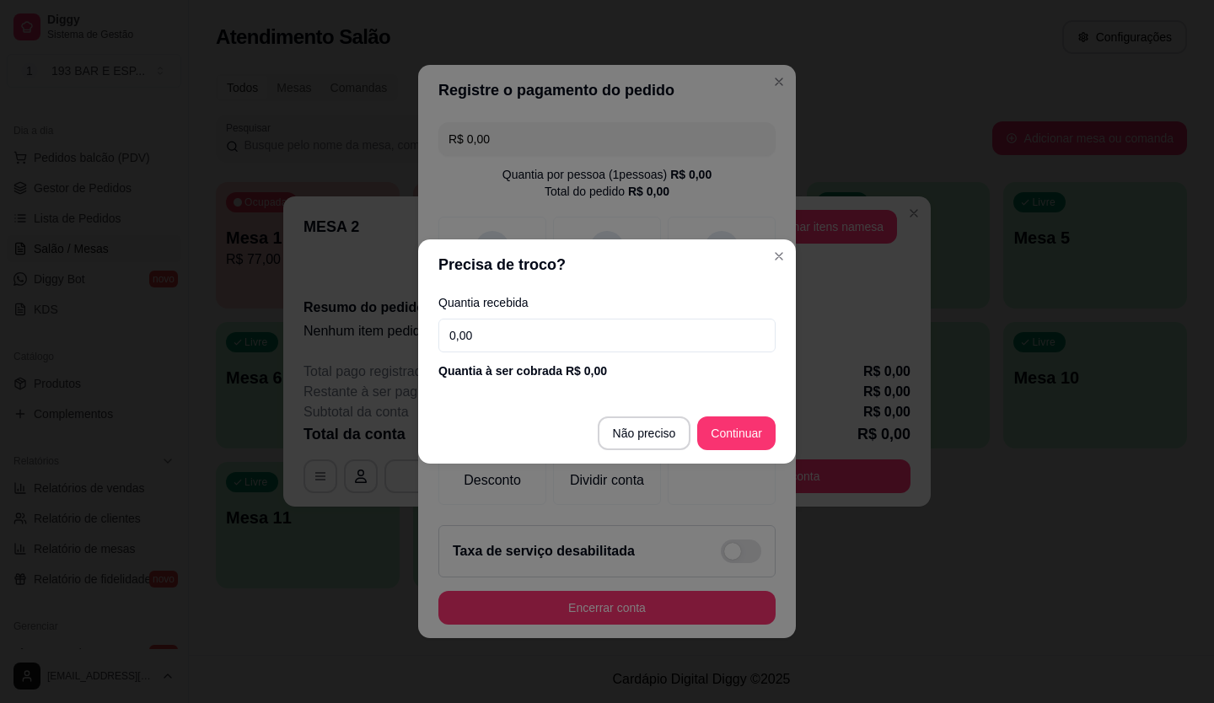
drag, startPoint x: 611, startPoint y: 330, endPoint x: 597, endPoint y: 317, distance: 19.1
drag, startPoint x: 597, startPoint y: 317, endPoint x: 492, endPoint y: 327, distance: 105.9
click at [492, 327] on input "0,00" at bounding box center [607, 336] width 337 height 34
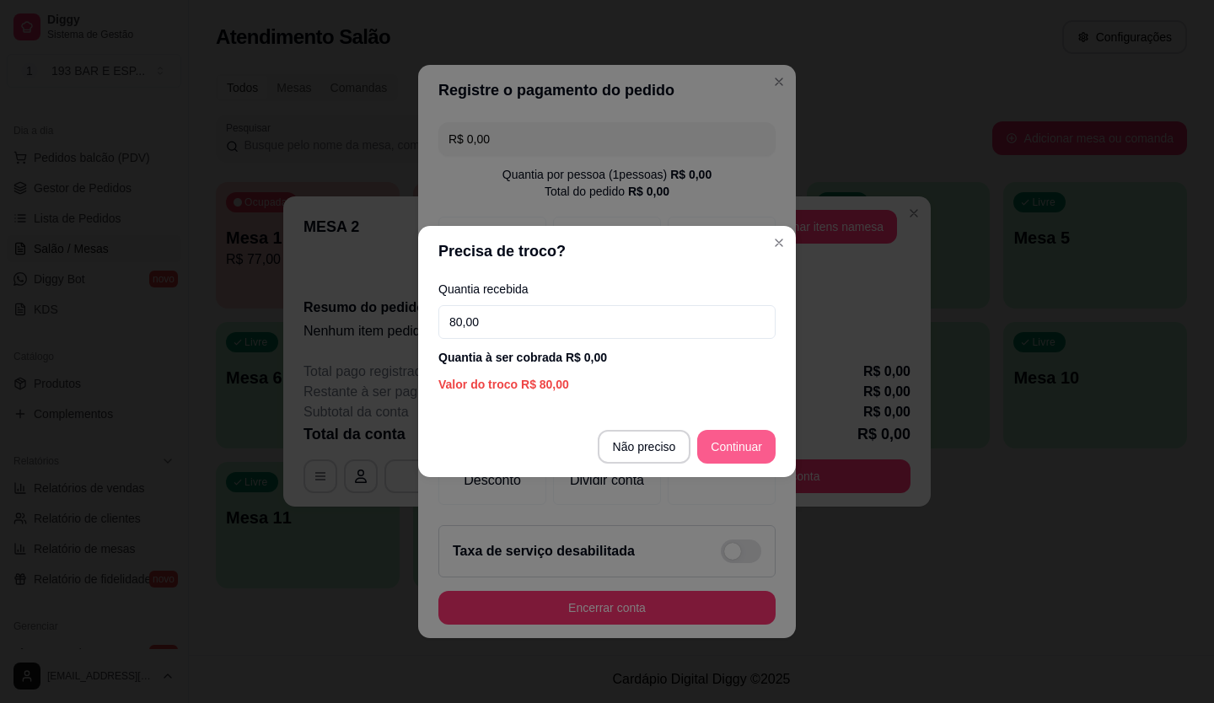
type input "80,00"
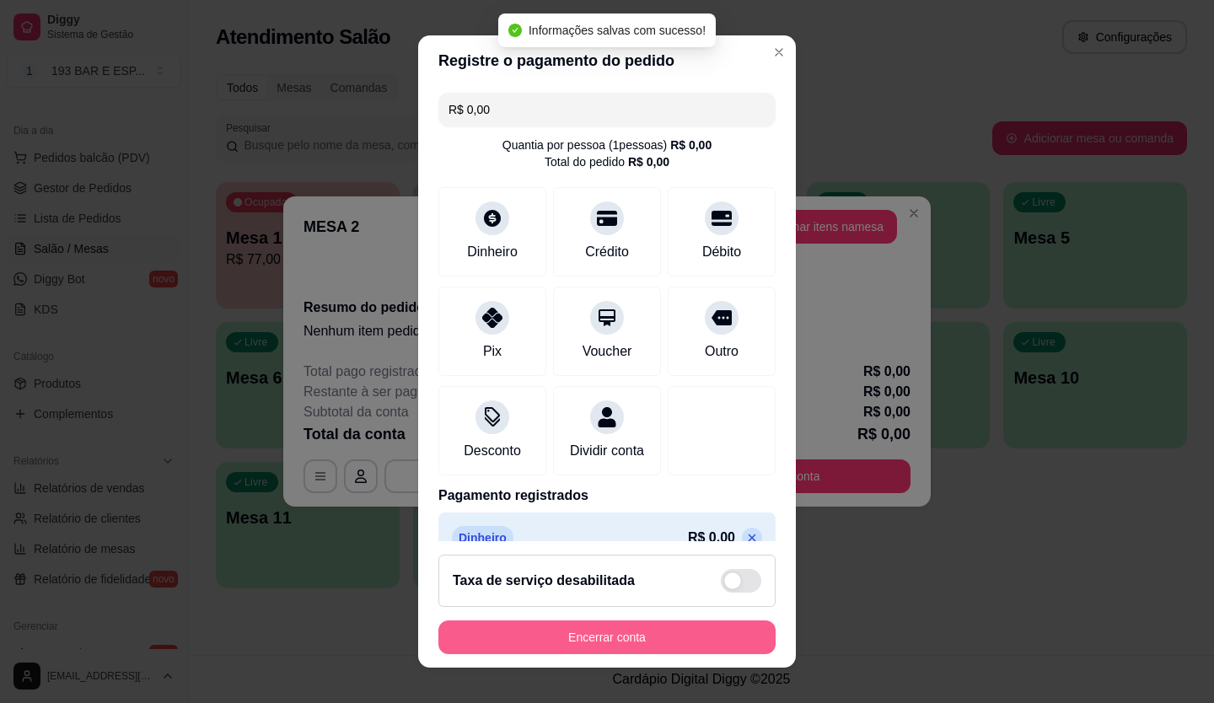
click at [570, 633] on button "Encerrar conta" at bounding box center [607, 638] width 337 height 34
